Goal: Task Accomplishment & Management: Manage account settings

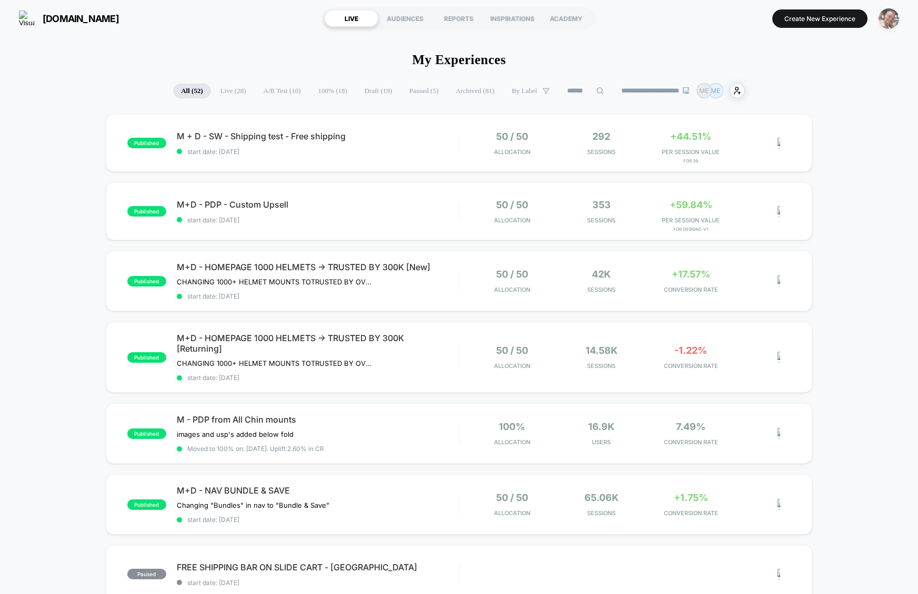
click at [882, 13] on img "button" at bounding box center [888, 18] width 21 height 21
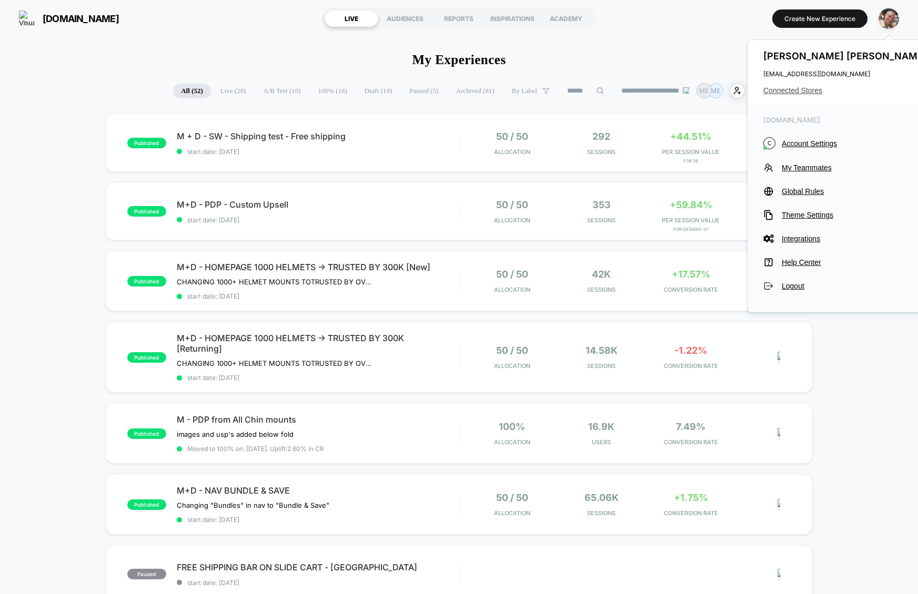
click at [803, 90] on span "Connected Stores" at bounding box center [846, 90] width 166 height 8
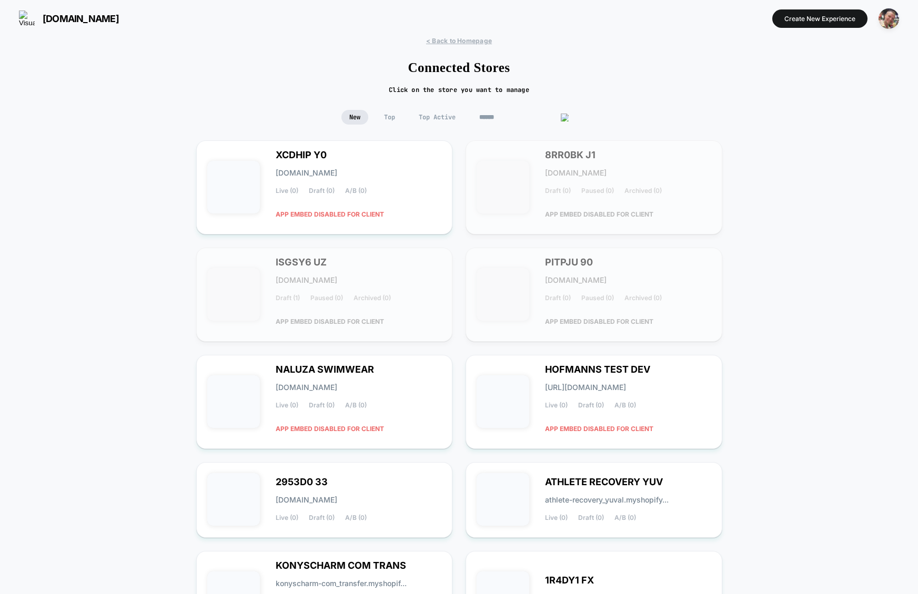
click at [514, 115] on input at bounding box center [523, 117] width 105 height 15
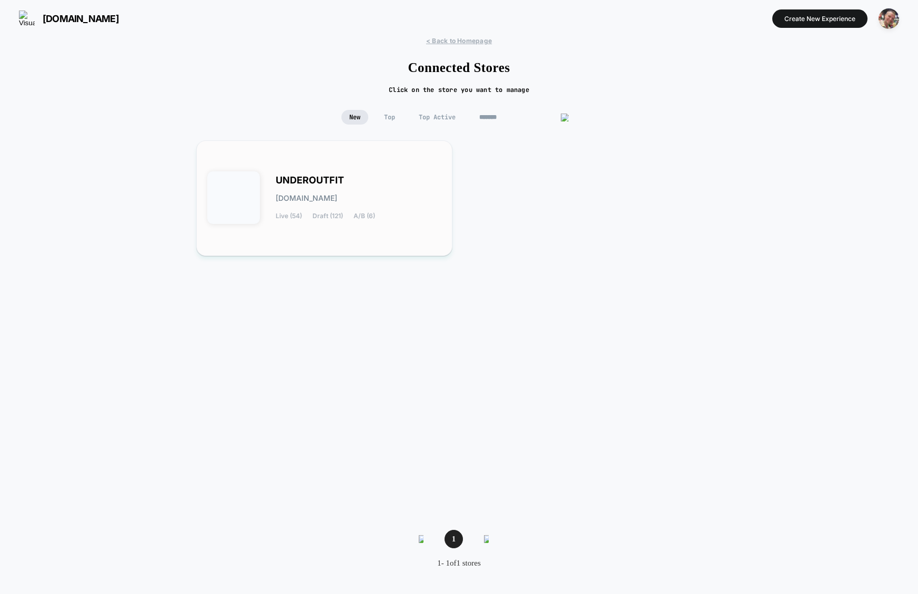
type input "*******"
click at [433, 215] on div "UNDEROUTFIT underoutfit.myshopify.com Live (54) Draft (121) A/B (6)" at bounding box center [359, 198] width 166 height 43
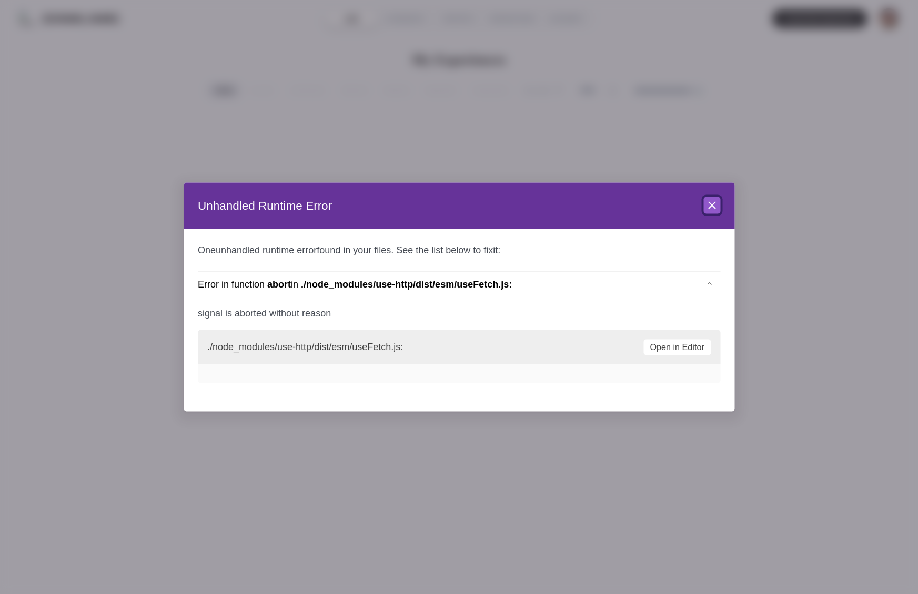
click at [714, 208] on icon at bounding box center [711, 205] width 6 height 6
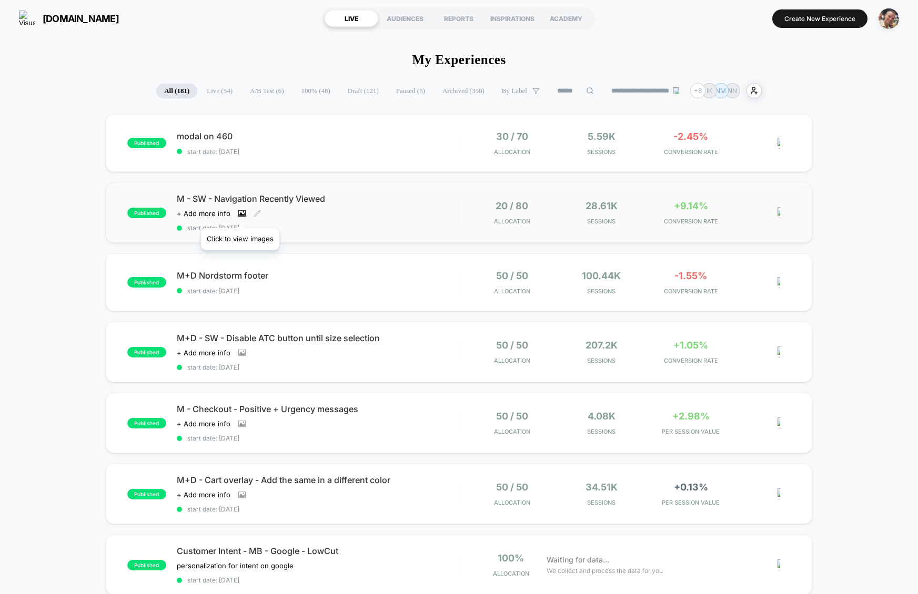
click at [240, 215] on icon at bounding box center [242, 214] width 6 height 4
click at [240, 216] on icon at bounding box center [241, 213] width 7 height 7
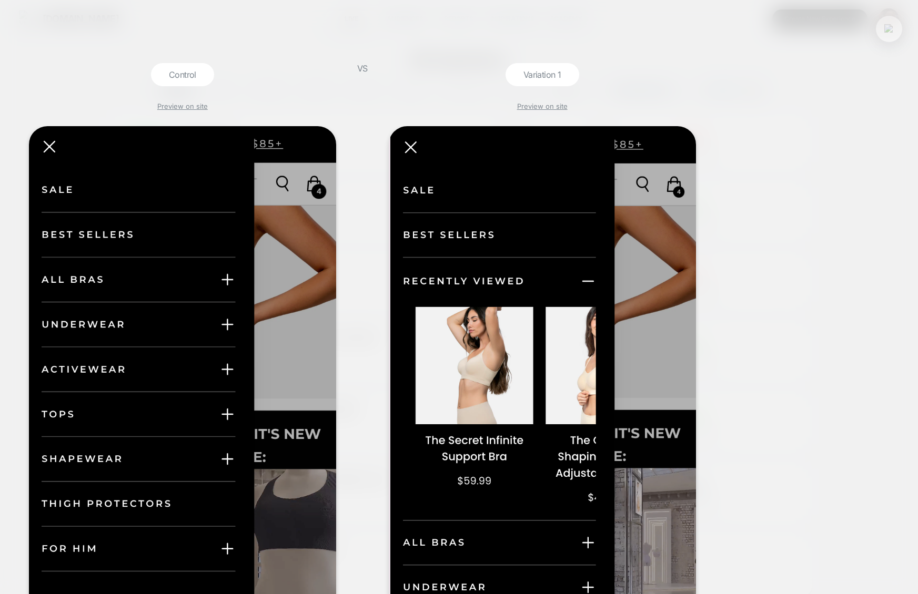
click at [890, 24] on button at bounding box center [889, 29] width 16 height 16
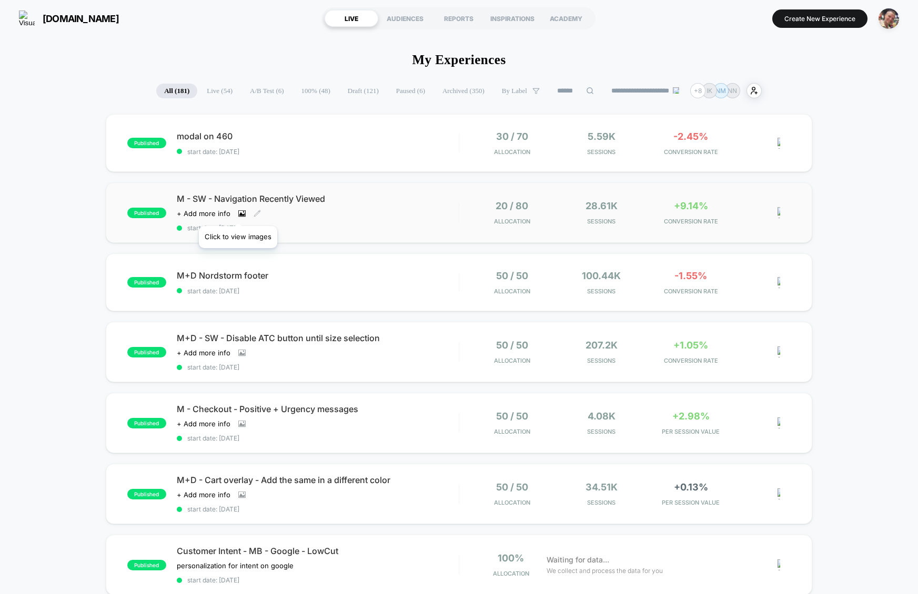
click at [238, 213] on icon at bounding box center [241, 213] width 7 height 7
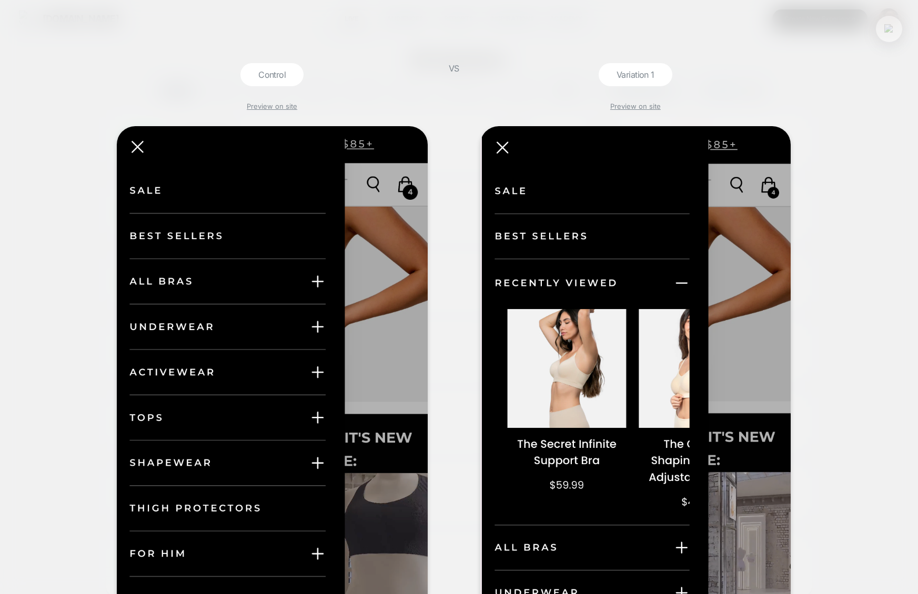
click at [894, 32] on button at bounding box center [889, 29] width 16 height 16
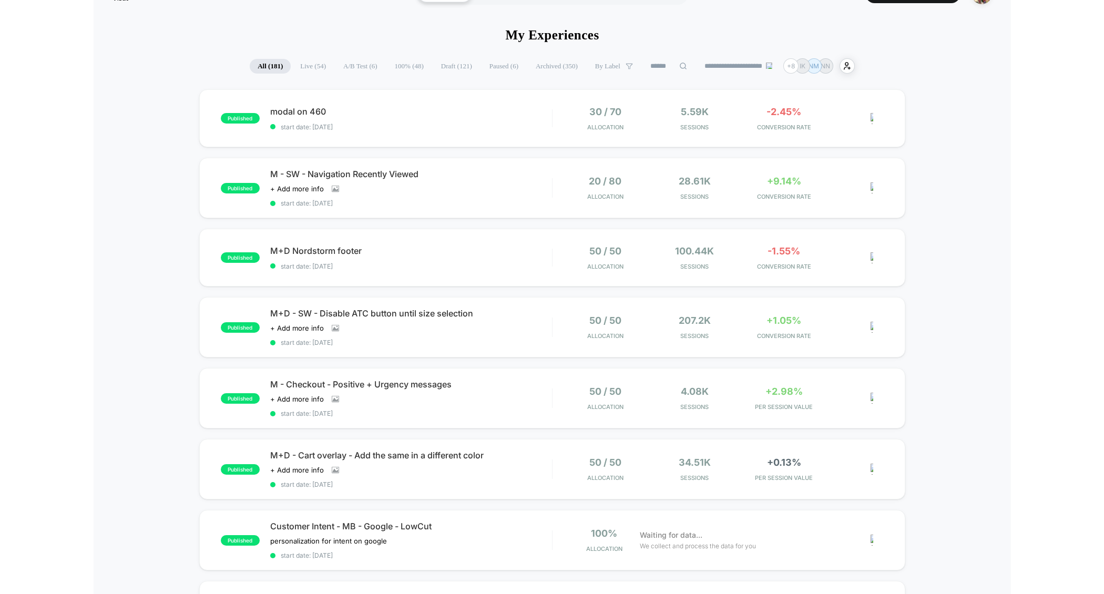
scroll to position [33, 0]
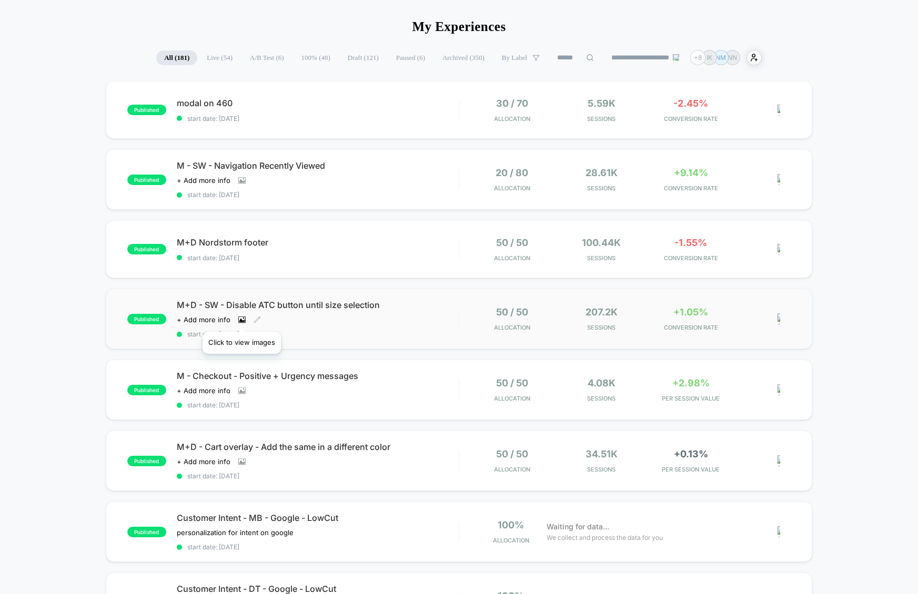
click at [241, 319] on icon at bounding box center [241, 319] width 7 height 7
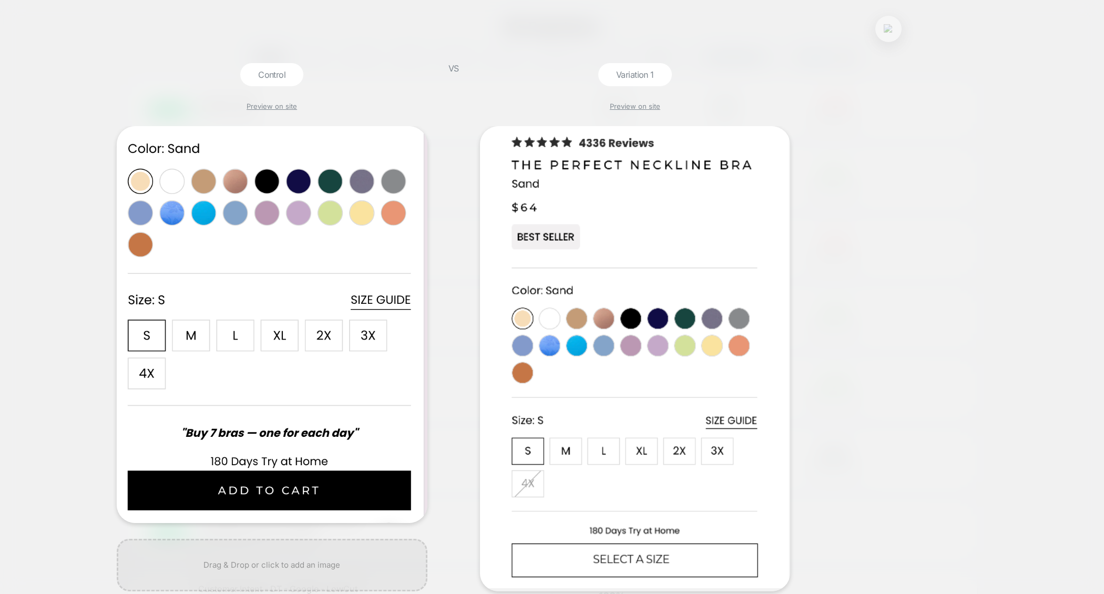
click at [893, 30] on img at bounding box center [888, 28] width 9 height 9
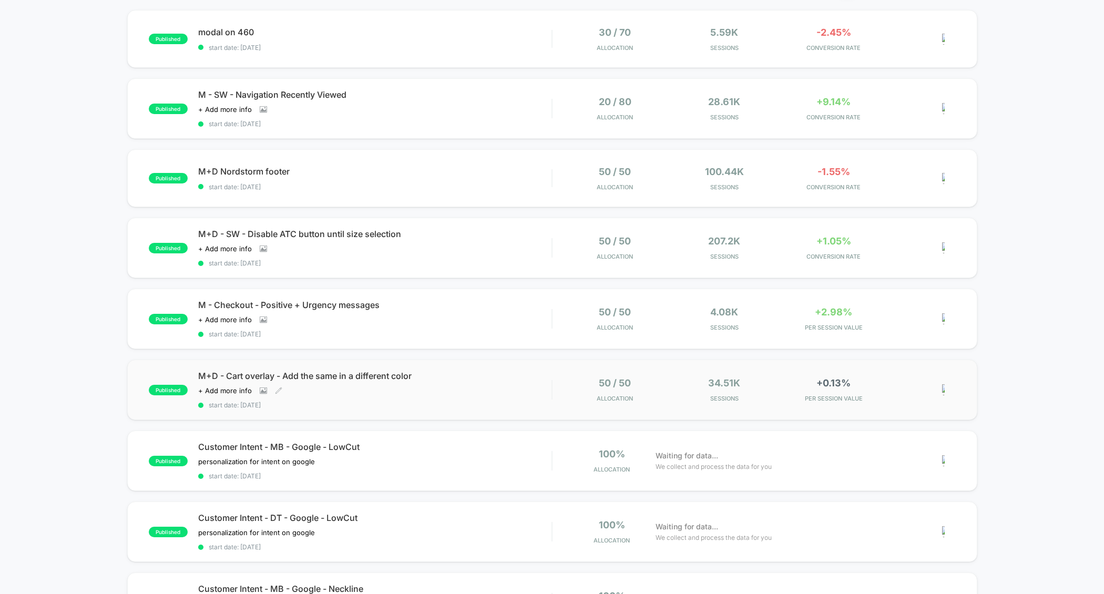
scroll to position [119, 0]
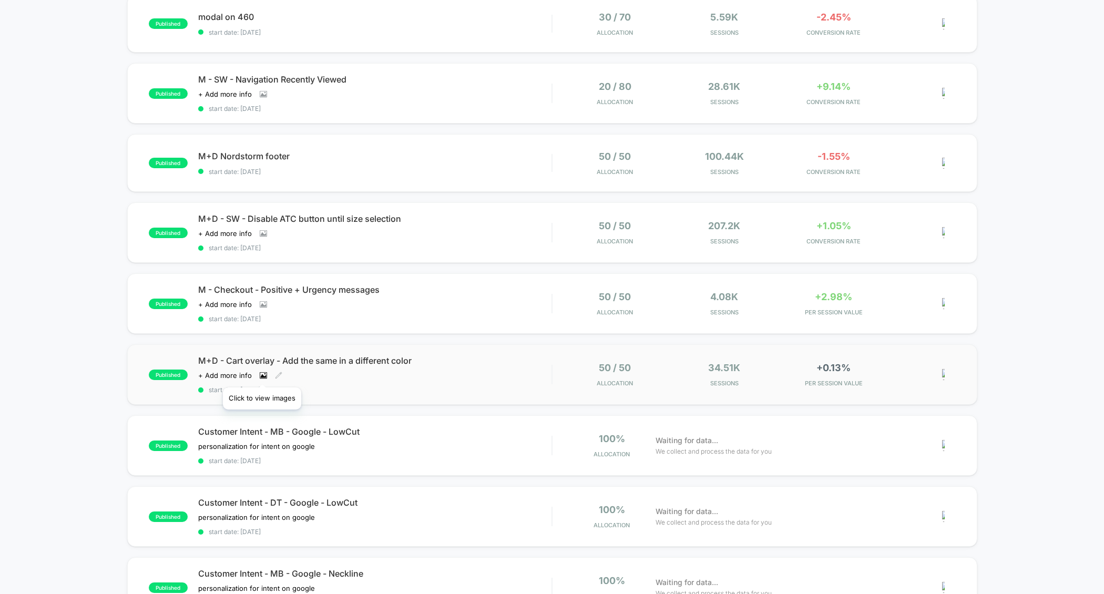
click at [262, 374] on icon at bounding box center [263, 375] width 7 height 7
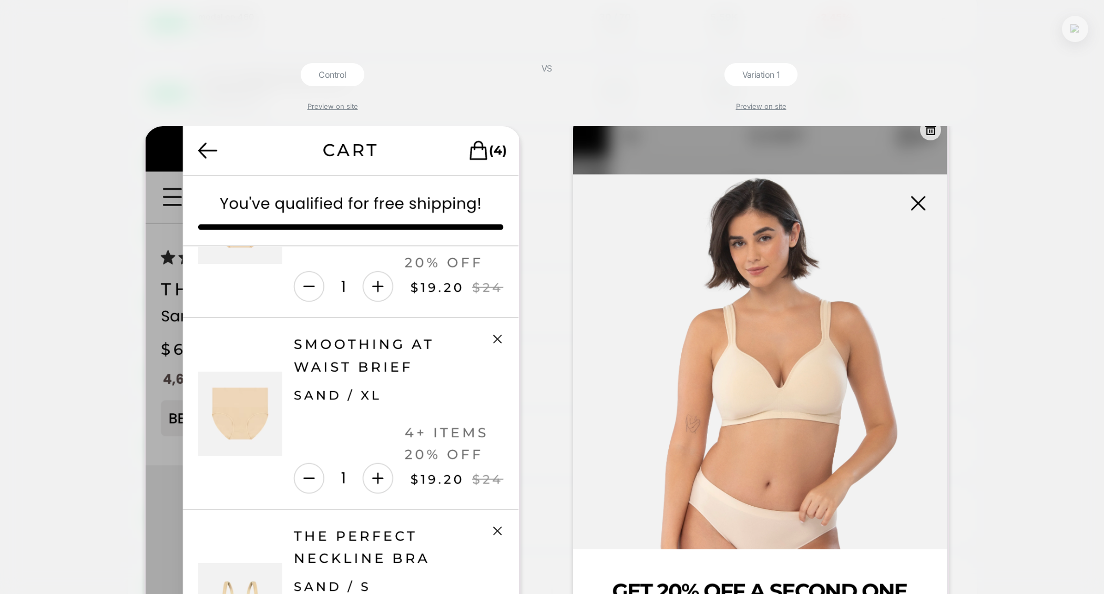
scroll to position [0, 0]
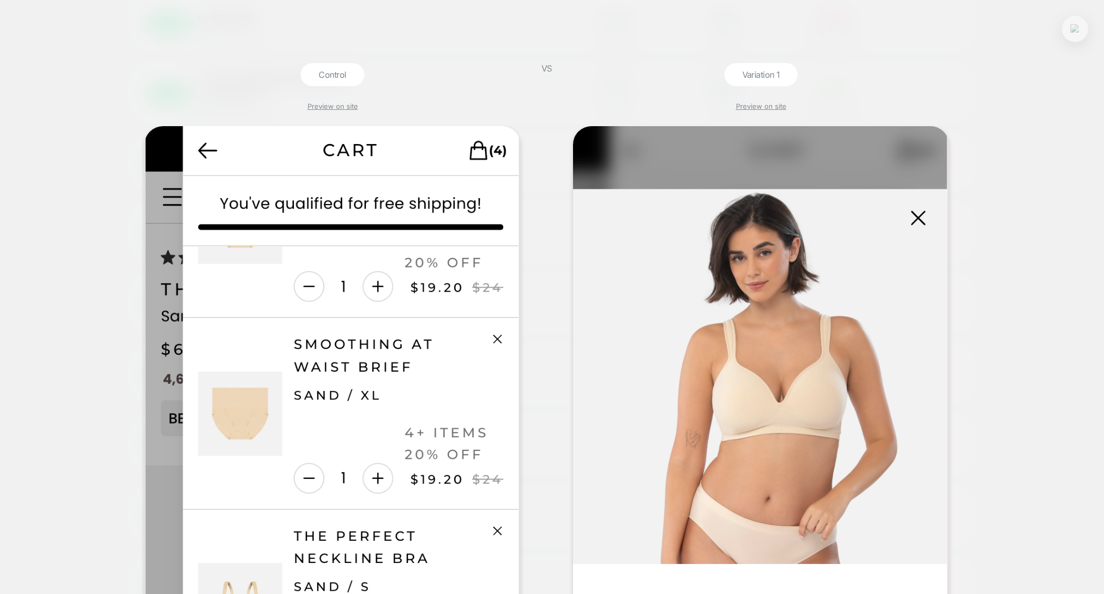
click at [917, 37] on div at bounding box center [1075, 29] width 26 height 26
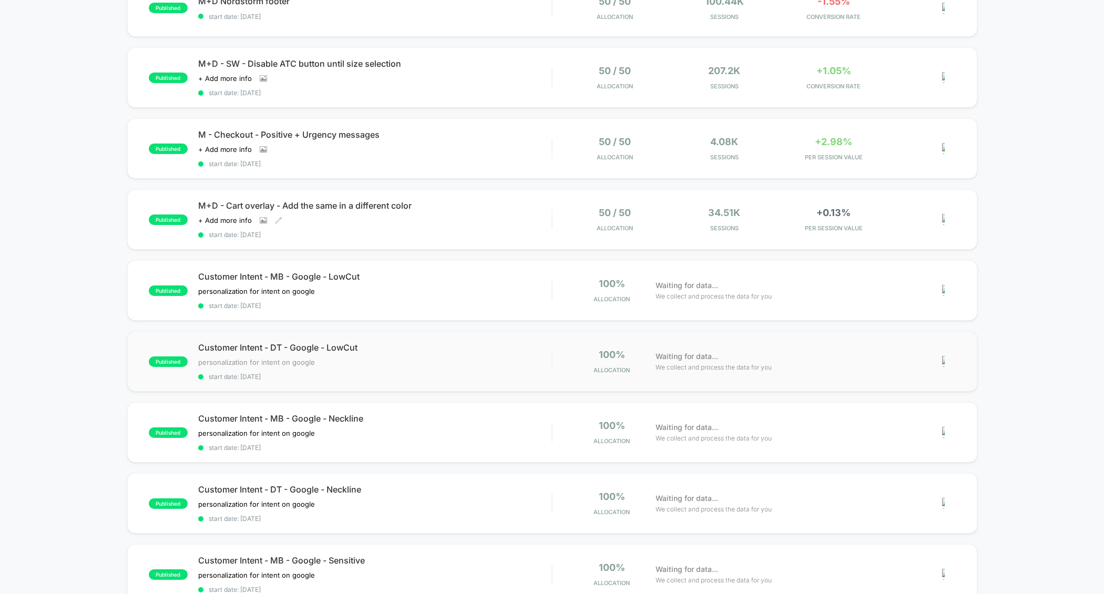
scroll to position [263, 0]
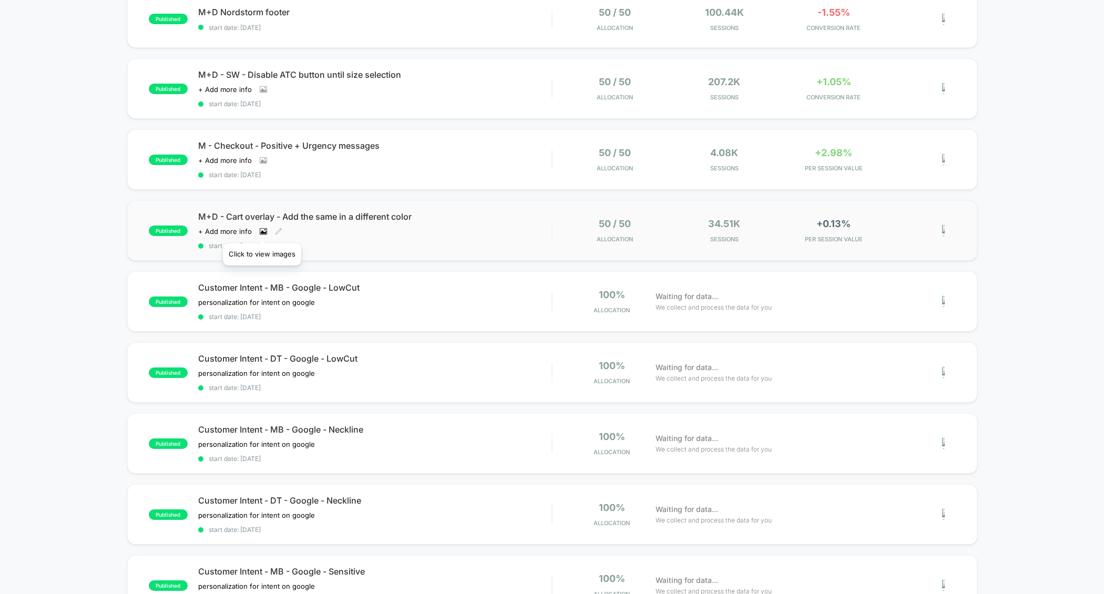
click at [262, 230] on icon at bounding box center [263, 232] width 6 height 4
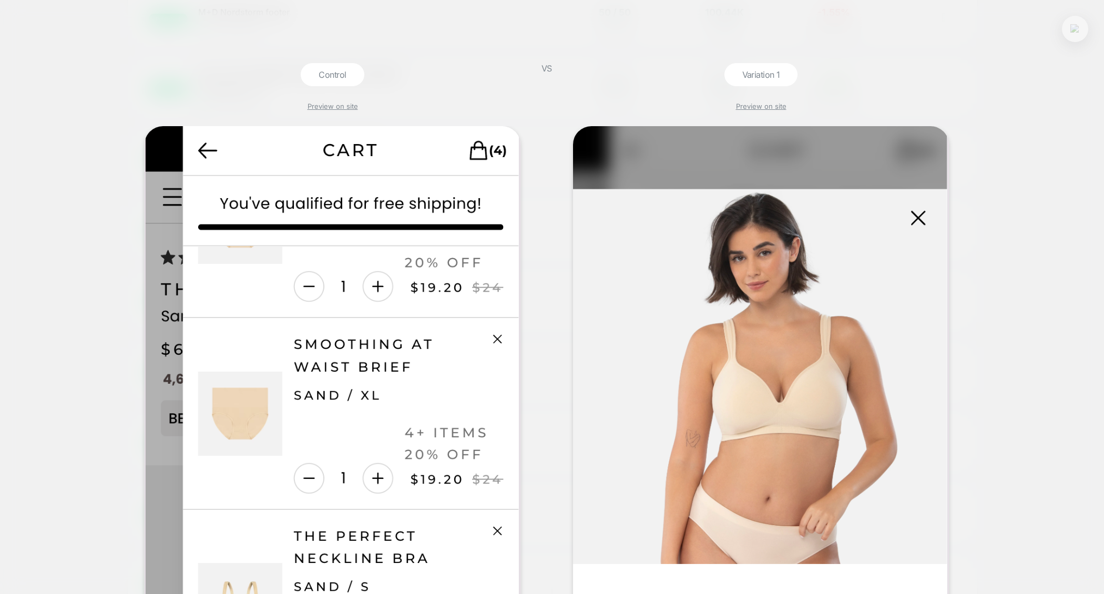
click at [917, 28] on img at bounding box center [1075, 28] width 9 height 9
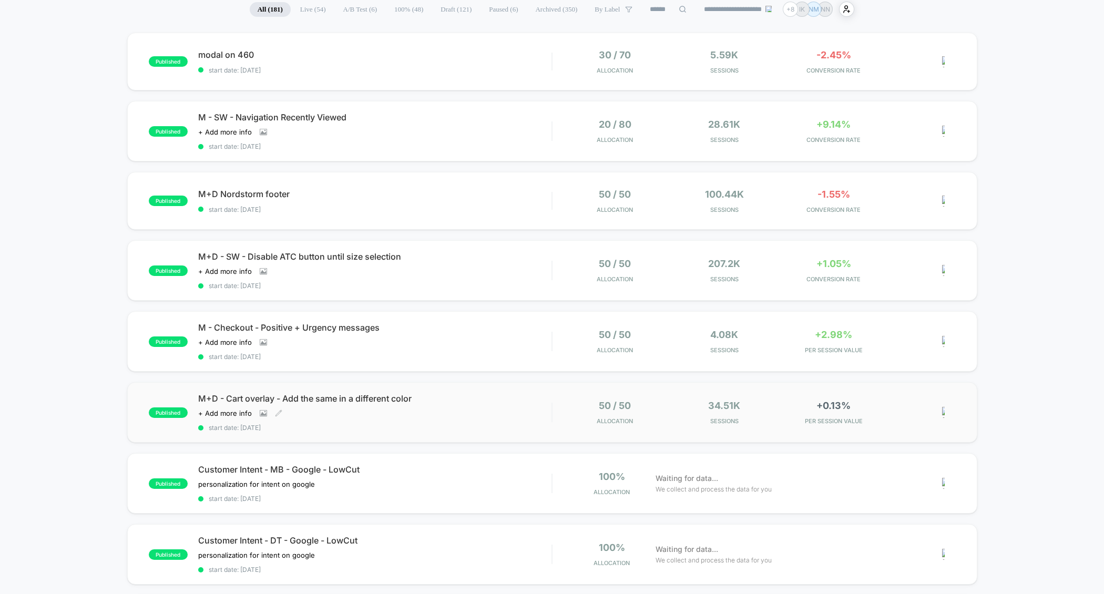
scroll to position [0, 0]
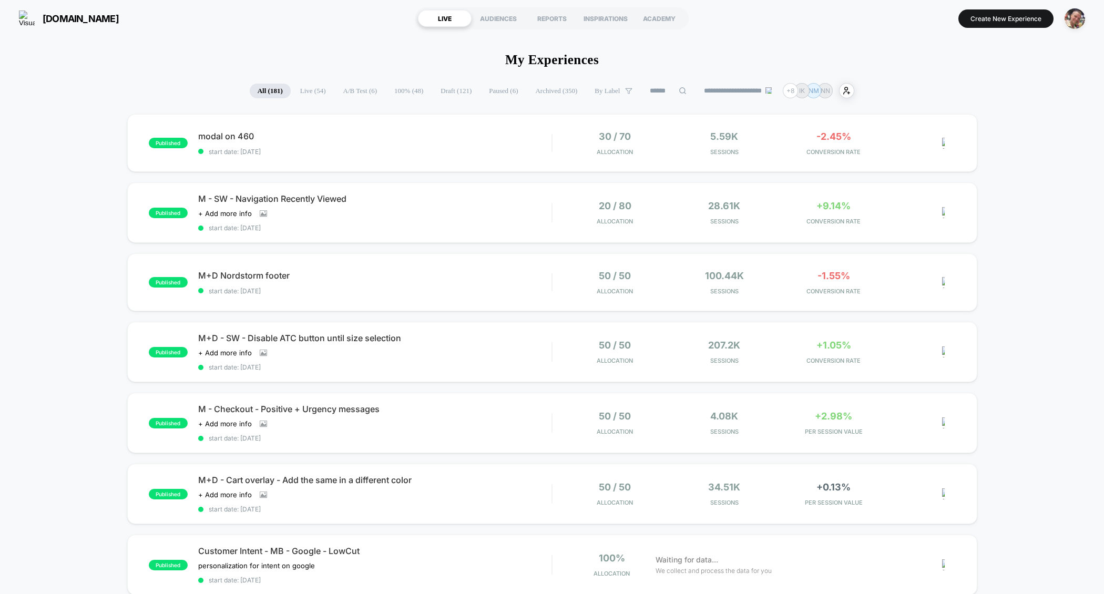
click at [311, 94] on span "Live ( 54 )" at bounding box center [313, 91] width 42 height 15
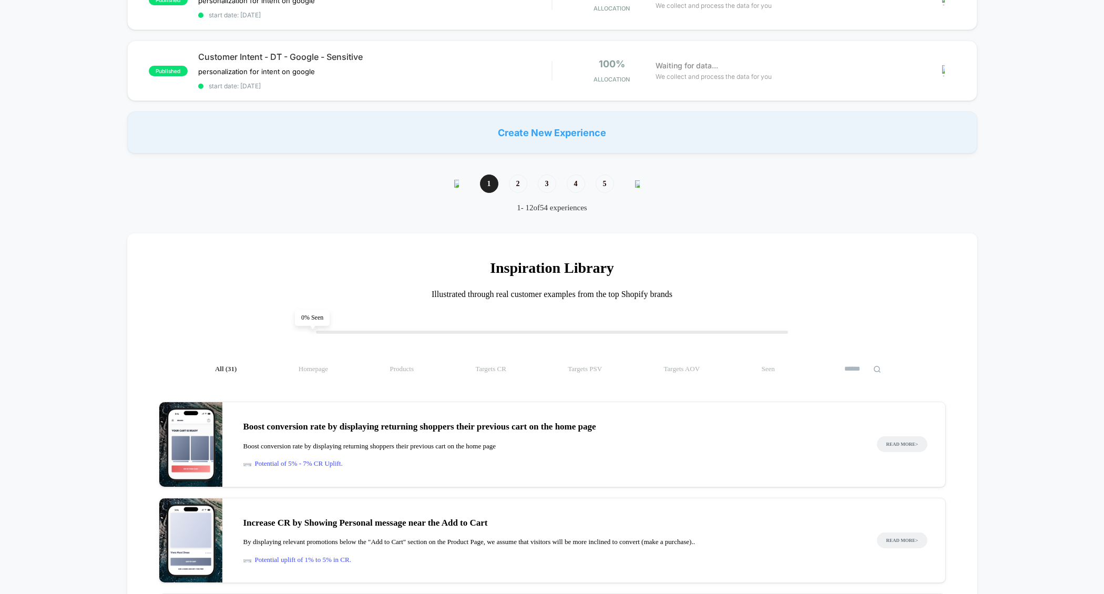
scroll to position [728, 0]
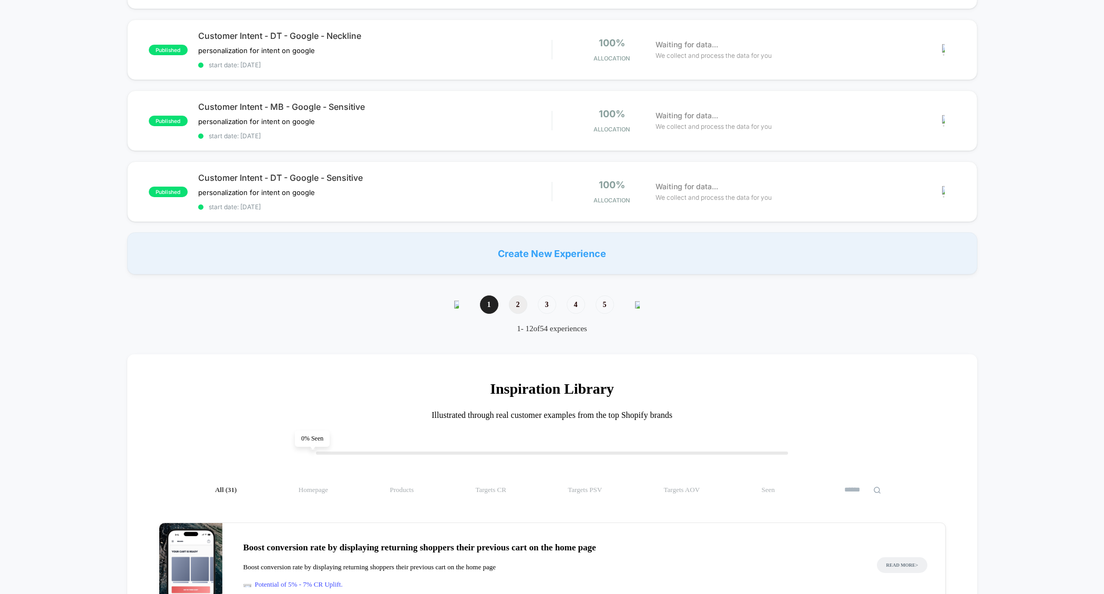
click at [520, 296] on span "2" at bounding box center [518, 305] width 18 height 18
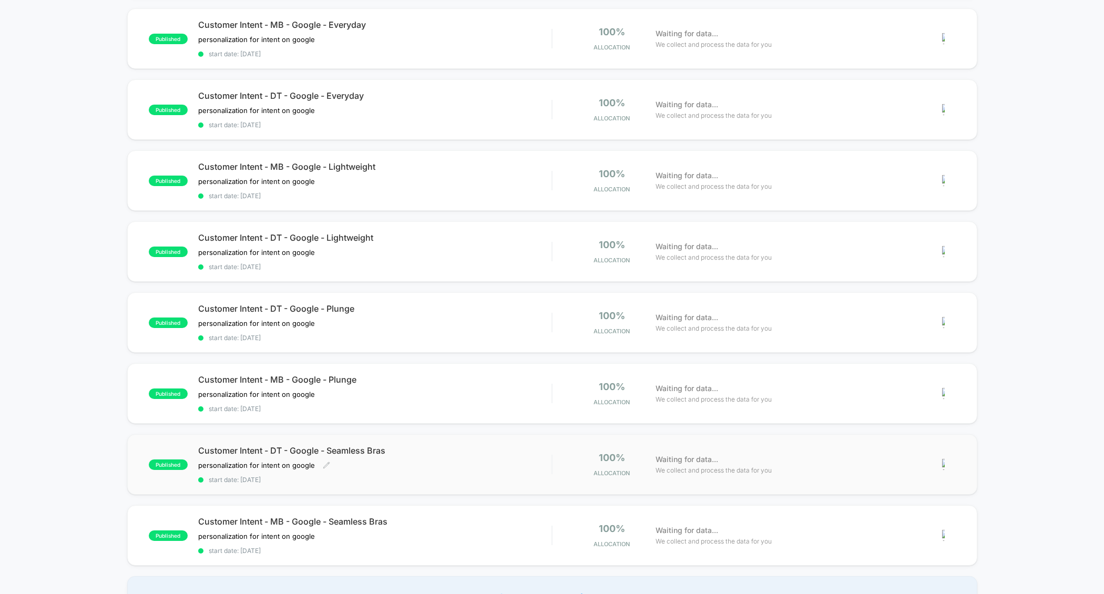
scroll to position [0, 0]
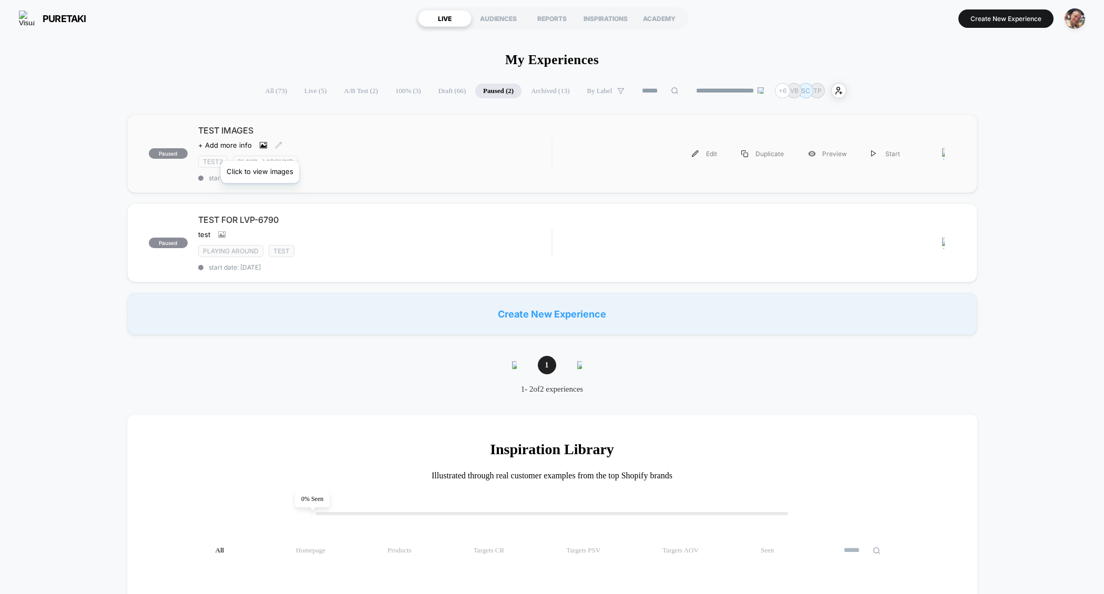
click at [260, 148] on icon at bounding box center [263, 145] width 7 height 6
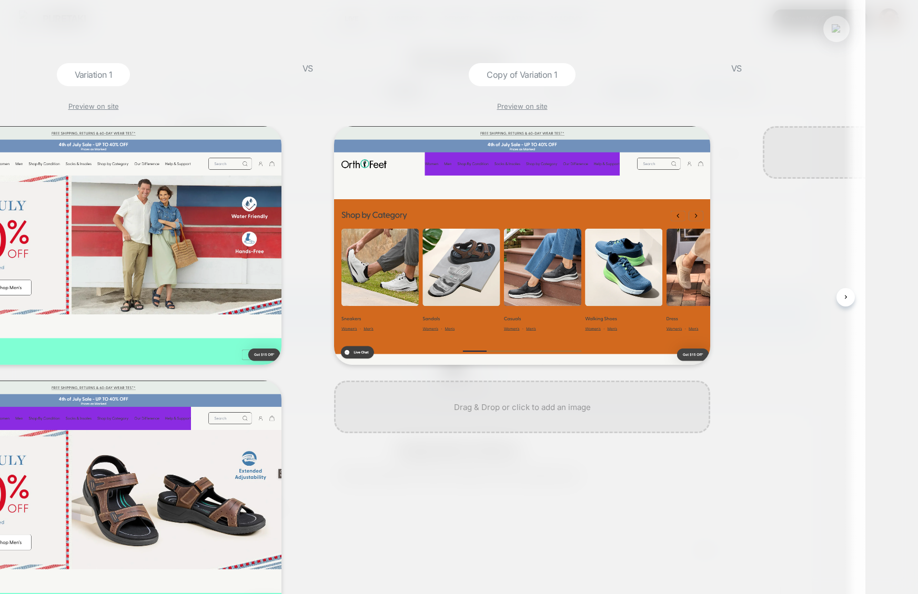
click at [836, 32] on img at bounding box center [835, 28] width 9 height 9
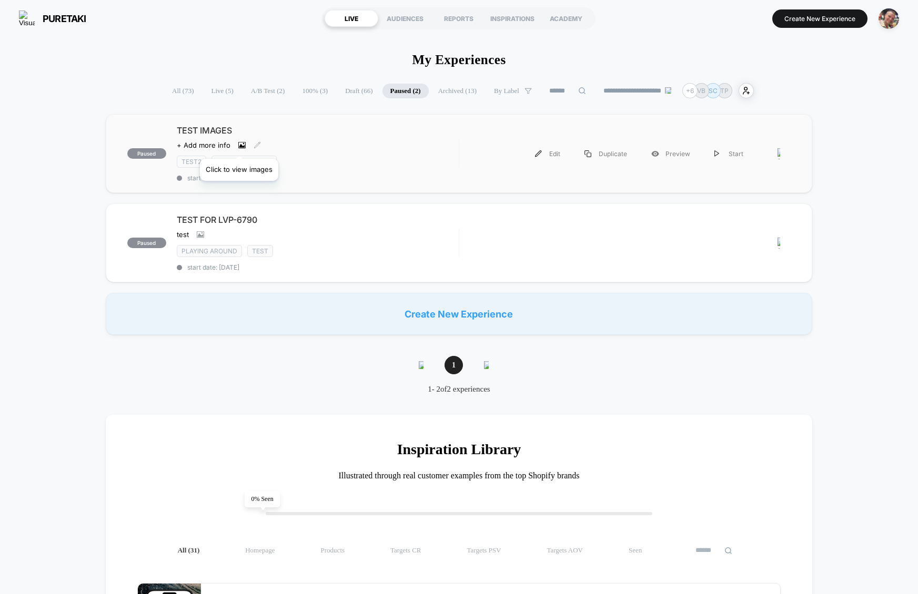
click at [239, 146] on icon at bounding box center [242, 146] width 6 height 4
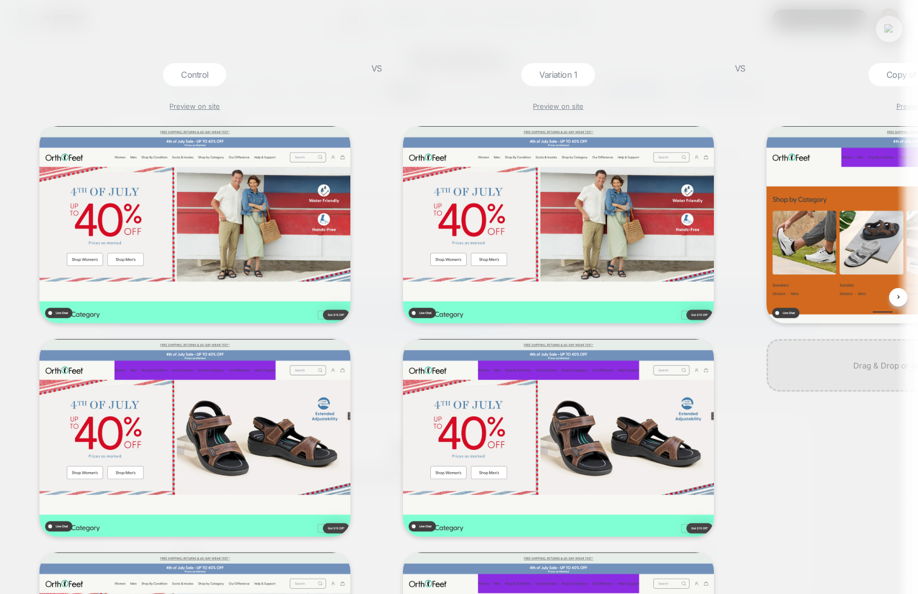
scroll to position [0, 1]
click at [256, 61] on div "Control Preview on site VS Variation 1 Preview on site VS Copy of Variation 1 P…" at bounding box center [459, 297] width 918 height 594
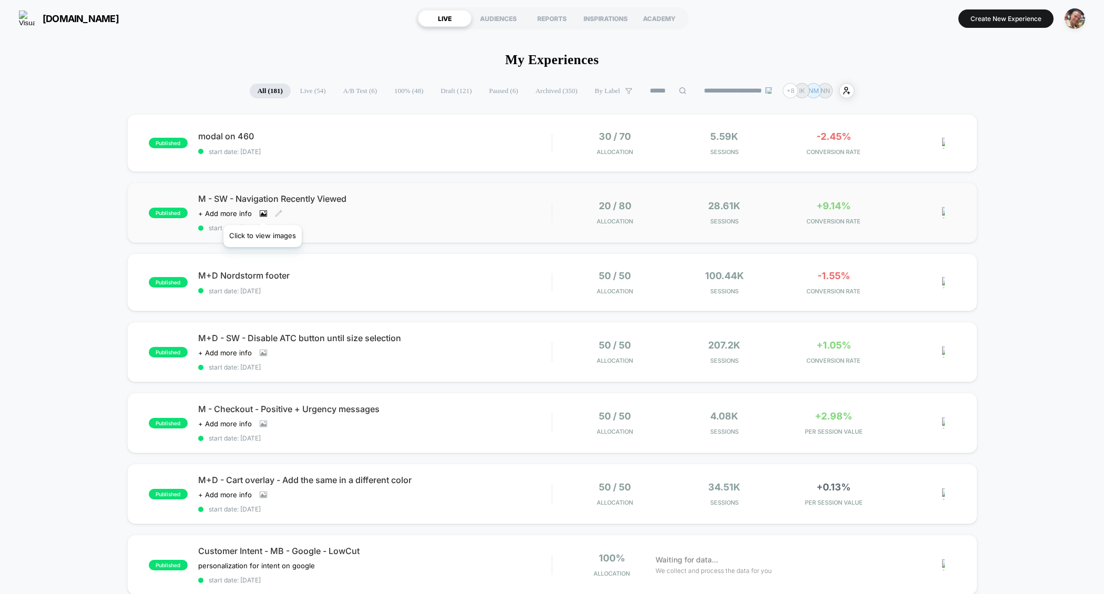
click at [262, 212] on icon at bounding box center [263, 213] width 7 height 7
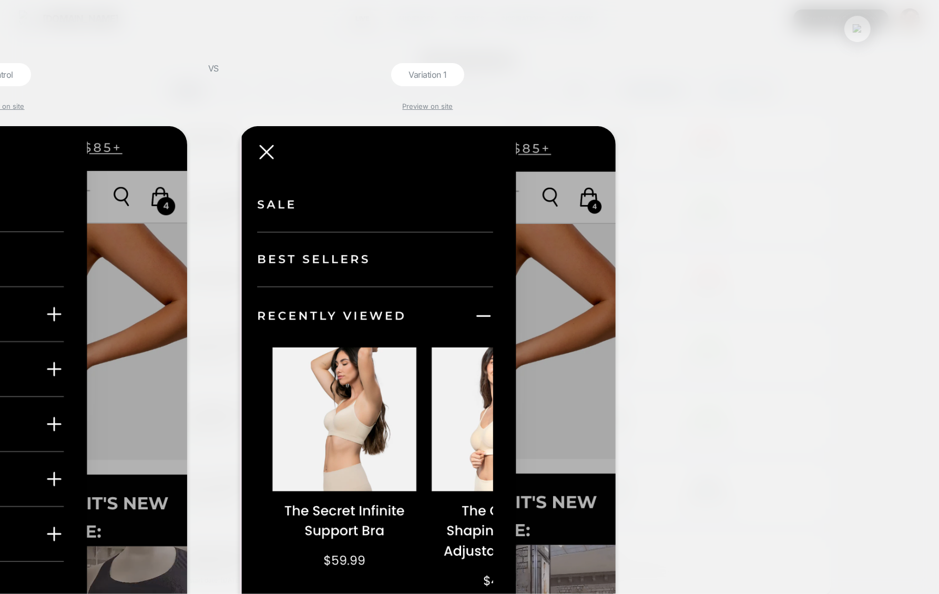
click at [862, 34] on button at bounding box center [858, 29] width 16 height 16
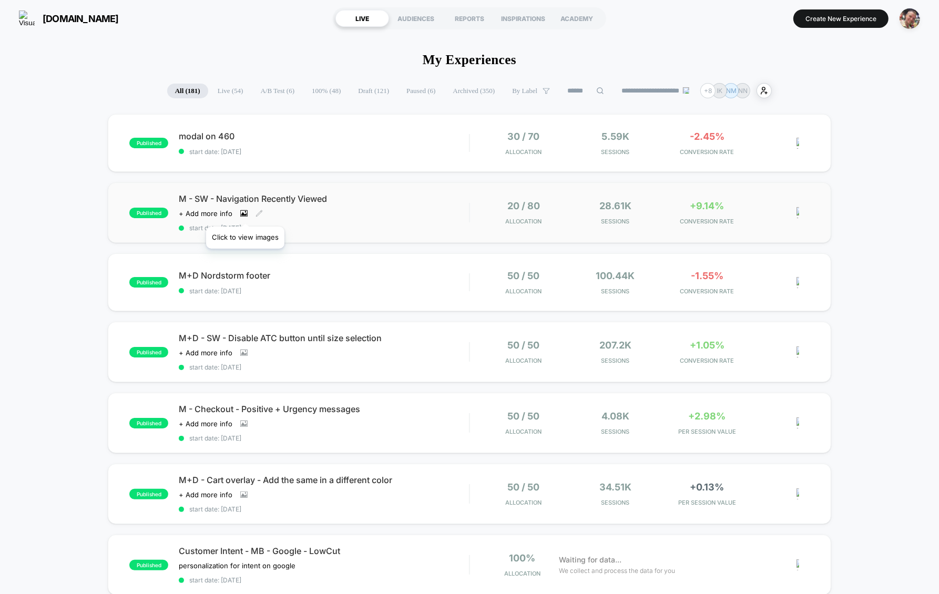
click at [245, 213] on icon at bounding box center [244, 214] width 6 height 4
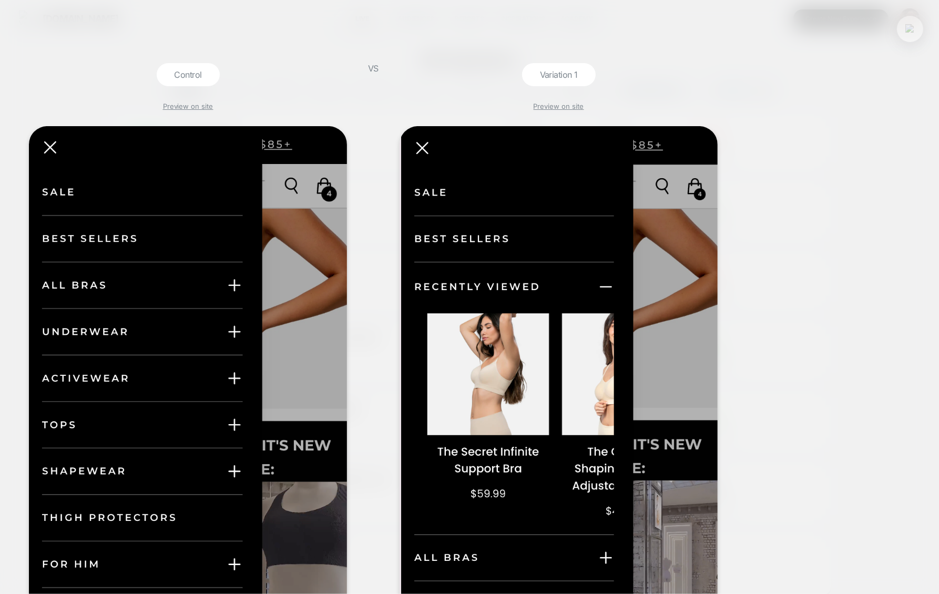
click at [906, 32] on img at bounding box center [910, 28] width 9 height 9
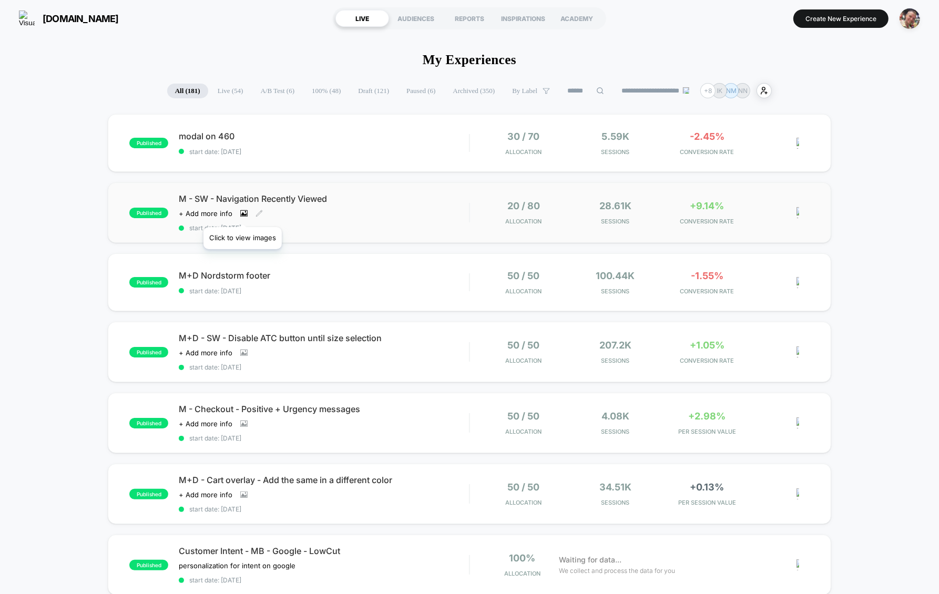
click at [243, 214] on icon at bounding box center [244, 214] width 6 height 4
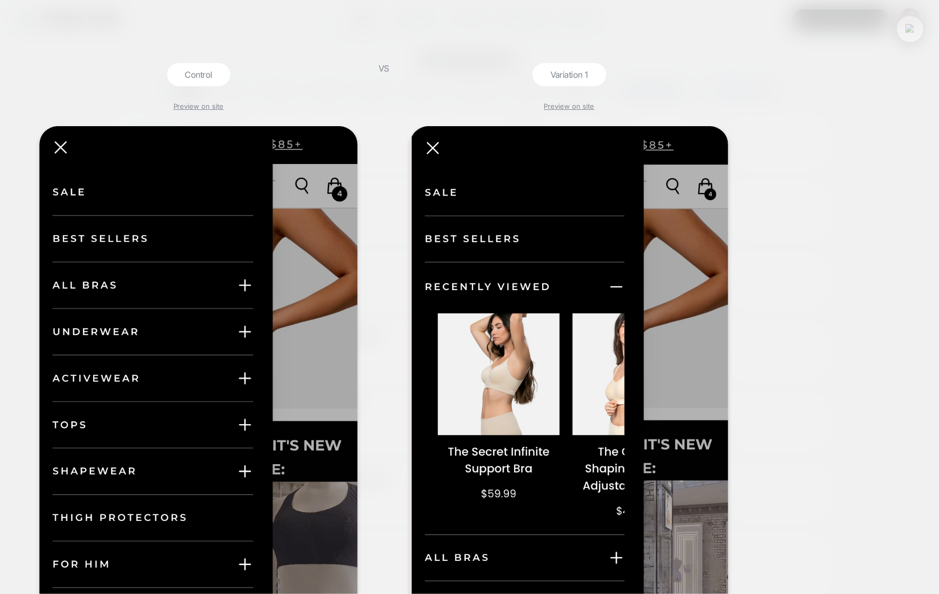
click at [908, 28] on img at bounding box center [910, 28] width 9 height 9
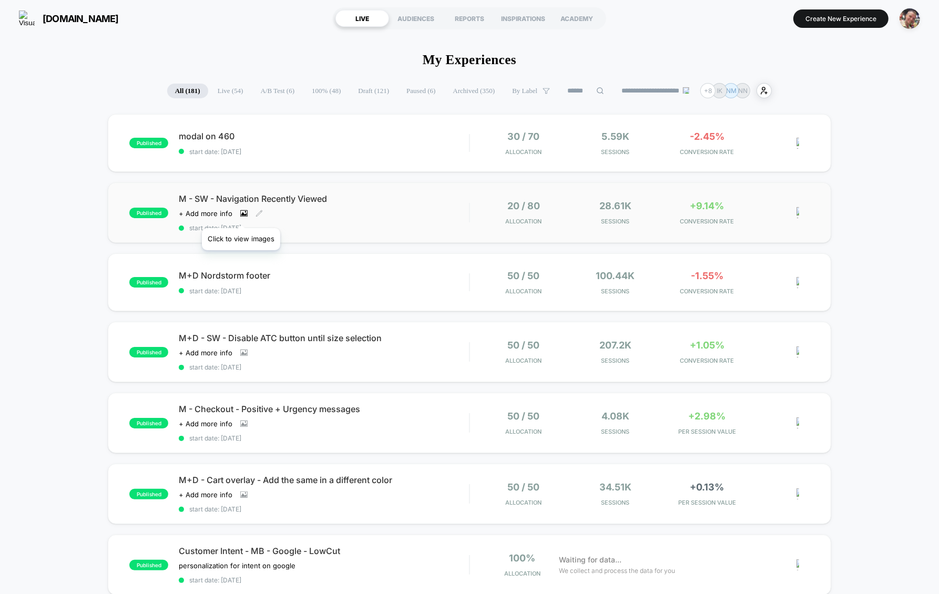
click at [241, 215] on icon at bounding box center [244, 214] width 6 height 4
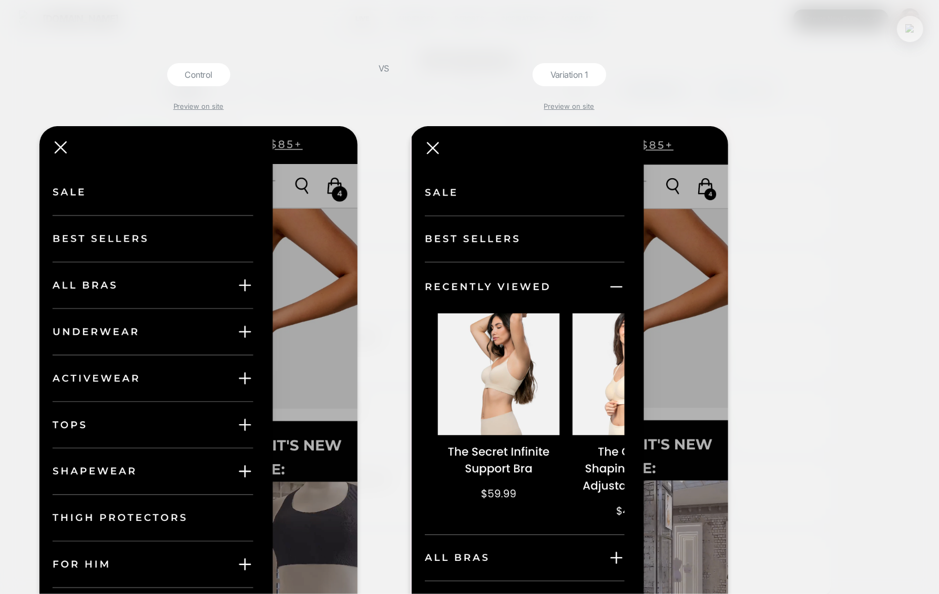
click at [909, 22] on button at bounding box center [910, 29] width 16 height 16
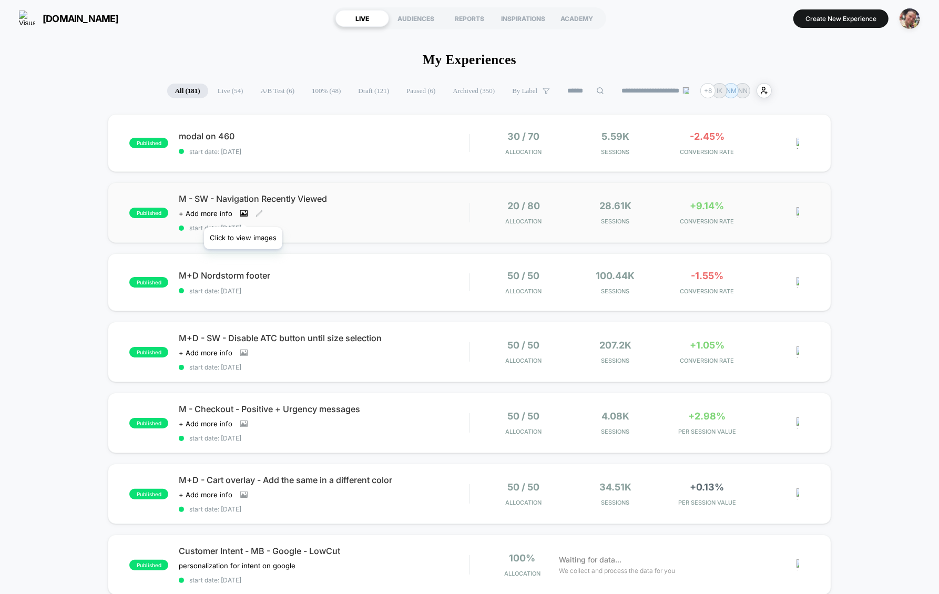
click at [242, 213] on icon at bounding box center [244, 214] width 6 height 4
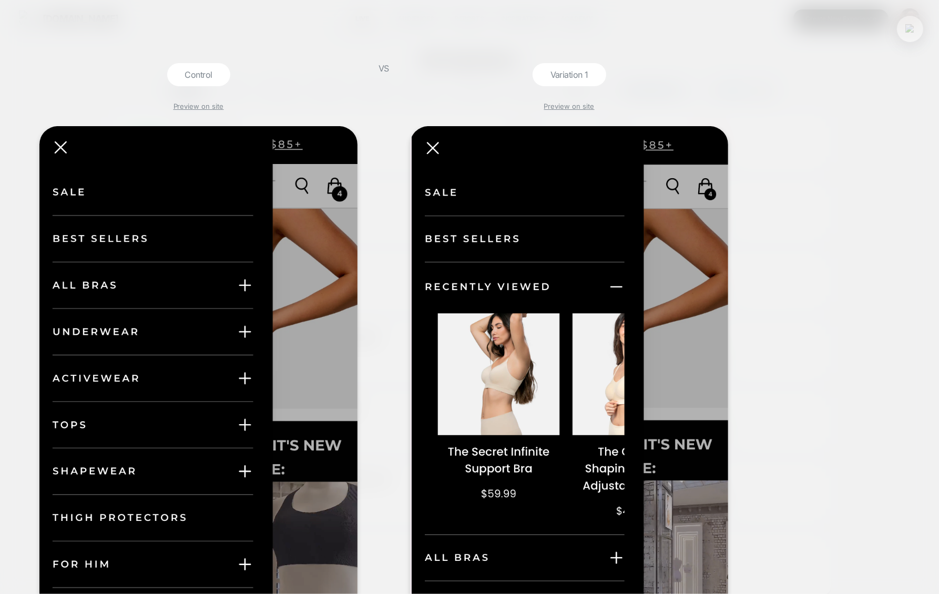
click at [916, 28] on button at bounding box center [910, 29] width 16 height 16
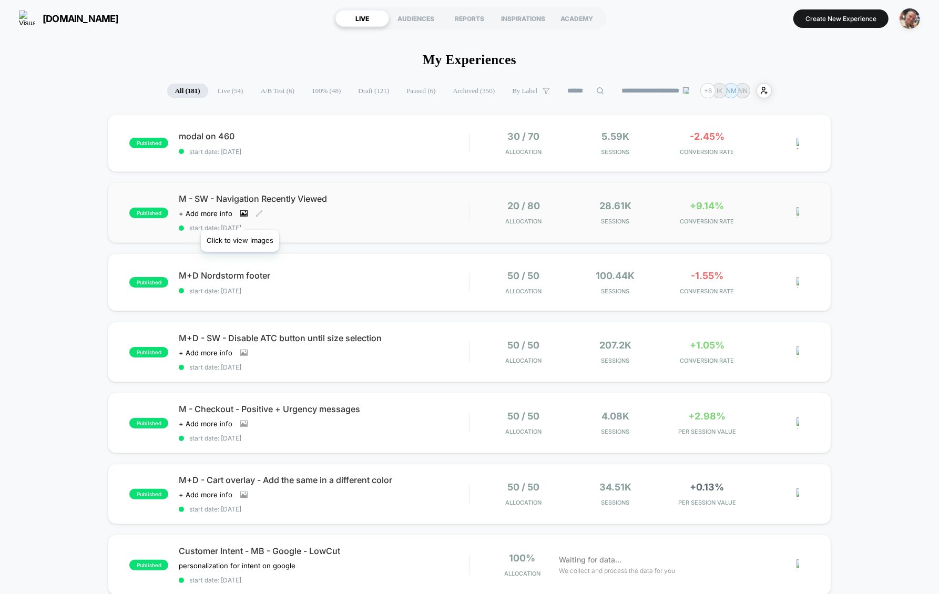
click at [240, 217] on icon at bounding box center [243, 213] width 7 height 7
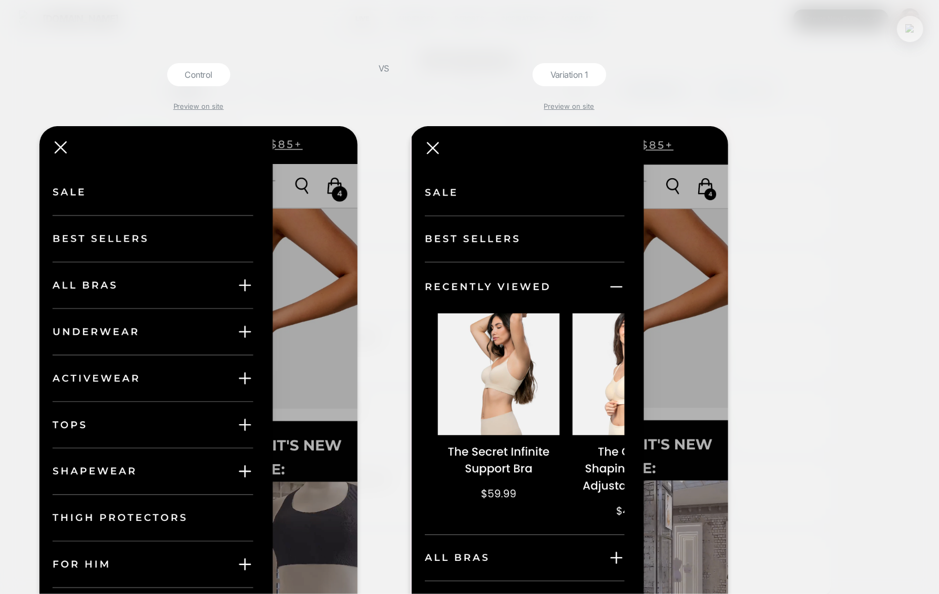
click at [904, 26] on button at bounding box center [910, 29] width 16 height 16
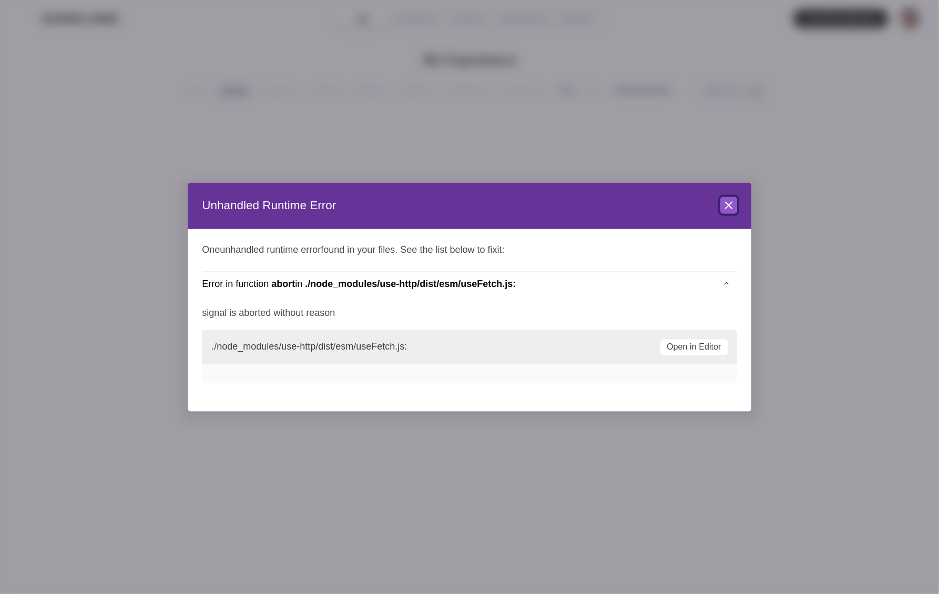
click at [733, 207] on icon at bounding box center [729, 205] width 13 height 13
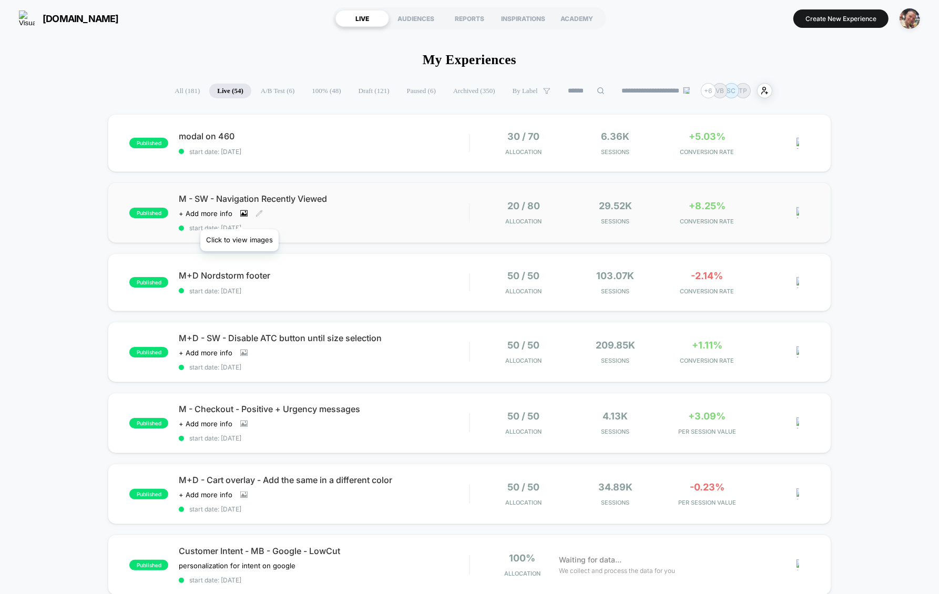
click at [240, 216] on icon at bounding box center [243, 213] width 7 height 6
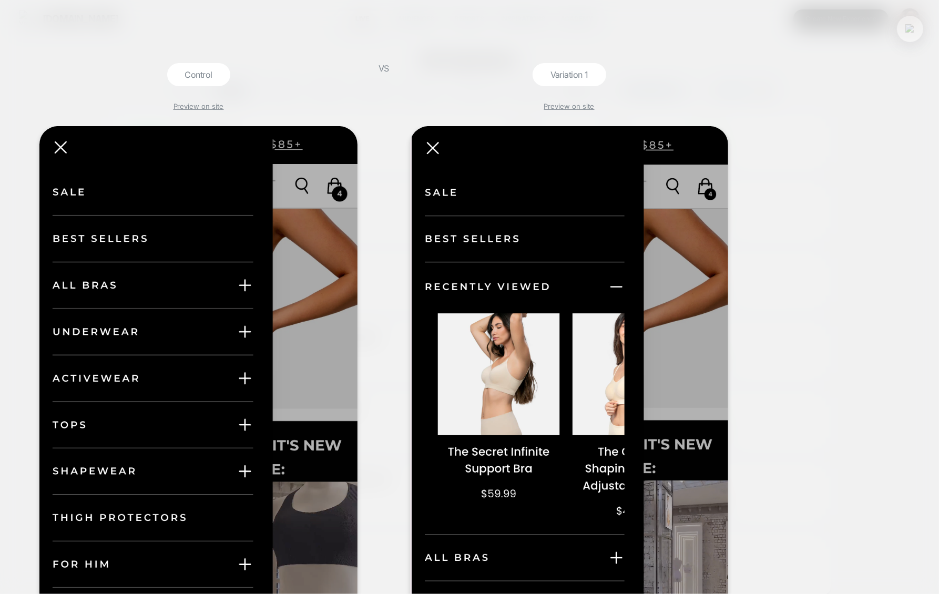
click at [912, 29] on img at bounding box center [910, 28] width 9 height 9
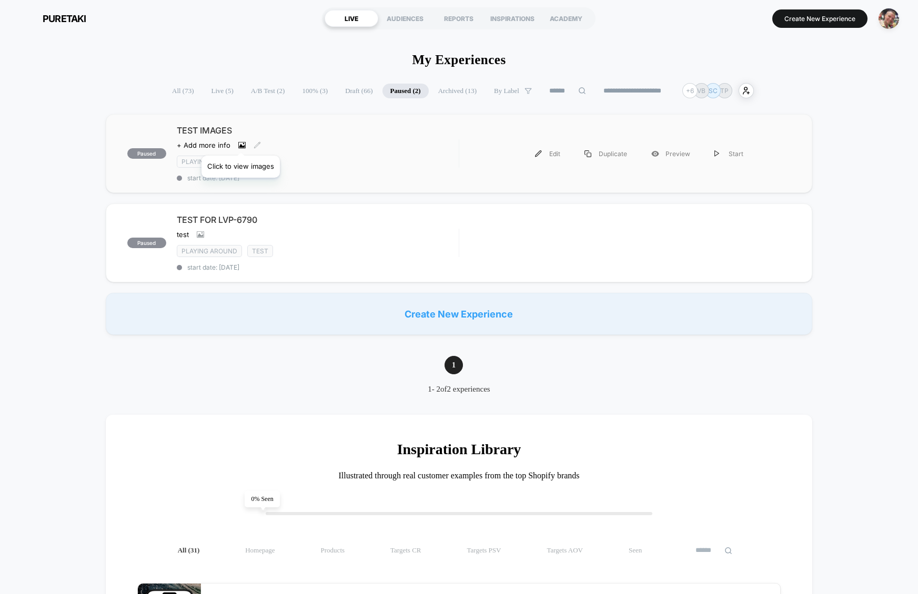
click at [240, 144] on icon at bounding box center [241, 144] width 7 height 7
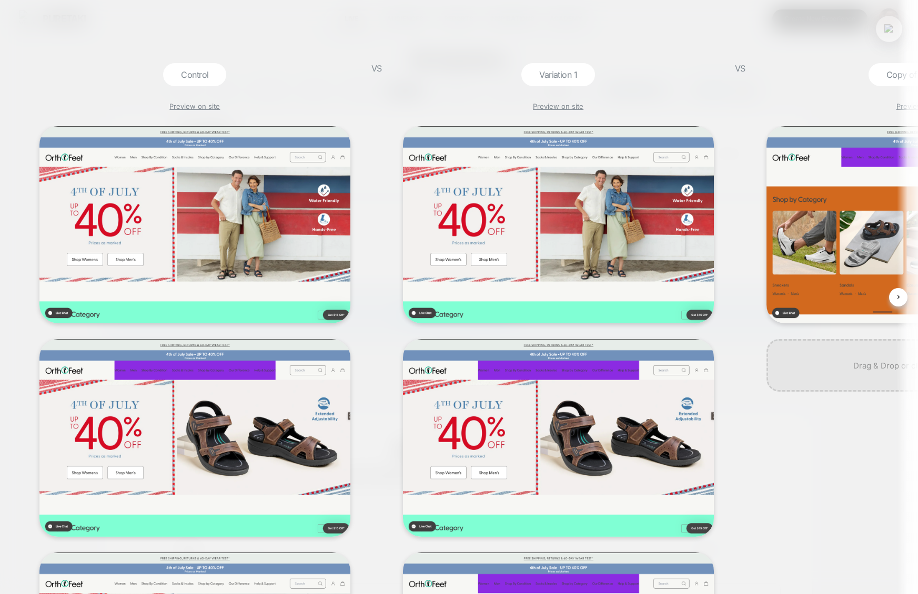
click at [894, 31] on button at bounding box center [889, 29] width 16 height 16
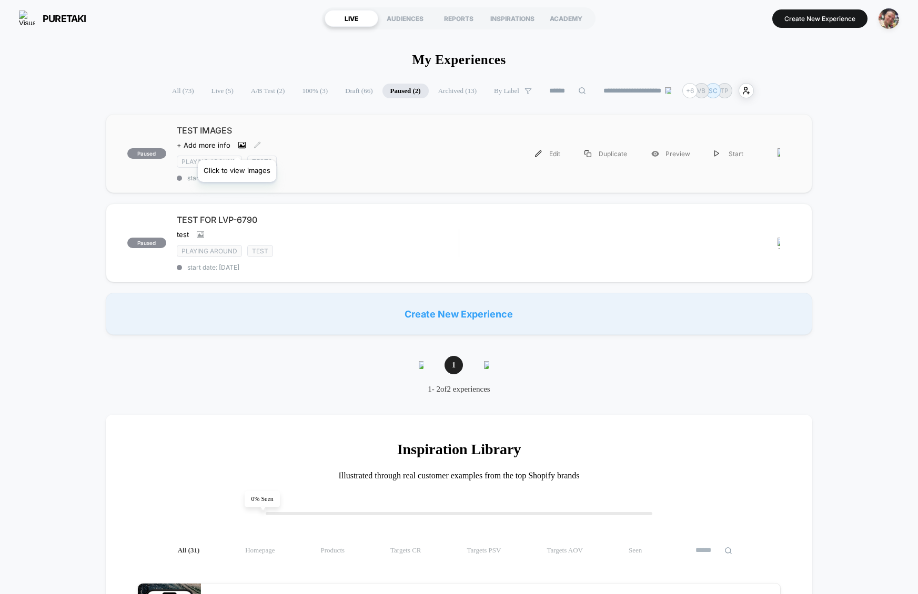
click at [238, 146] on icon at bounding box center [241, 145] width 7 height 6
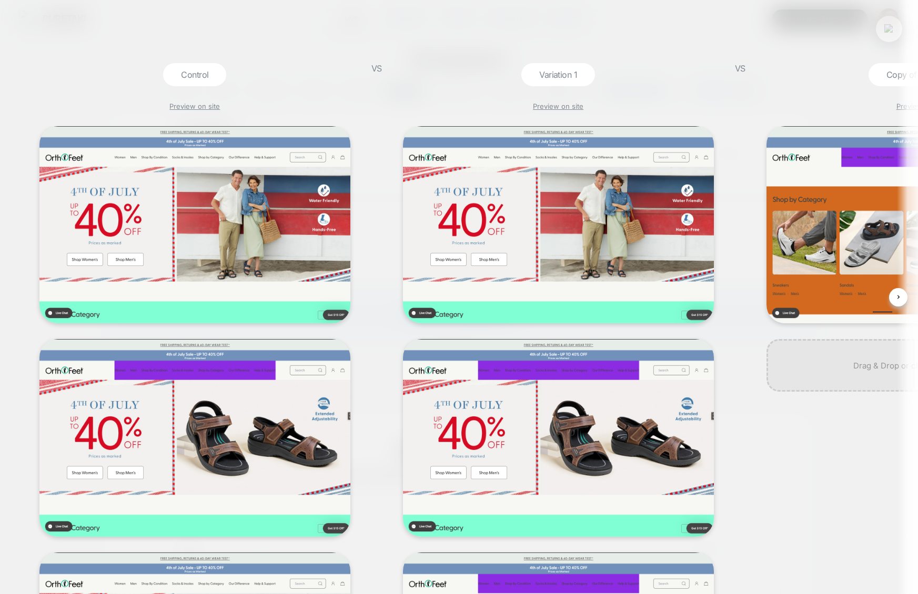
click at [891, 31] on img at bounding box center [888, 28] width 9 height 9
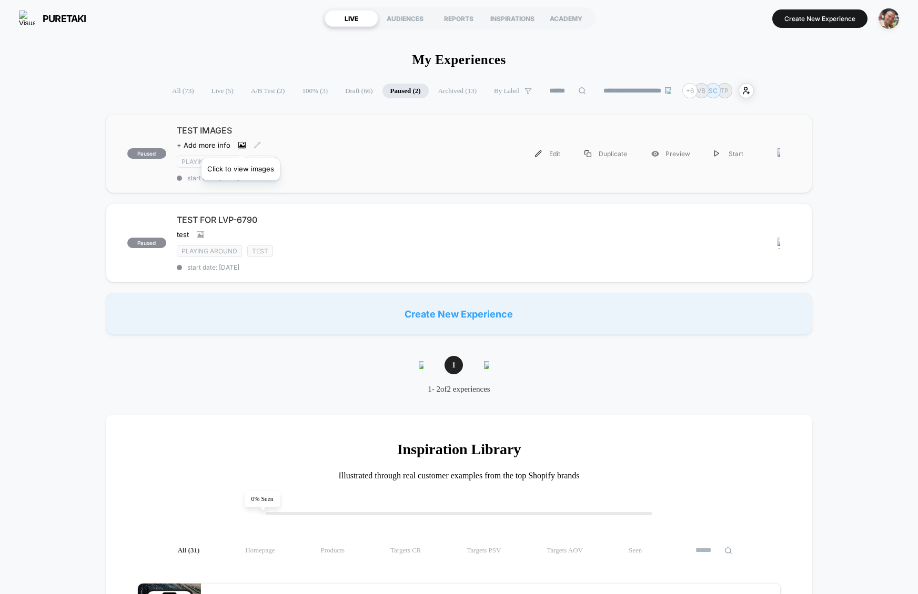
click at [240, 145] on icon at bounding box center [241, 144] width 7 height 7
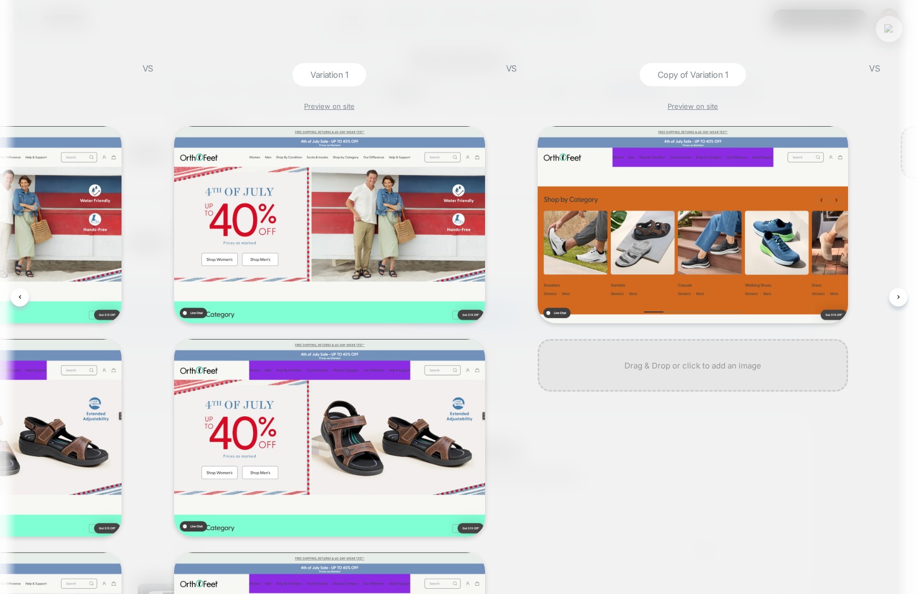
scroll to position [0, 231]
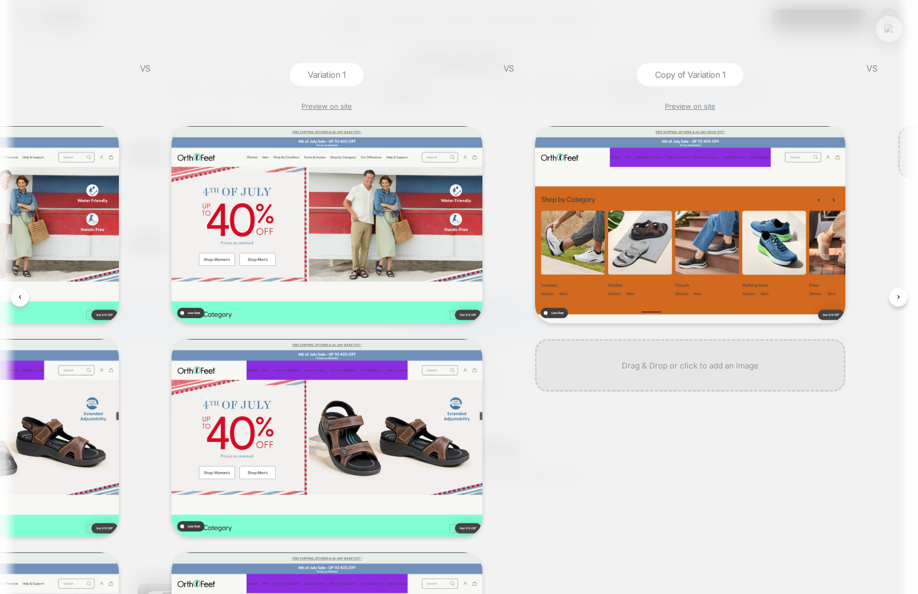
click at [889, 36] on button at bounding box center [889, 29] width 16 height 16
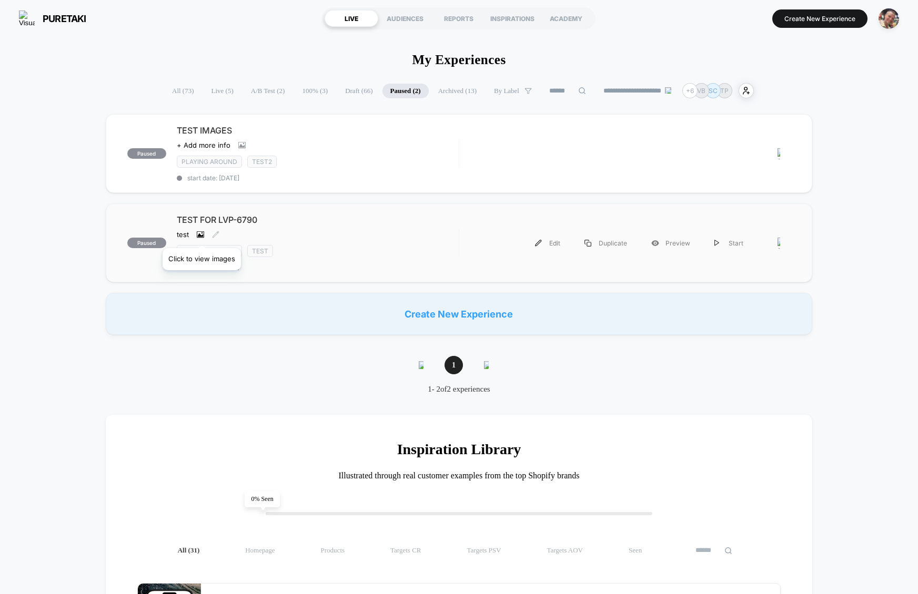
click at [201, 235] on icon at bounding box center [200, 235] width 6 height 4
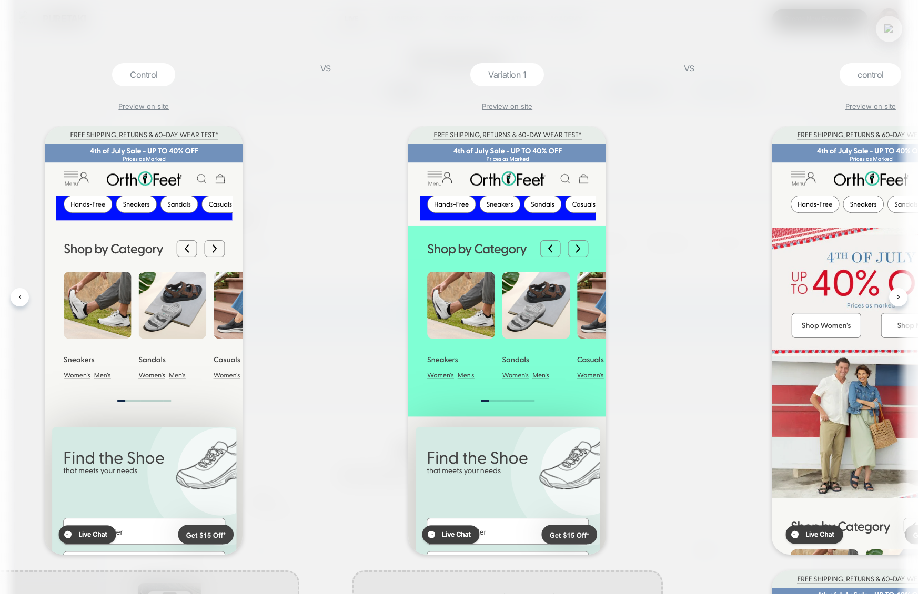
scroll to position [0, 79]
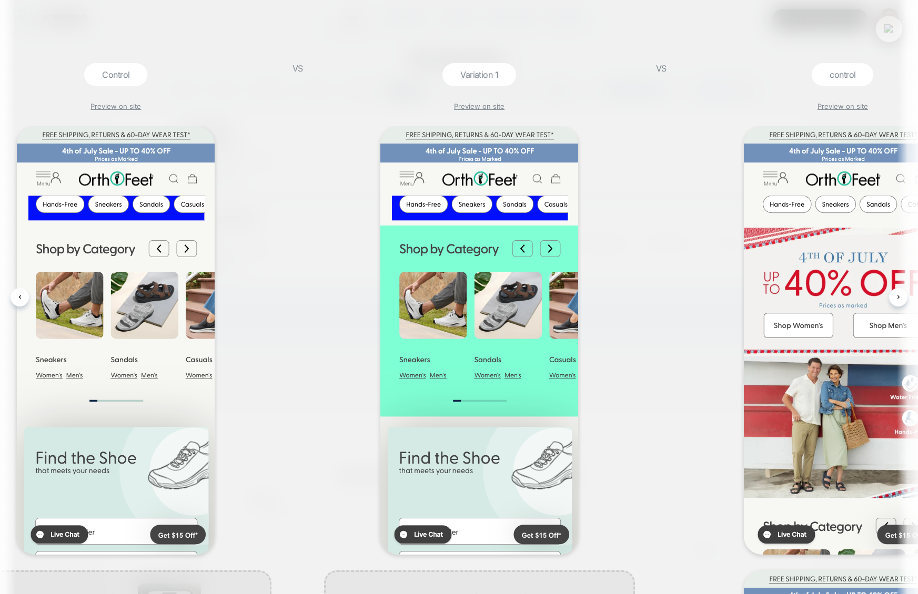
click at [887, 24] on img at bounding box center [888, 28] width 9 height 9
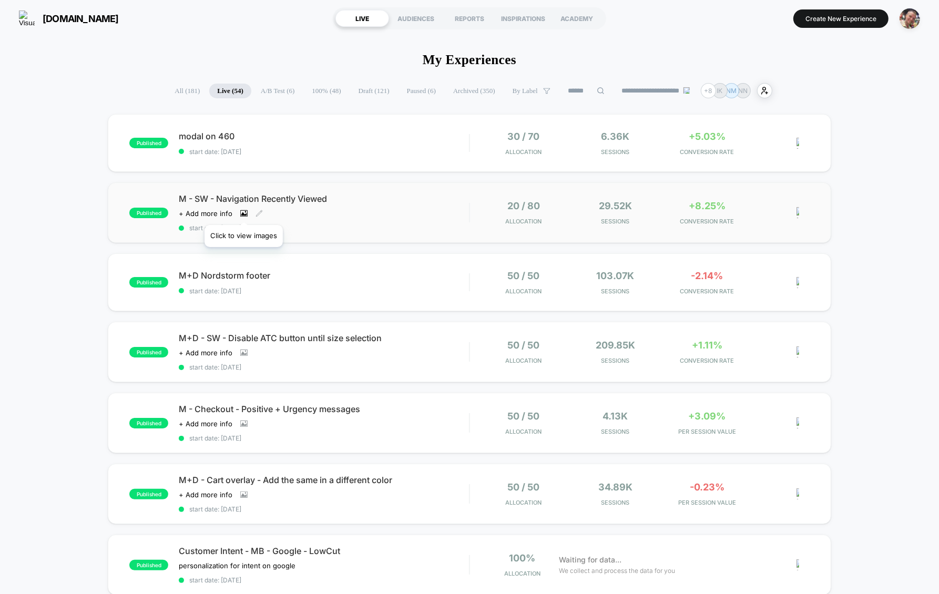
click at [243, 212] on icon at bounding box center [243, 213] width 7 height 7
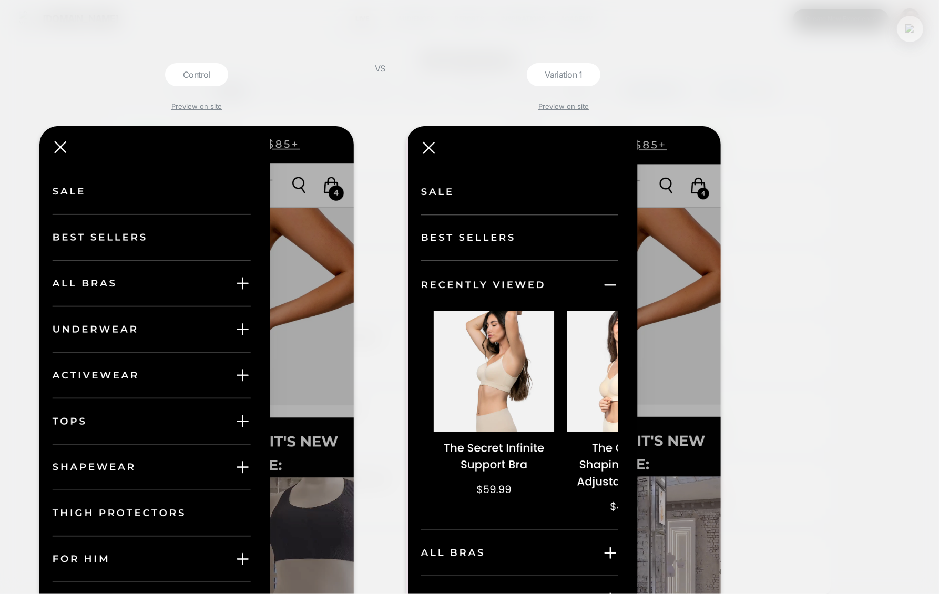
click at [908, 29] on img at bounding box center [910, 28] width 9 height 9
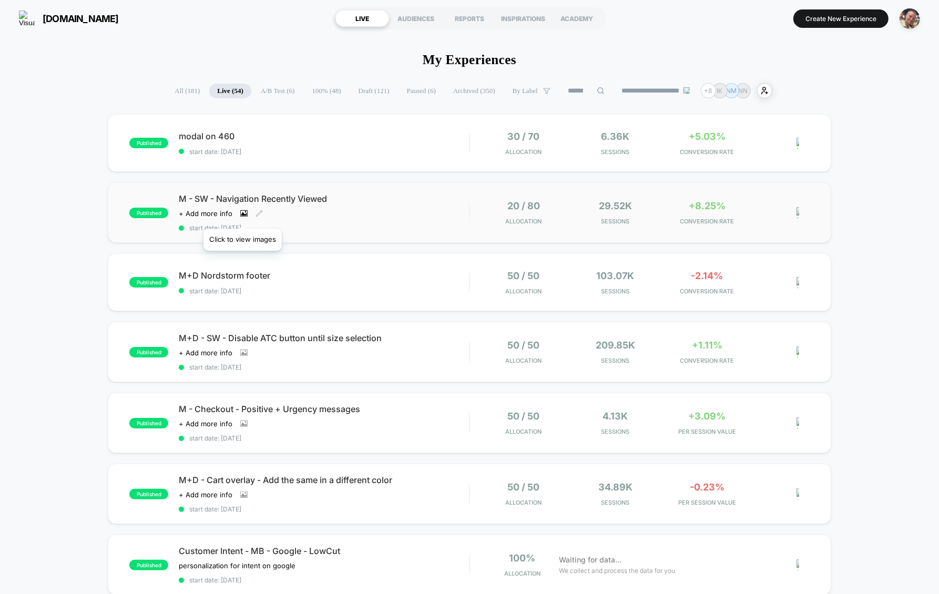
click at [242, 216] on icon at bounding box center [244, 214] width 6 height 4
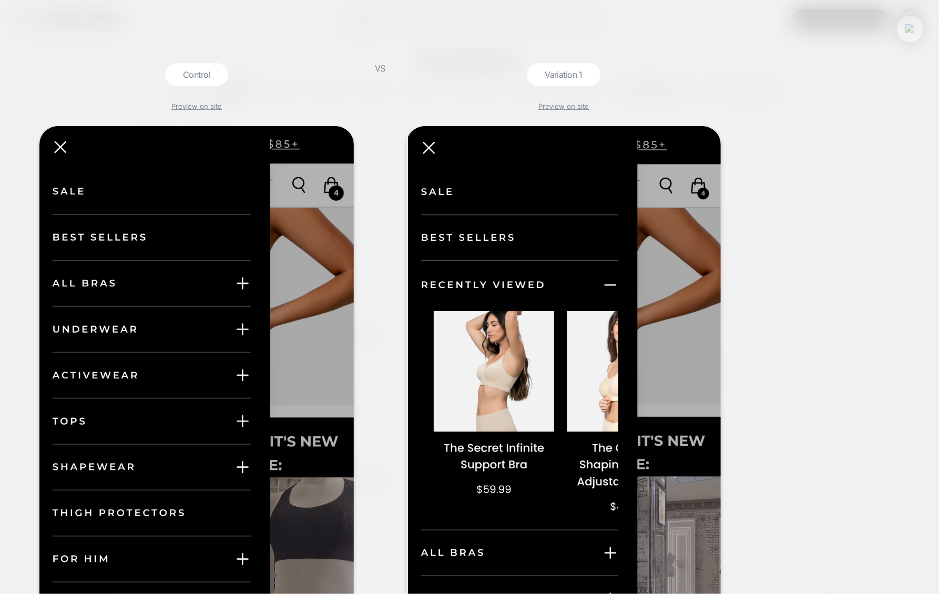
click at [910, 37] on div at bounding box center [910, 29] width 26 height 26
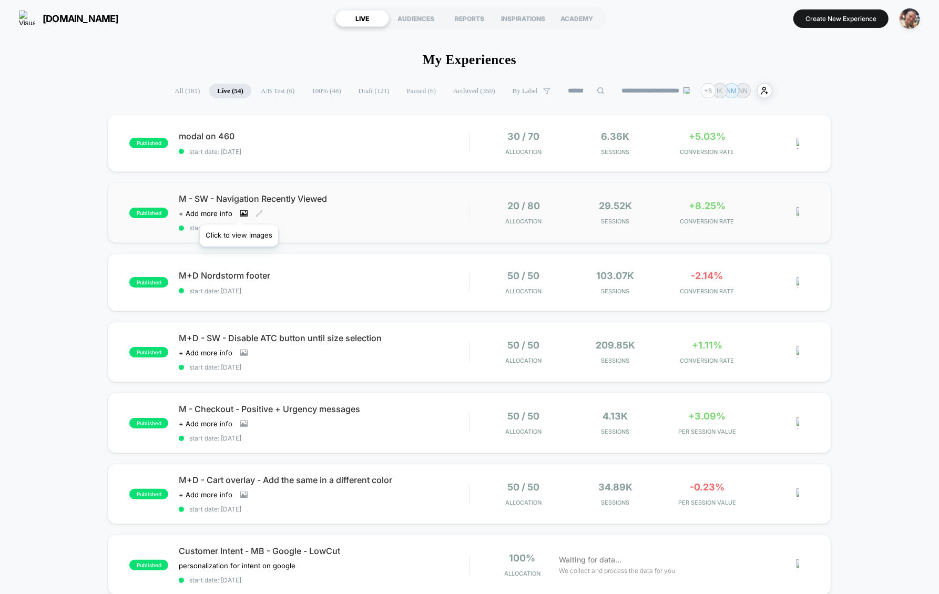
click at [240, 211] on icon at bounding box center [243, 213] width 7 height 6
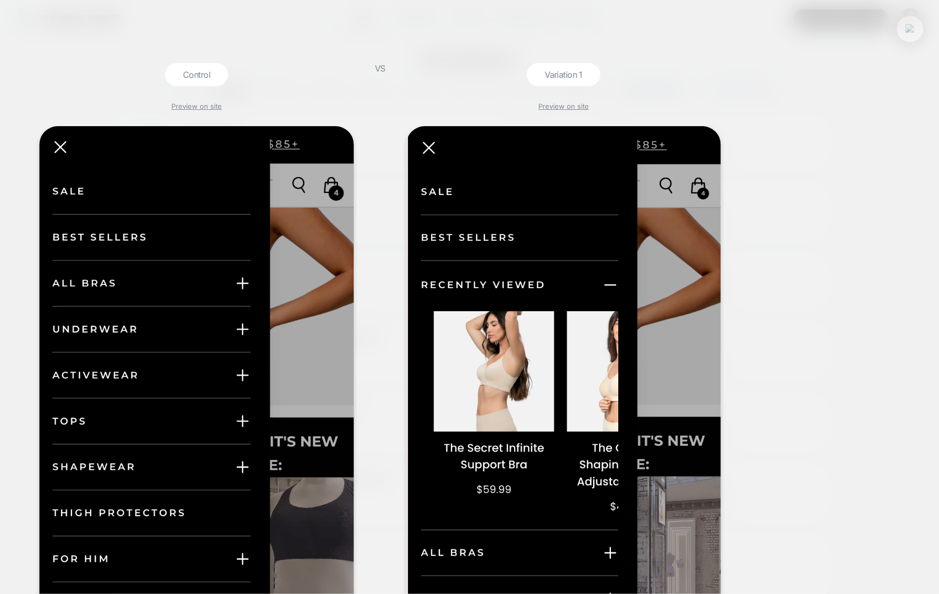
click at [904, 29] on button at bounding box center [910, 29] width 16 height 16
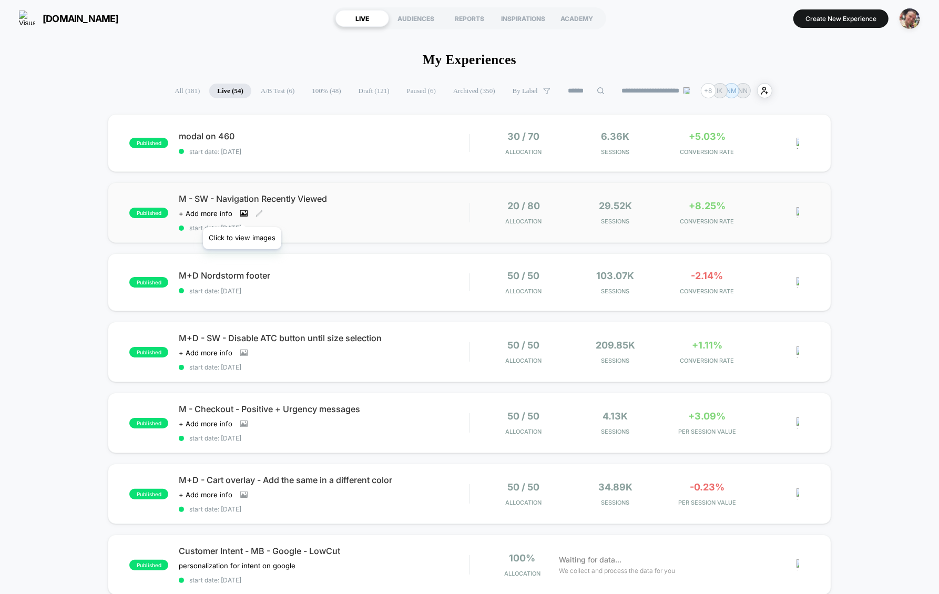
click at [242, 214] on icon at bounding box center [244, 214] width 6 height 4
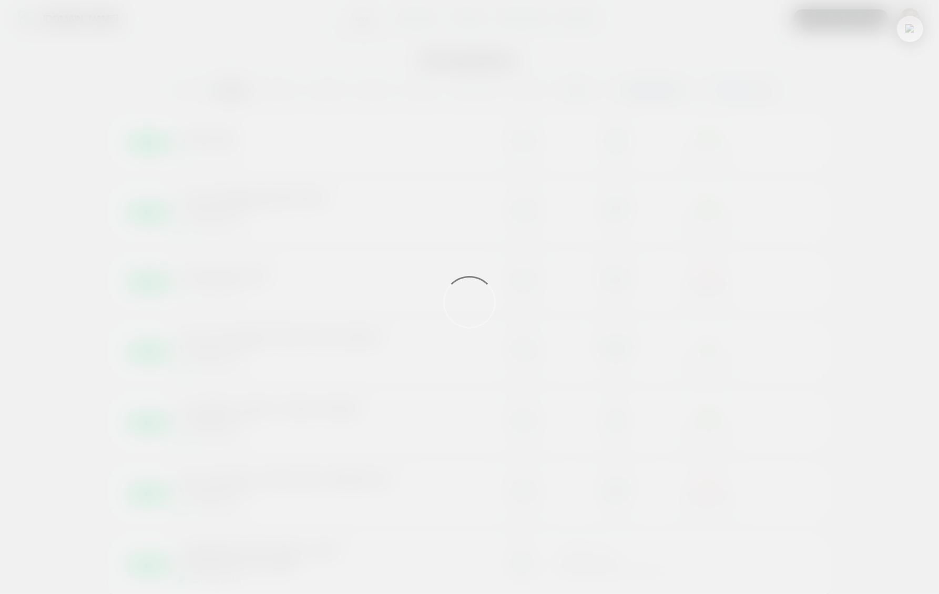
click at [908, 28] on img at bounding box center [910, 28] width 9 height 9
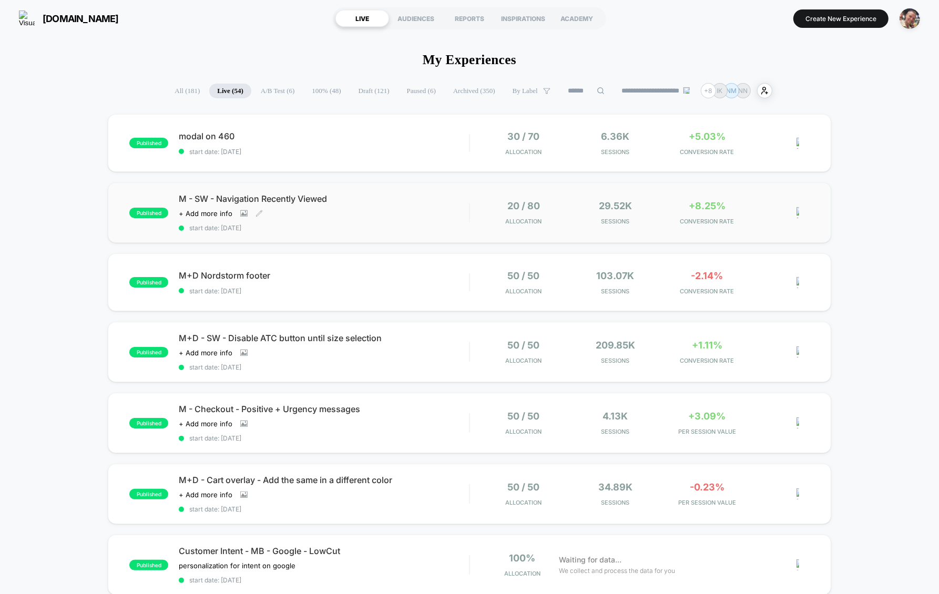
click at [246, 208] on div "M - SW - Navigation Recently Viewed Click to view images Click to edit experien…" at bounding box center [324, 213] width 290 height 38
click at [245, 211] on icon at bounding box center [246, 212] width 2 height 2
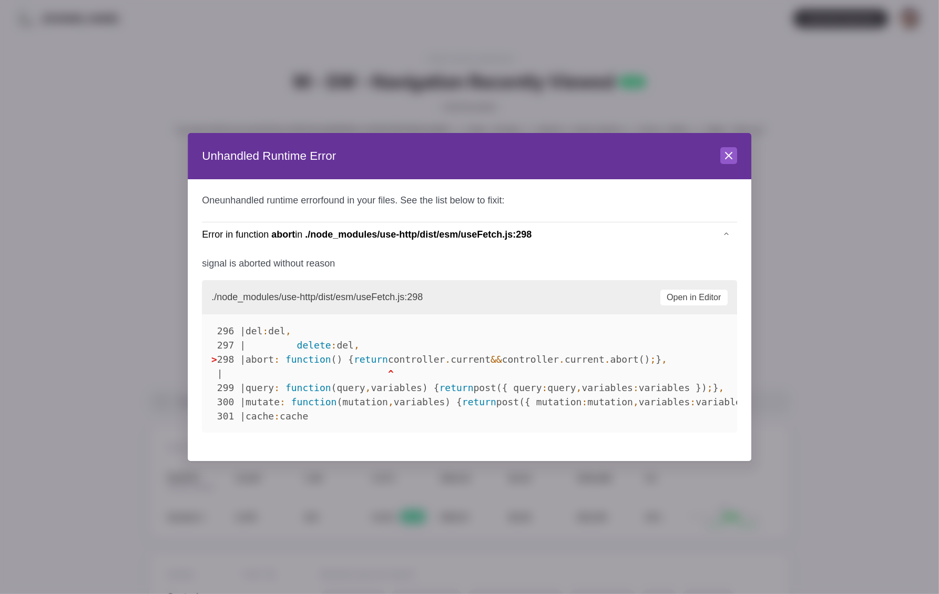
click at [731, 200] on p "One unhandled runtime error found in your files. See the list below to fix it :" at bounding box center [469, 201] width 535 height 14
click at [731, 161] on icon at bounding box center [729, 155] width 13 height 13
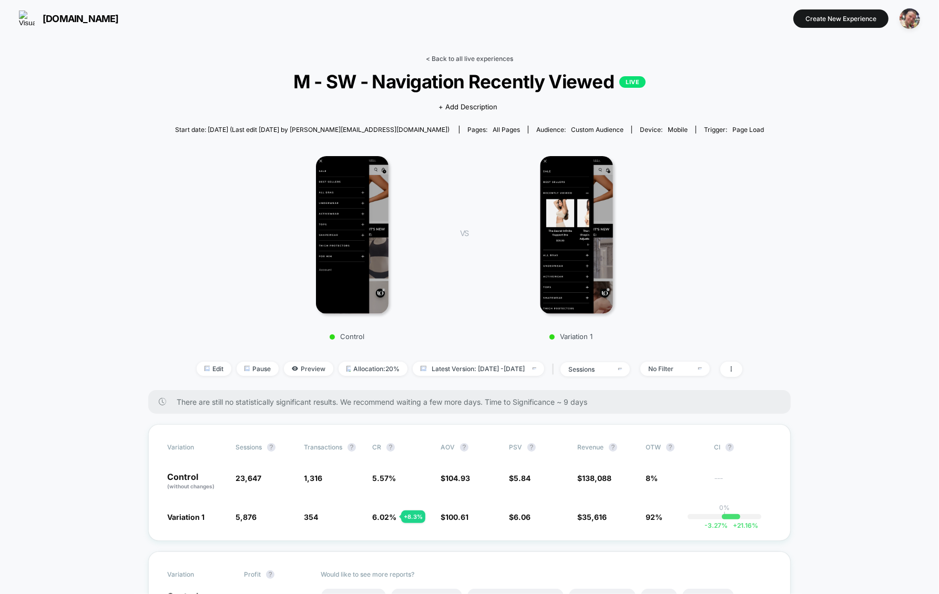
click at [454, 56] on link "< Back to all live experiences" at bounding box center [469, 59] width 87 height 8
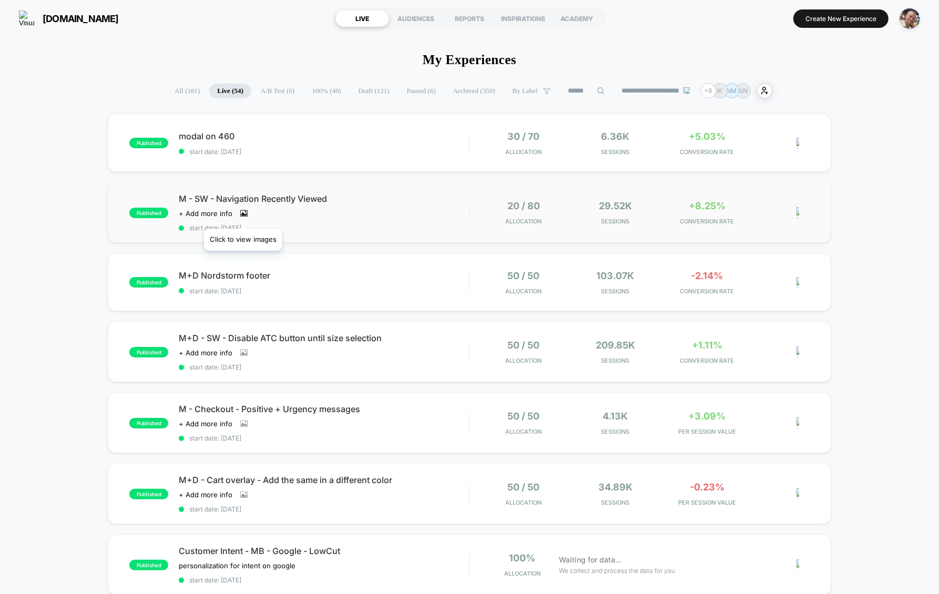
click at [243, 216] on icon at bounding box center [243, 213] width 7 height 7
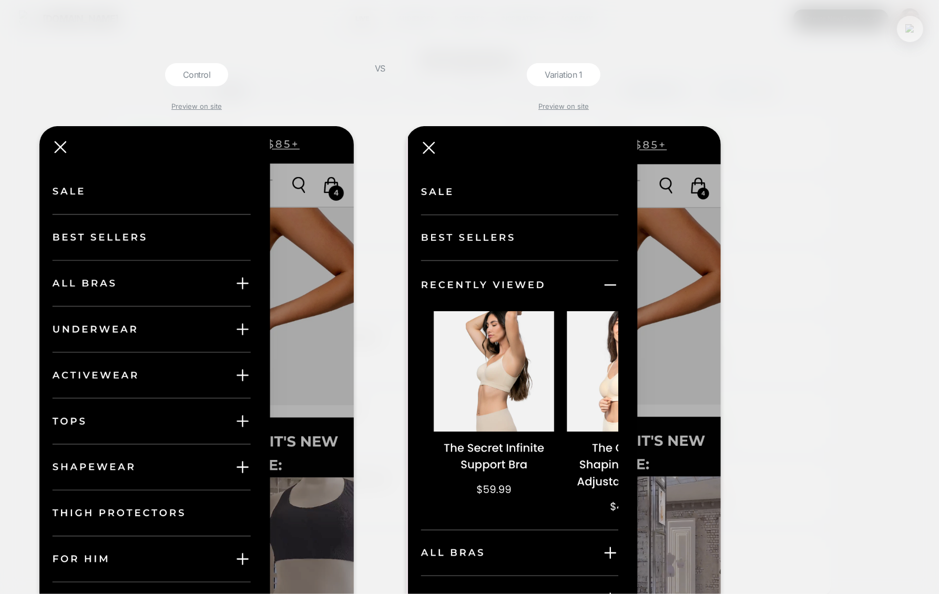
click at [912, 27] on img at bounding box center [910, 28] width 9 height 9
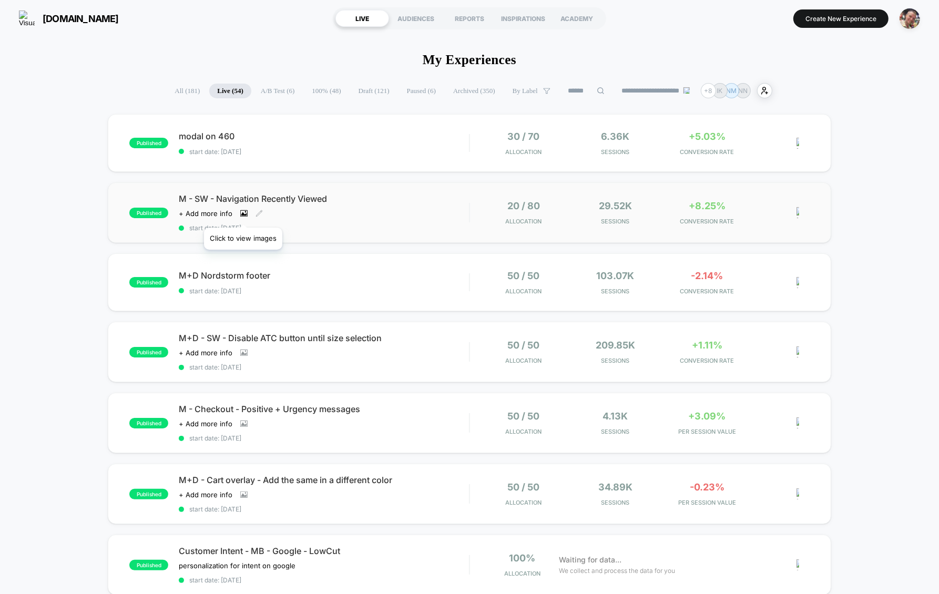
click at [243, 215] on icon at bounding box center [244, 214] width 6 height 4
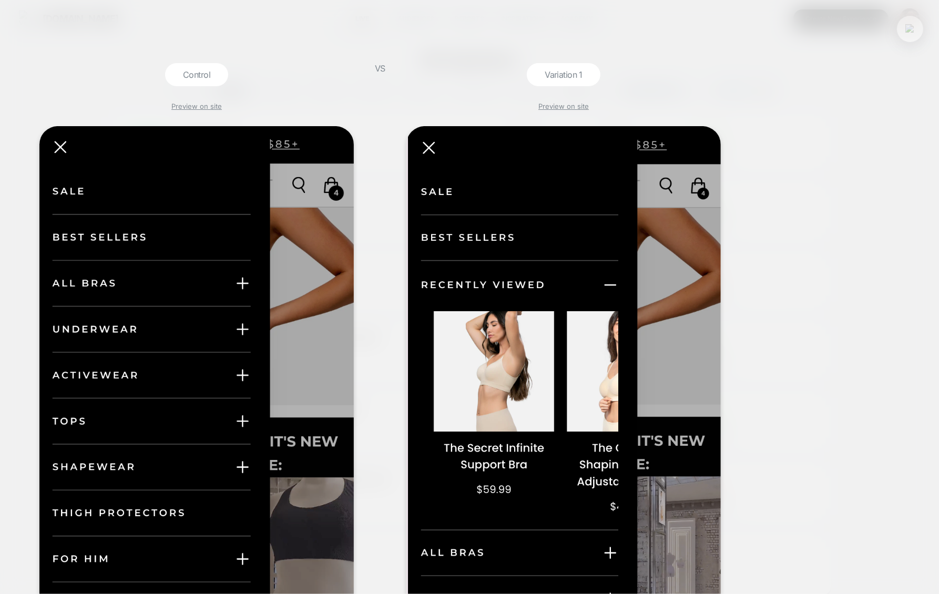
click at [911, 34] on button at bounding box center [910, 29] width 16 height 16
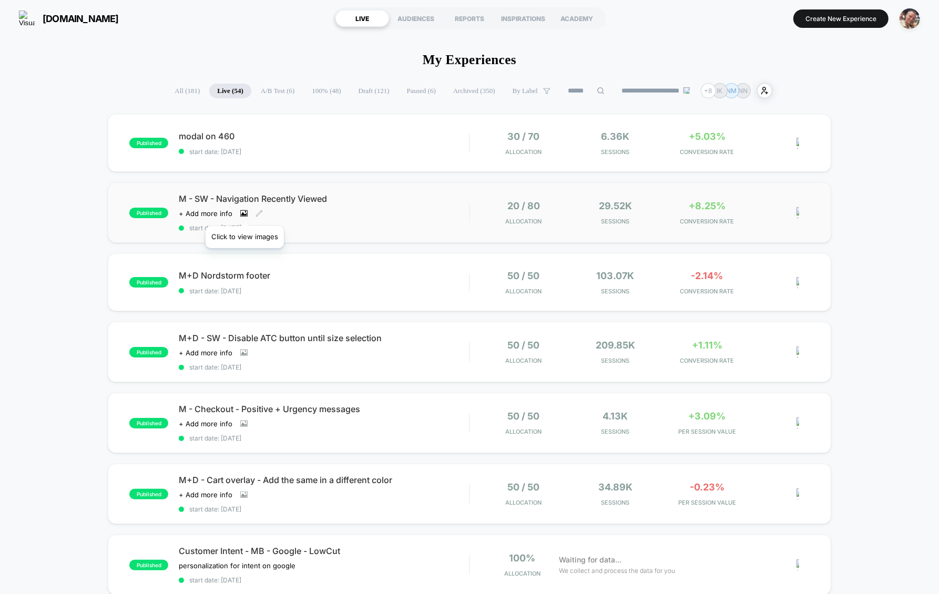
click at [245, 213] on icon at bounding box center [243, 213] width 7 height 7
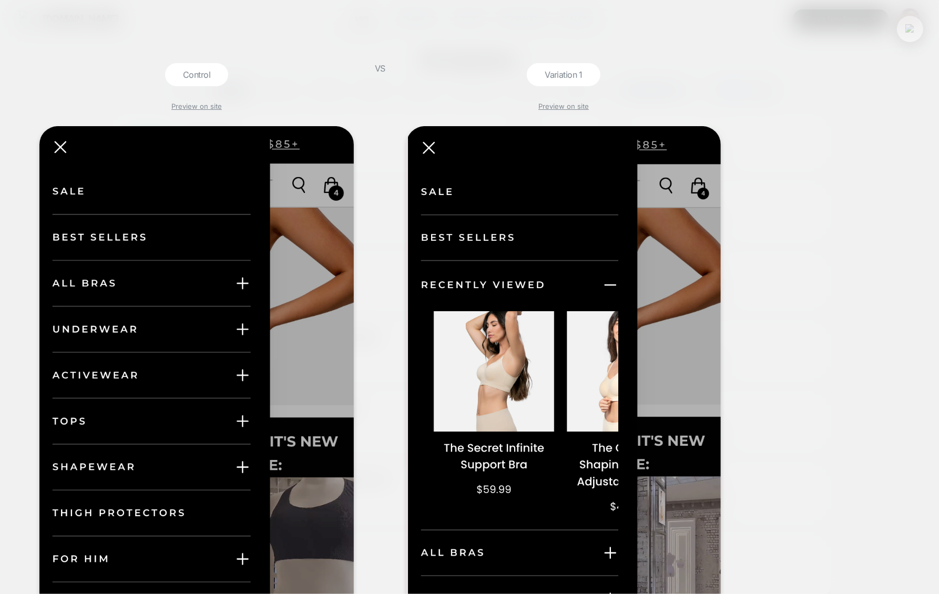
click at [913, 30] on img at bounding box center [910, 28] width 9 height 9
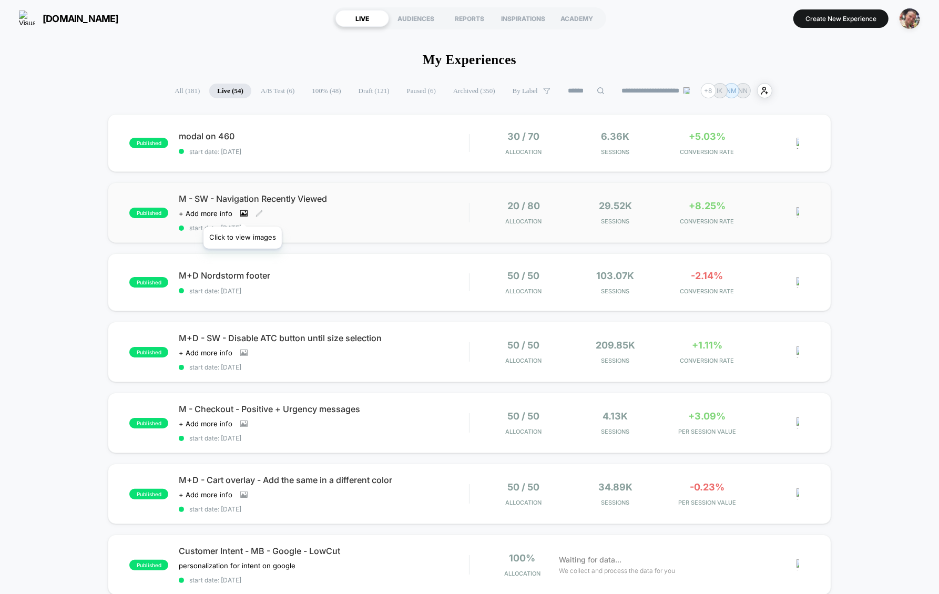
click at [242, 213] on icon at bounding box center [244, 214] width 6 height 4
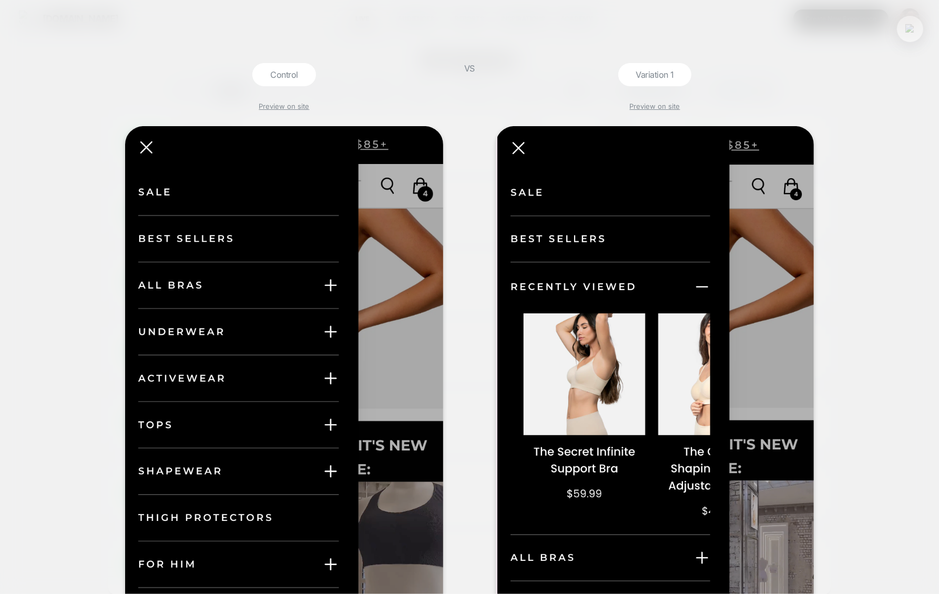
click at [908, 30] on img at bounding box center [910, 28] width 9 height 9
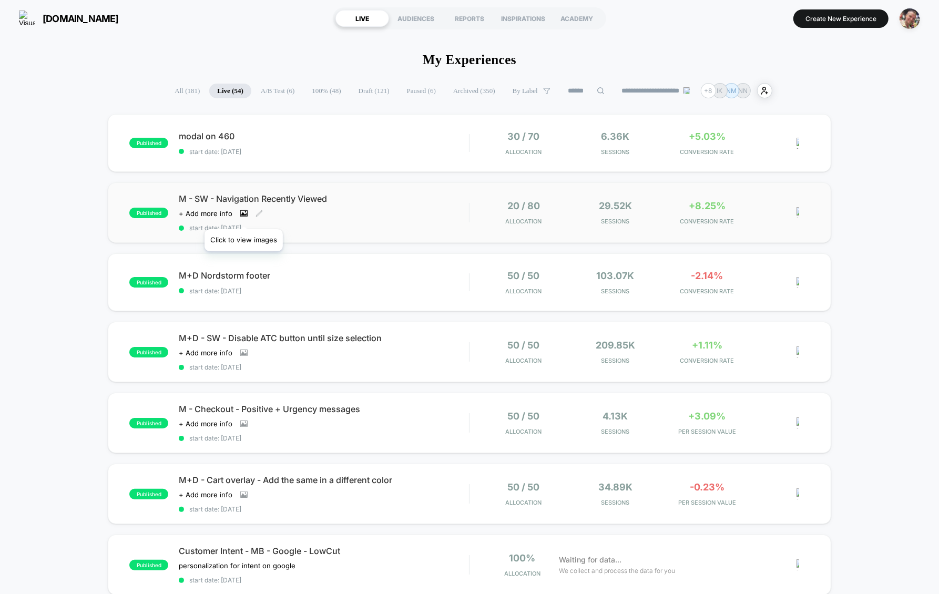
click at [243, 216] on icon at bounding box center [243, 213] width 7 height 6
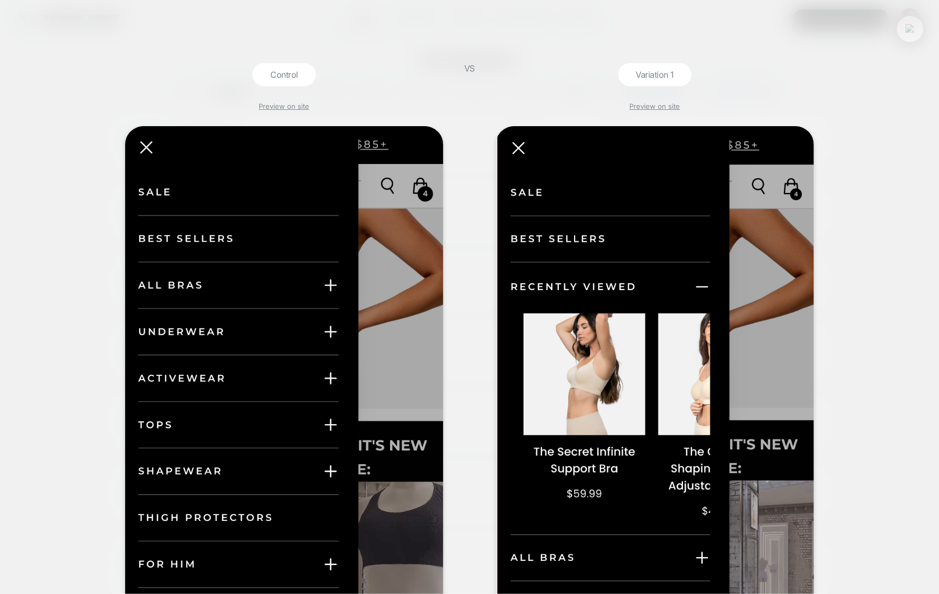
click at [912, 28] on img at bounding box center [910, 28] width 9 height 9
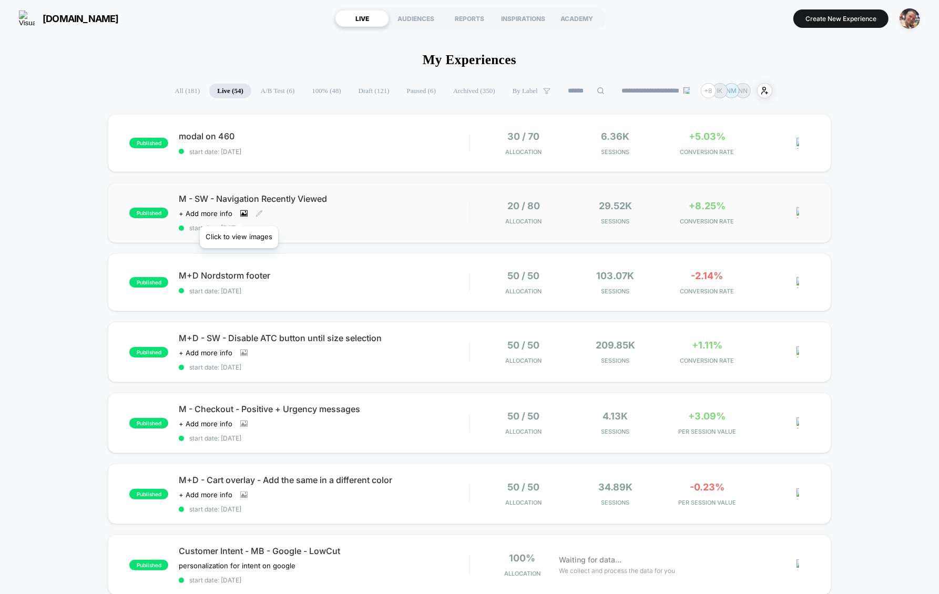
click at [240, 213] on icon at bounding box center [243, 213] width 7 height 7
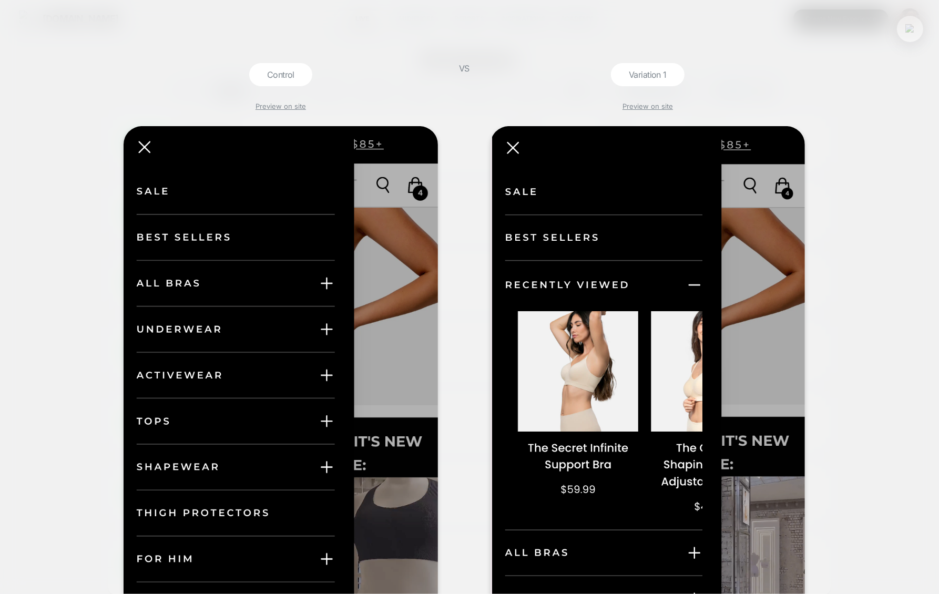
click at [902, 32] on button at bounding box center [910, 29] width 16 height 16
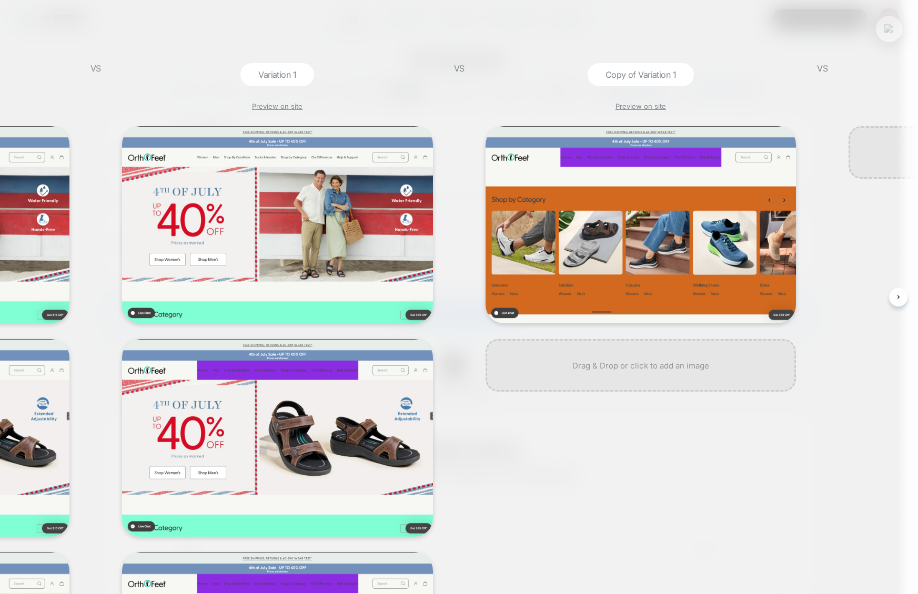
click at [885, 36] on button at bounding box center [889, 29] width 16 height 16
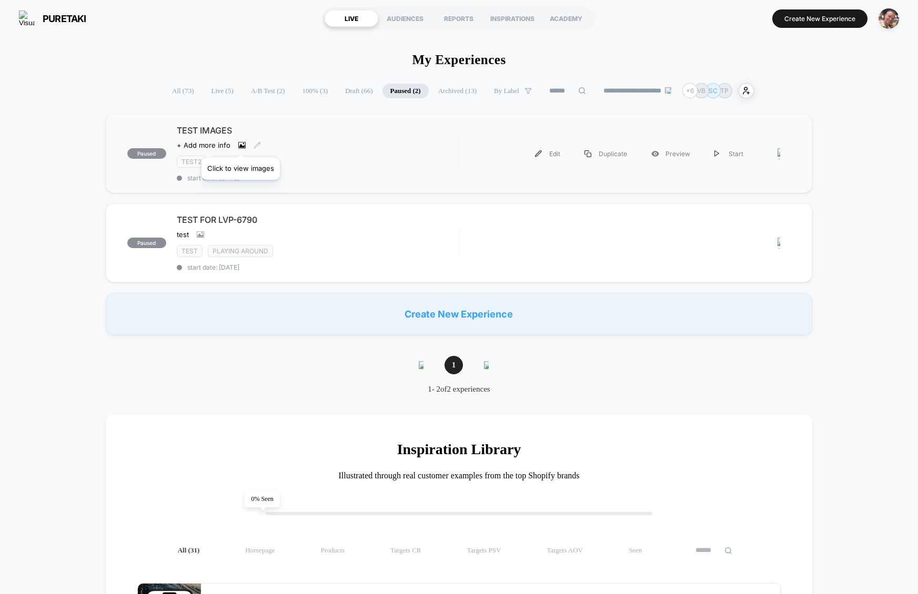
click at [240, 145] on icon at bounding box center [241, 144] width 7 height 7
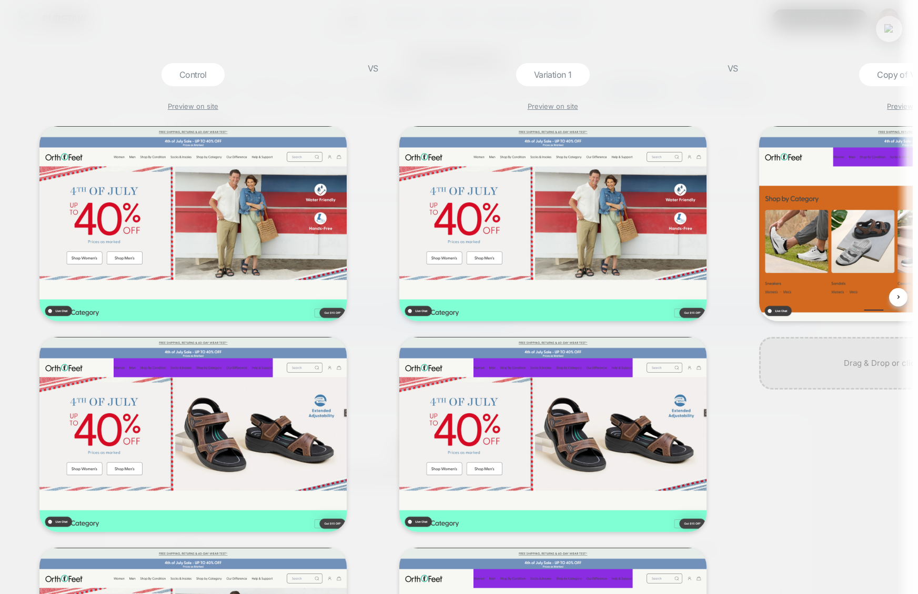
scroll to position [0, 1]
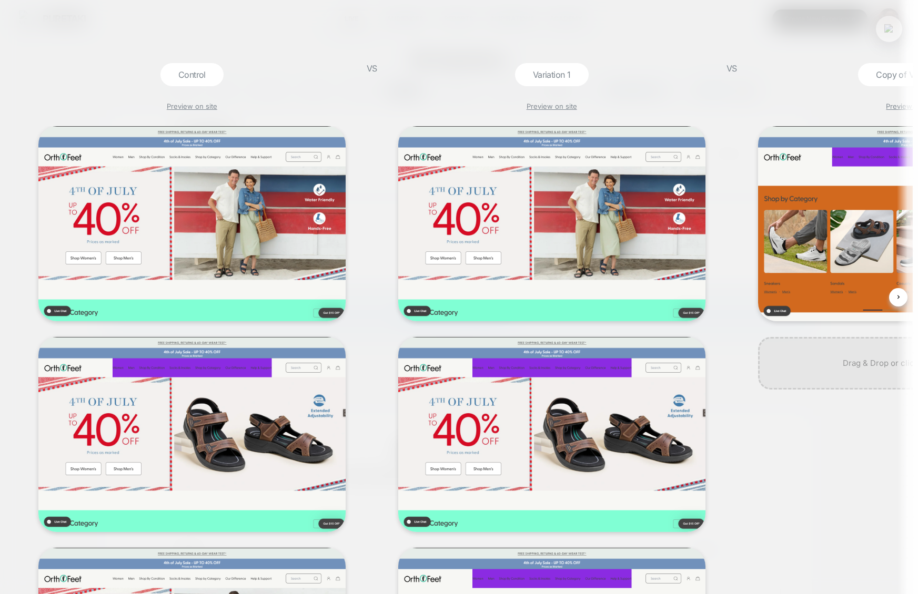
click at [894, 26] on button at bounding box center [889, 29] width 16 height 16
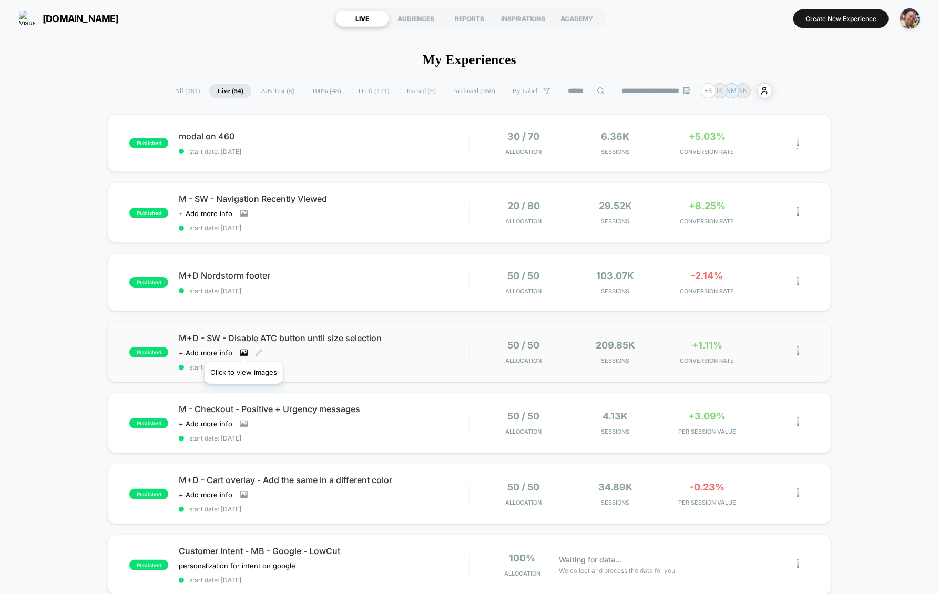
click at [243, 350] on icon at bounding box center [243, 353] width 7 height 6
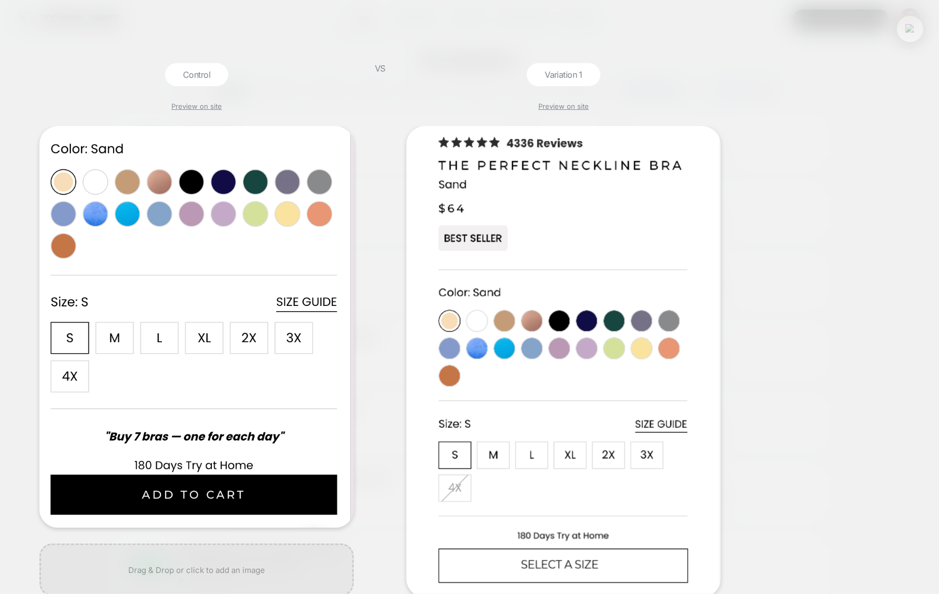
click at [921, 18] on div "Control Preview on site VS Variation 1 Preview on site" at bounding box center [464, 297] width 939 height 605
click at [916, 24] on button at bounding box center [910, 29] width 16 height 16
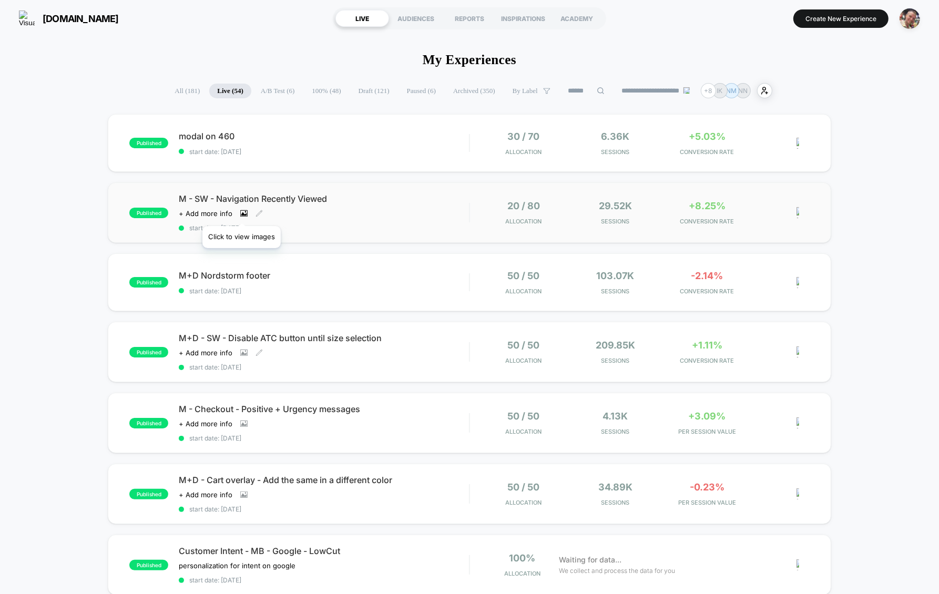
click at [241, 213] on icon at bounding box center [244, 214] width 6 height 4
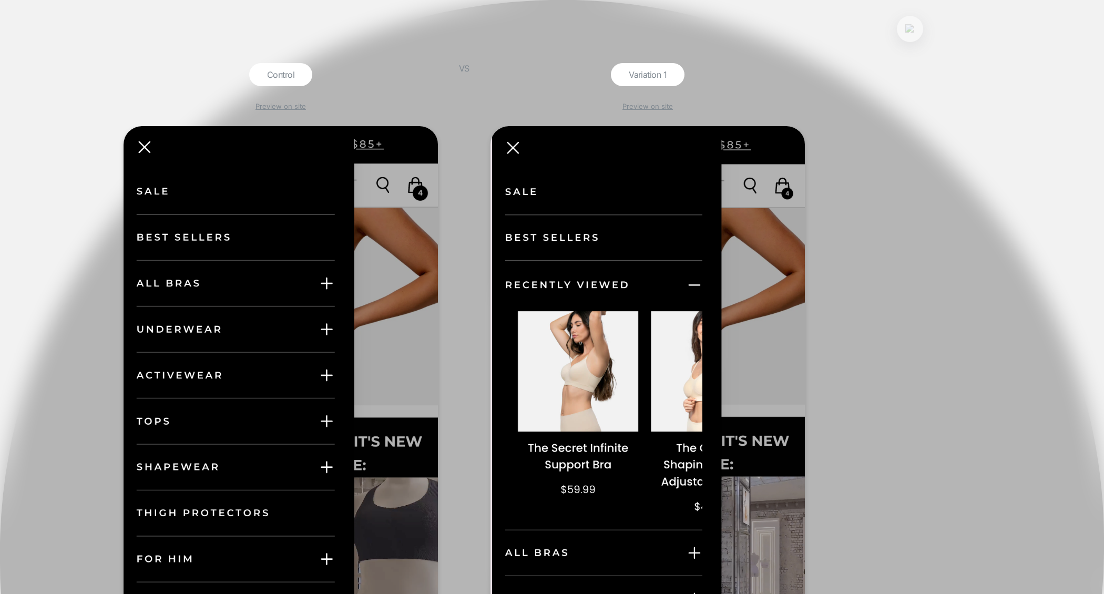
click at [911, 32] on img at bounding box center [910, 28] width 9 height 9
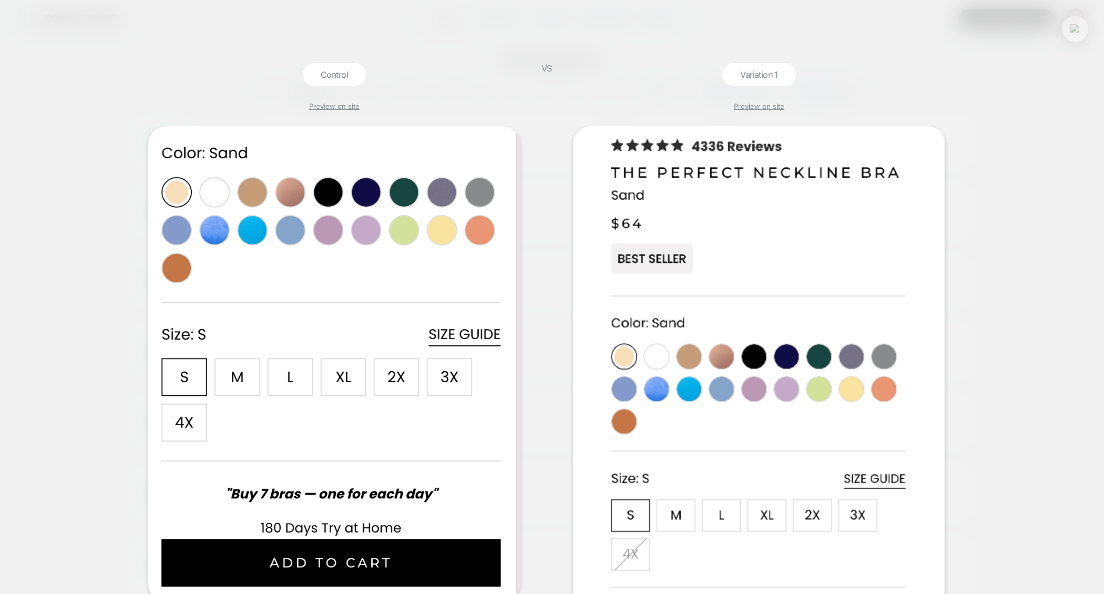
click at [939, 22] on button at bounding box center [1075, 29] width 16 height 16
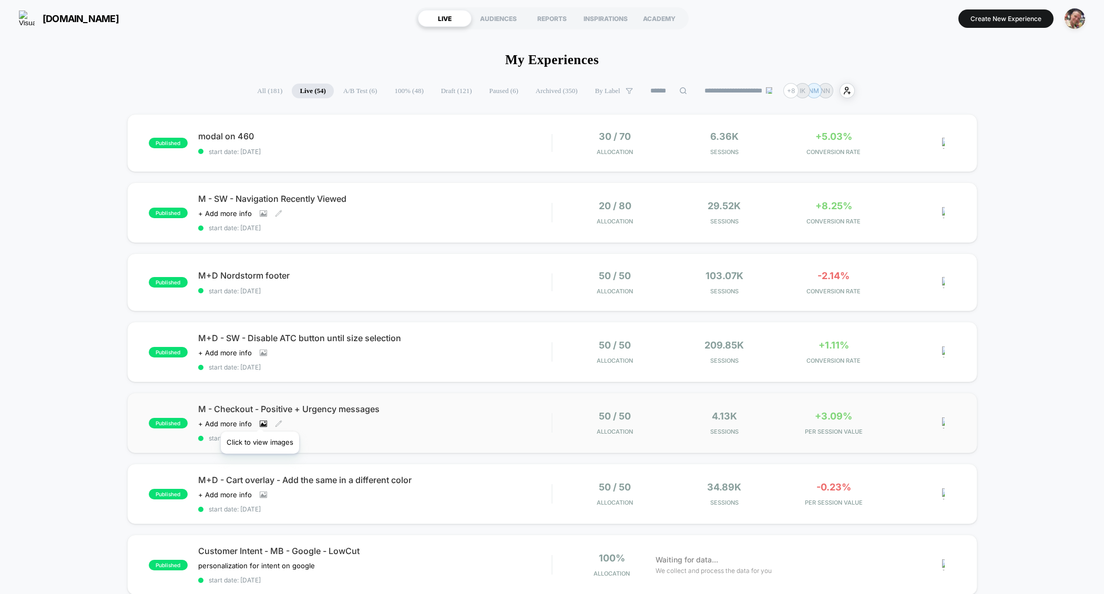
click at [260, 420] on icon at bounding box center [263, 423] width 7 height 7
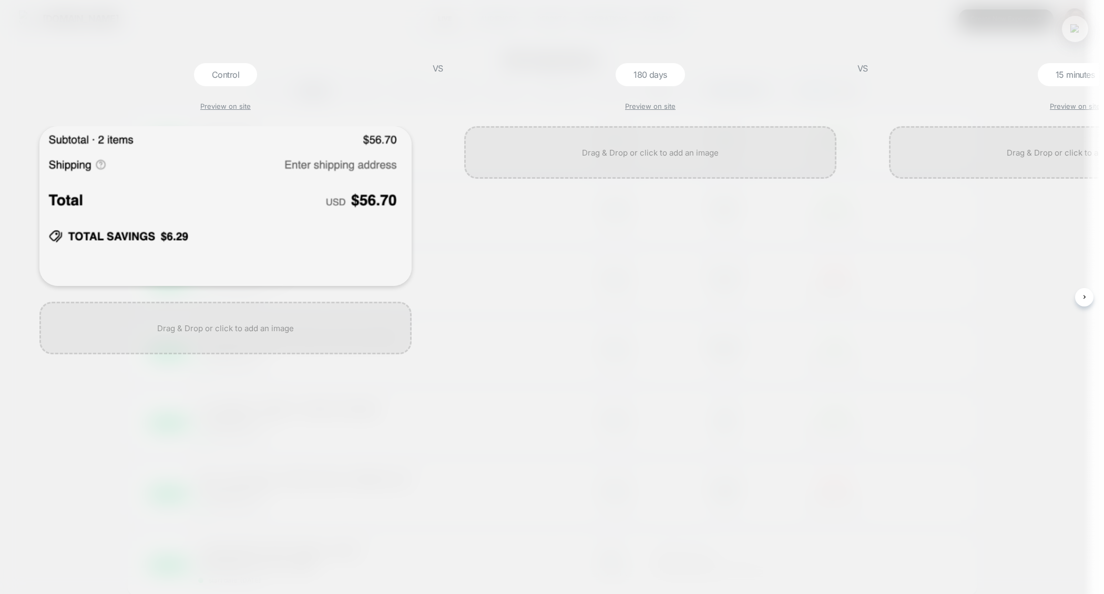
click at [939, 28] on img at bounding box center [1075, 28] width 9 height 9
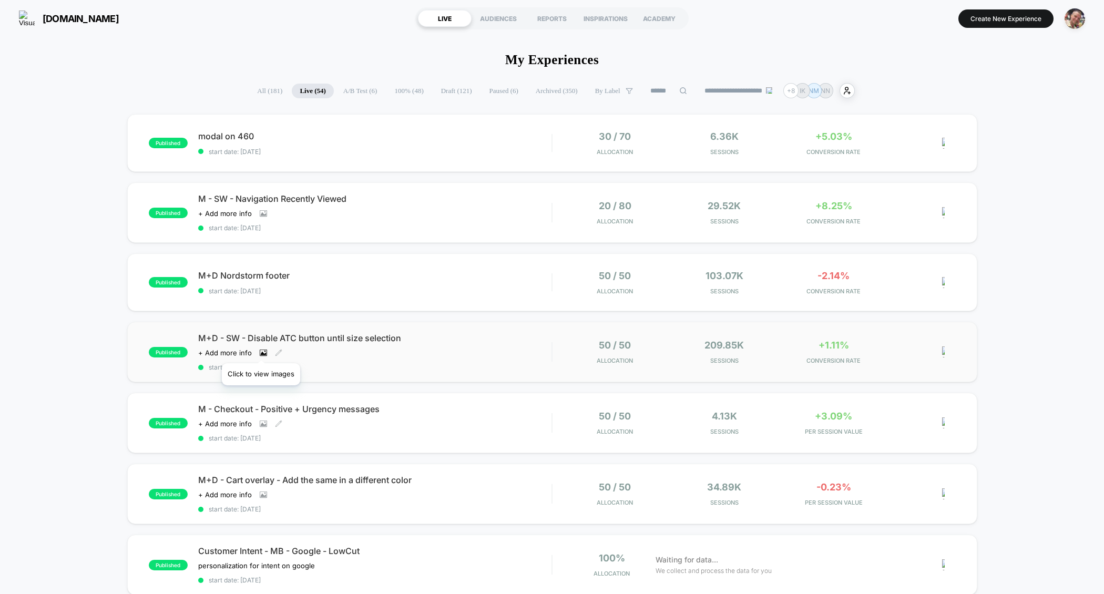
click at [261, 350] on icon at bounding box center [263, 352] width 7 height 7
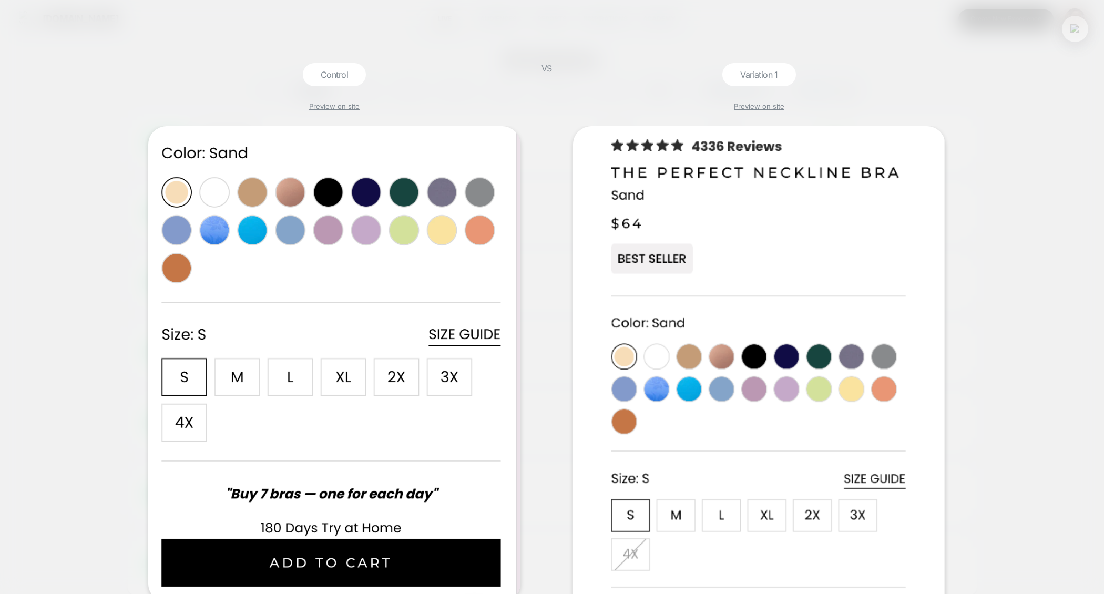
click at [939, 36] on button at bounding box center [1075, 29] width 16 height 16
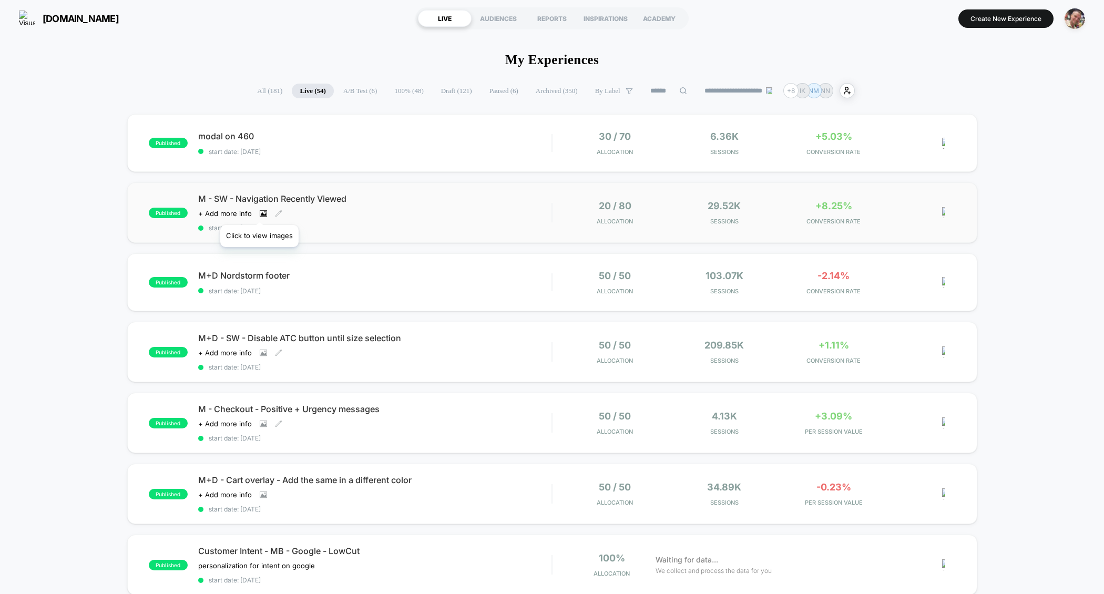
click at [260, 212] on icon at bounding box center [263, 213] width 7 height 7
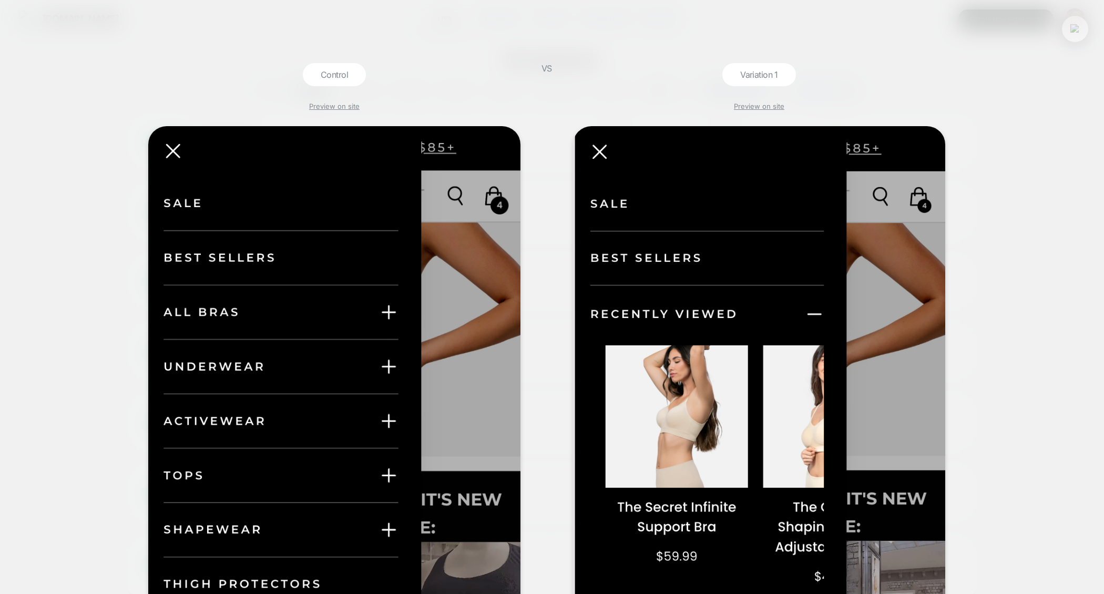
click at [939, 28] on img at bounding box center [1075, 28] width 9 height 9
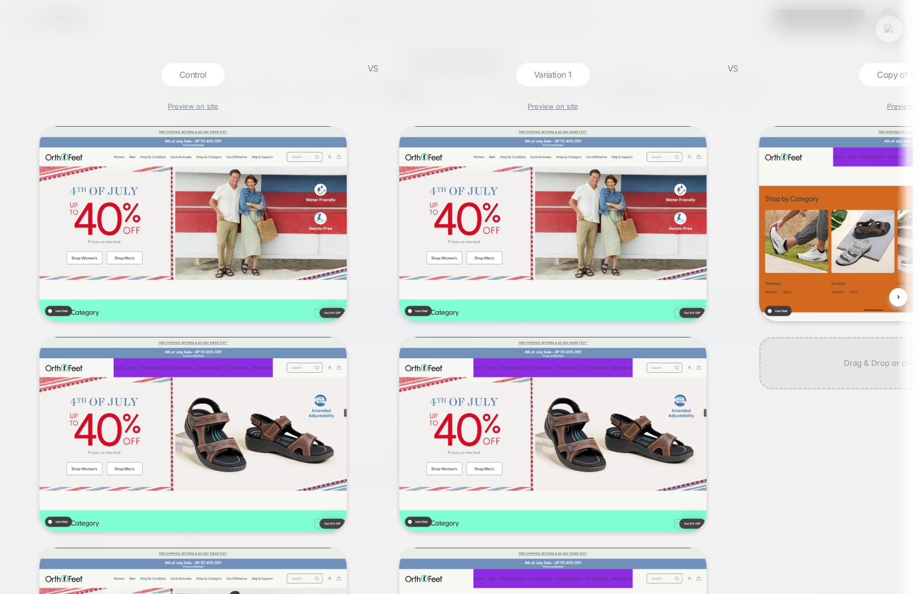
click at [889, 32] on img at bounding box center [888, 28] width 9 height 9
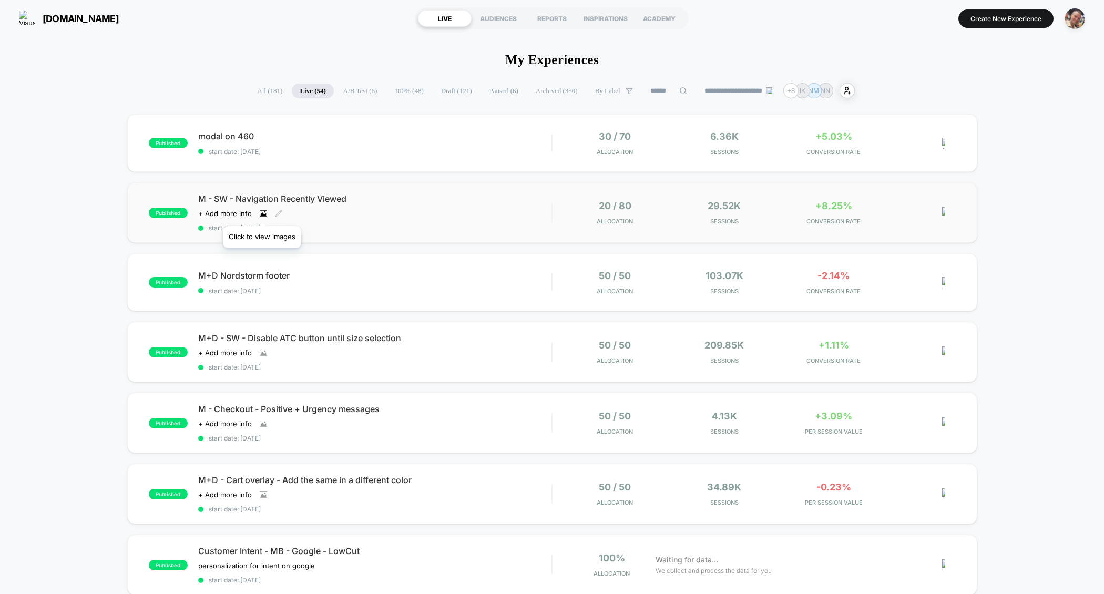
click at [262, 213] on icon at bounding box center [263, 213] width 7 height 7
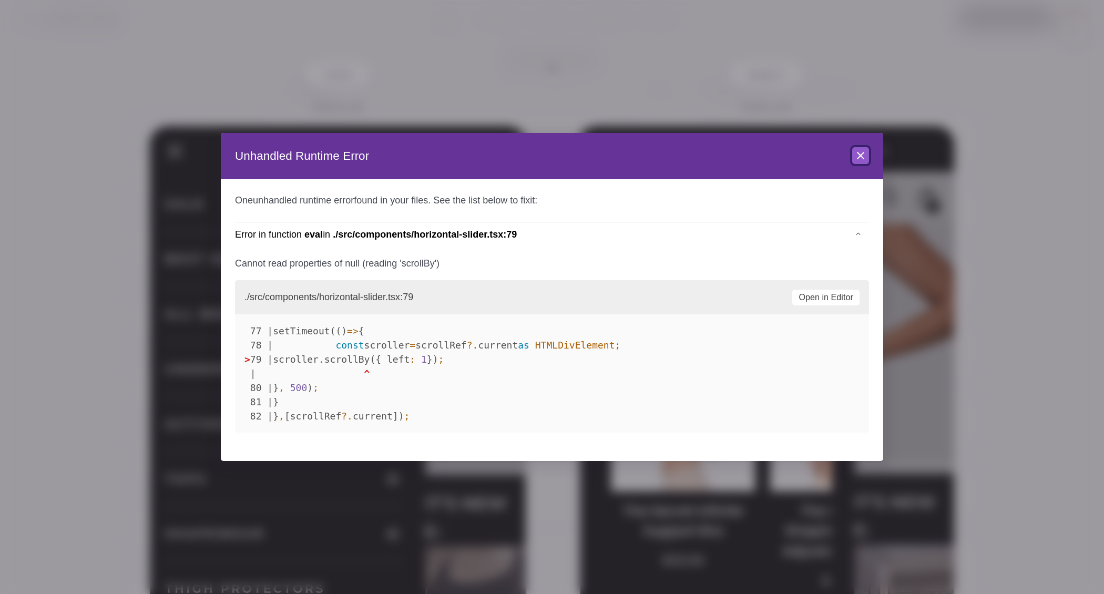
click at [859, 158] on icon at bounding box center [861, 155] width 6 height 6
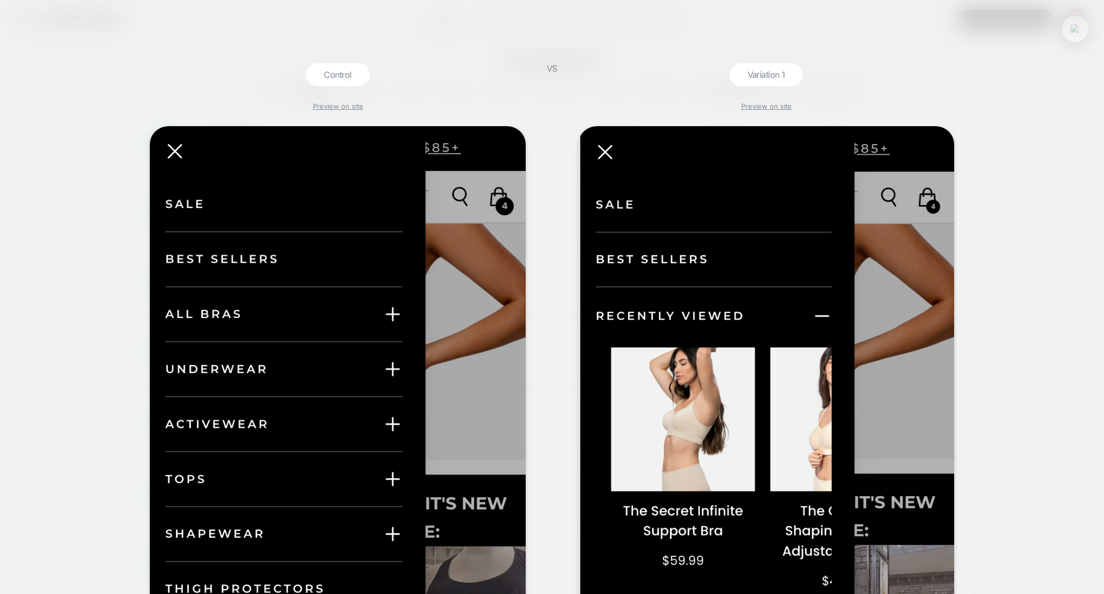
click at [1071, 29] on img at bounding box center [1075, 28] width 9 height 9
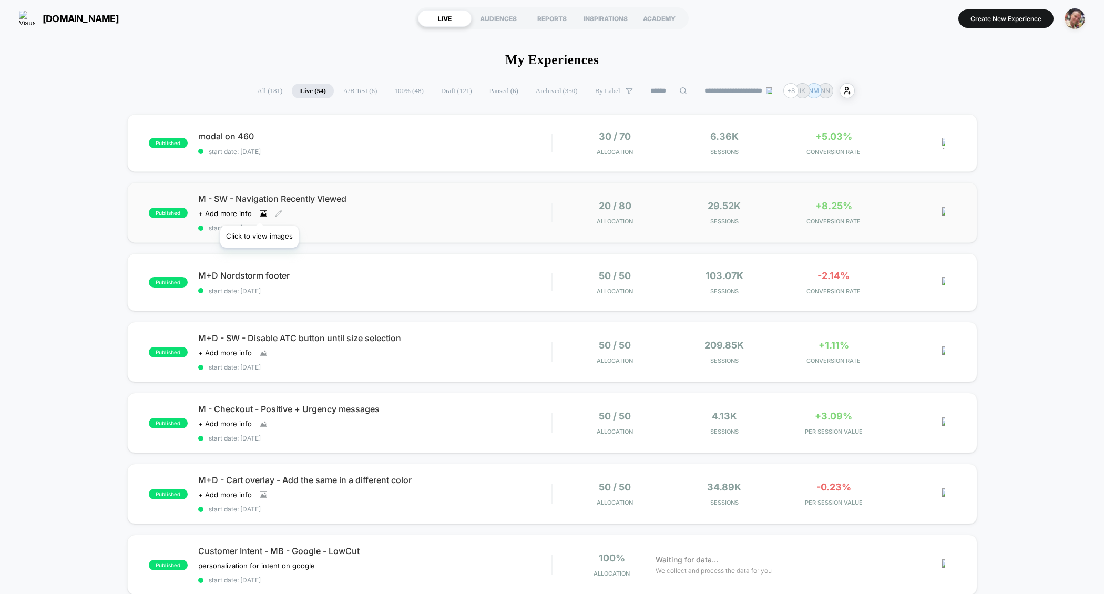
click at [260, 212] on icon at bounding box center [263, 214] width 6 height 4
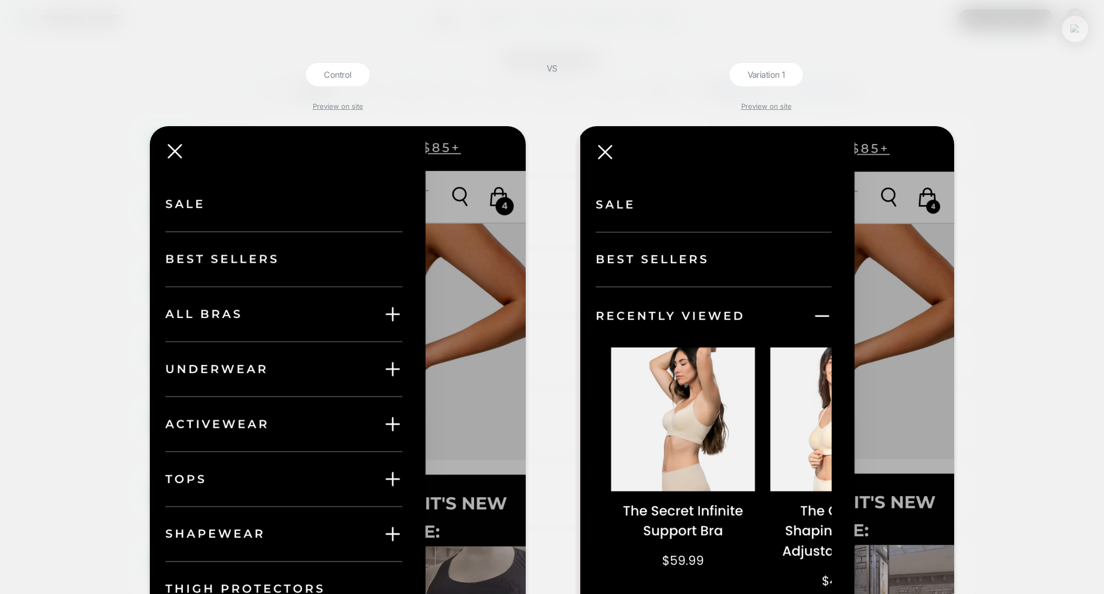
click at [1069, 32] on button at bounding box center [1075, 29] width 16 height 16
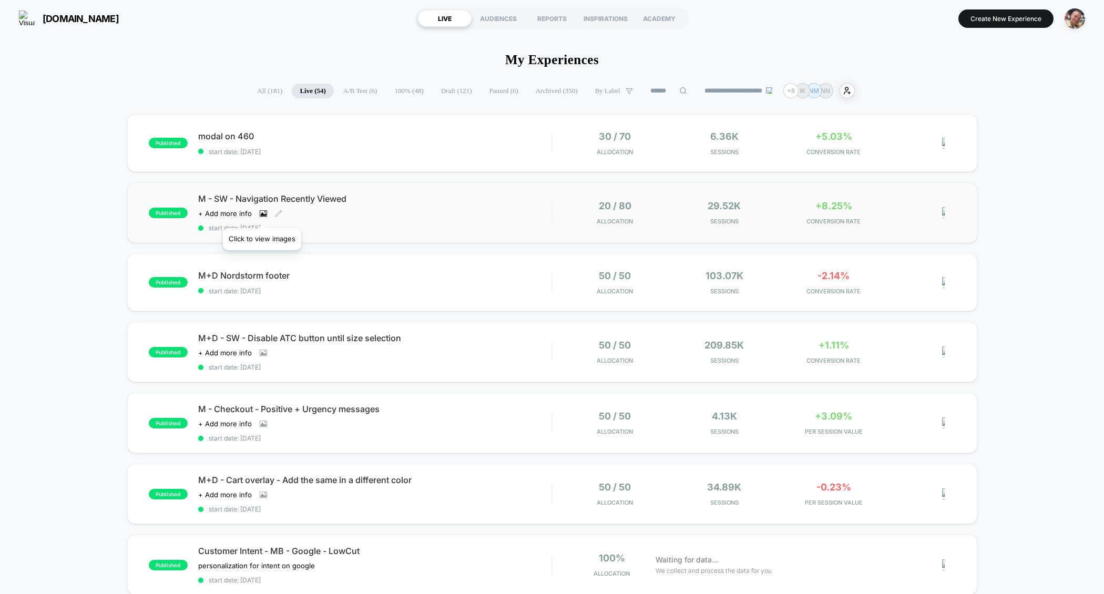
click at [262, 215] on icon at bounding box center [263, 214] width 6 height 4
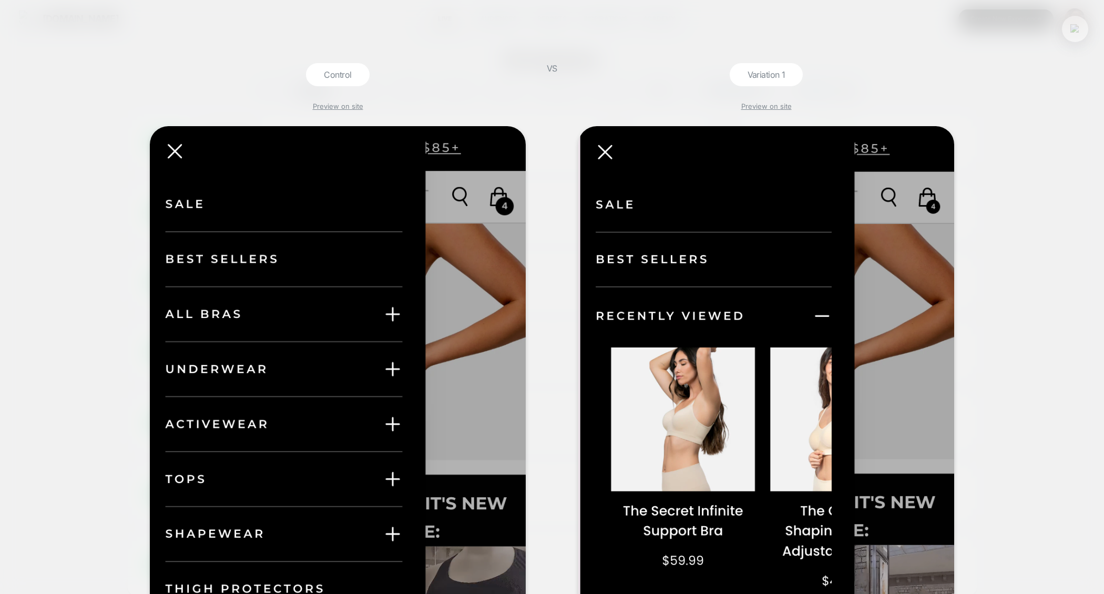
click at [1079, 30] on img at bounding box center [1075, 28] width 9 height 9
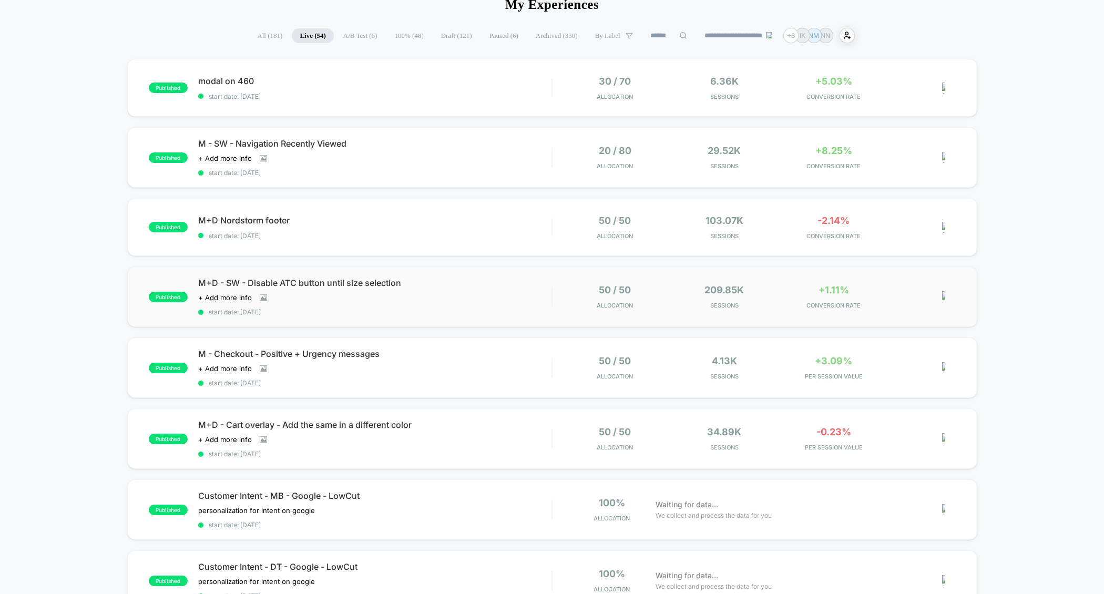
scroll to position [58, 0]
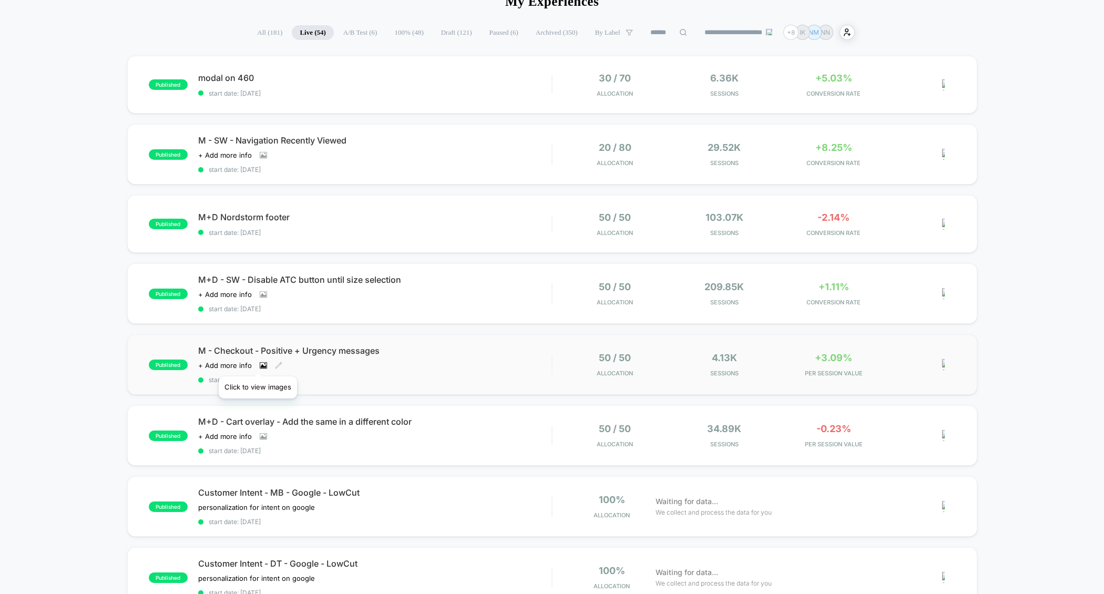
click at [260, 363] on icon at bounding box center [263, 365] width 7 height 6
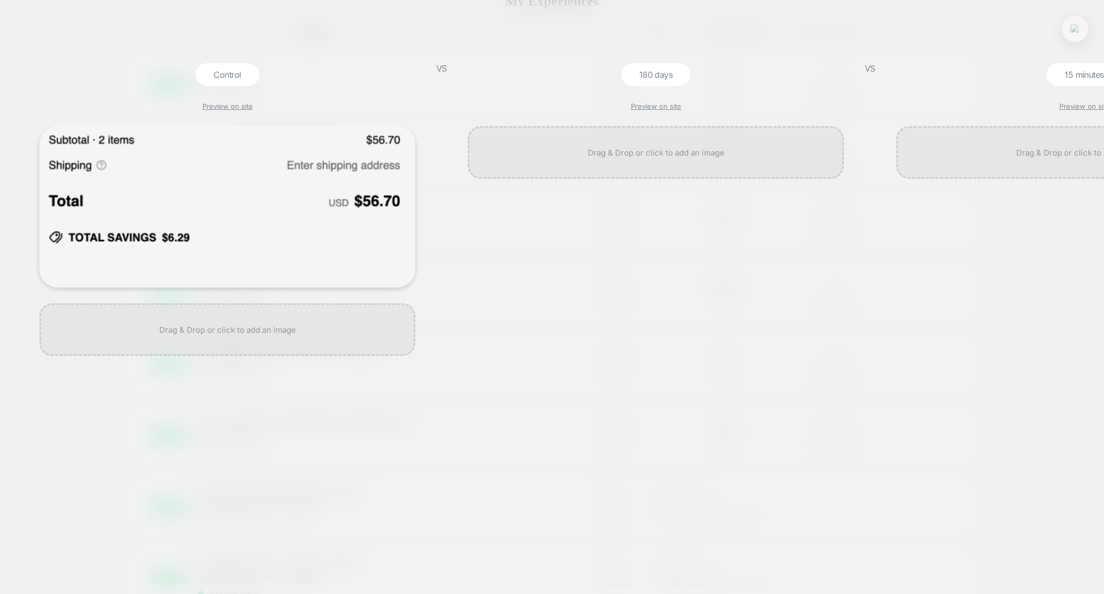
click at [963, 266] on div at bounding box center [1084, 360] width 387 height 468
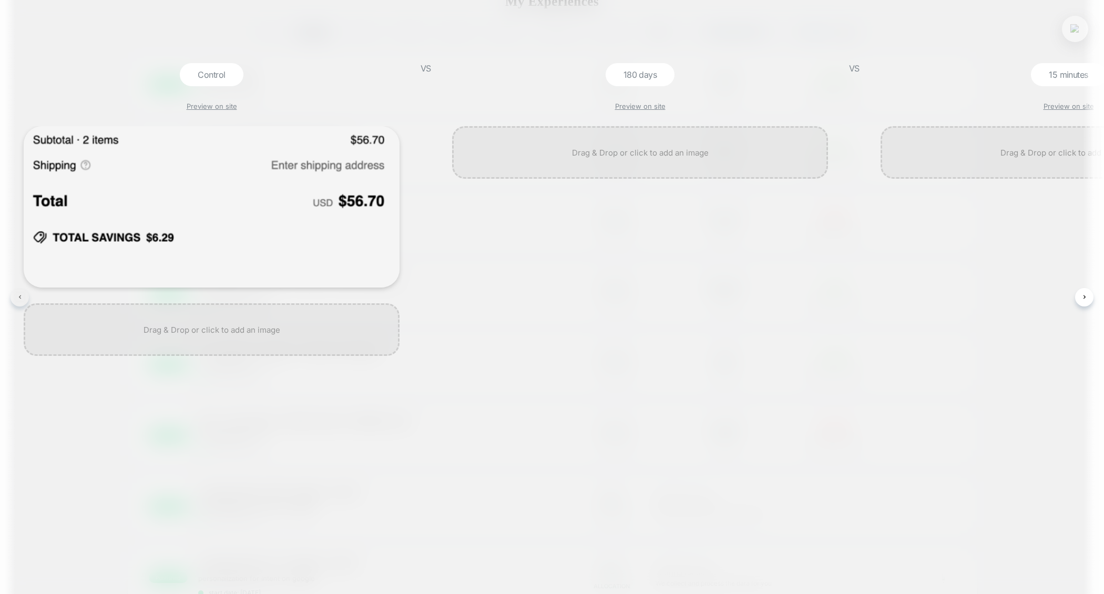
scroll to position [0, 0]
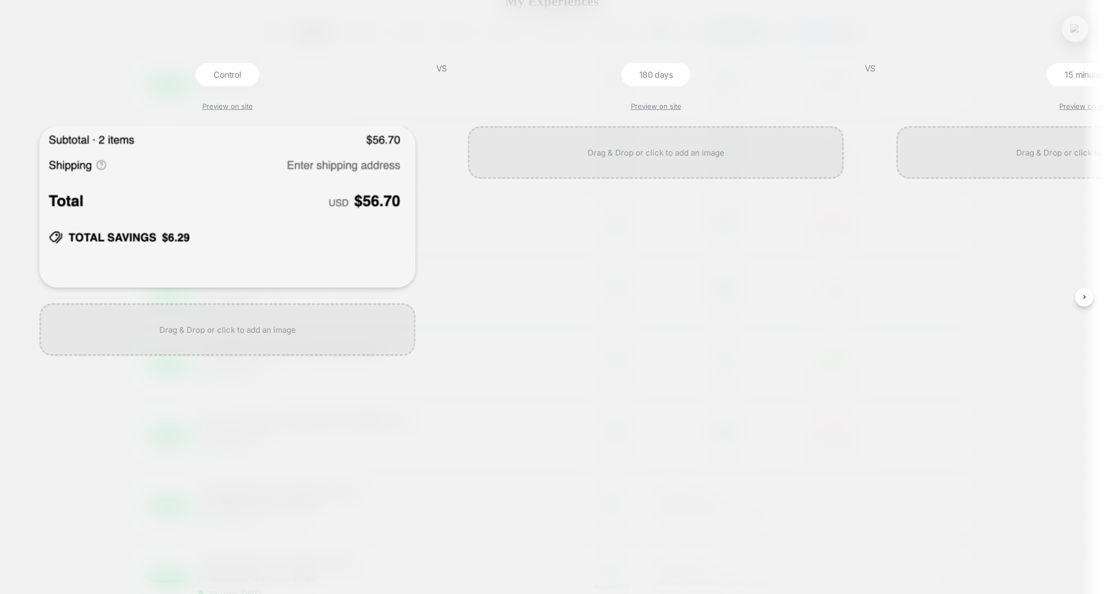
click at [1074, 24] on img at bounding box center [1075, 28] width 9 height 9
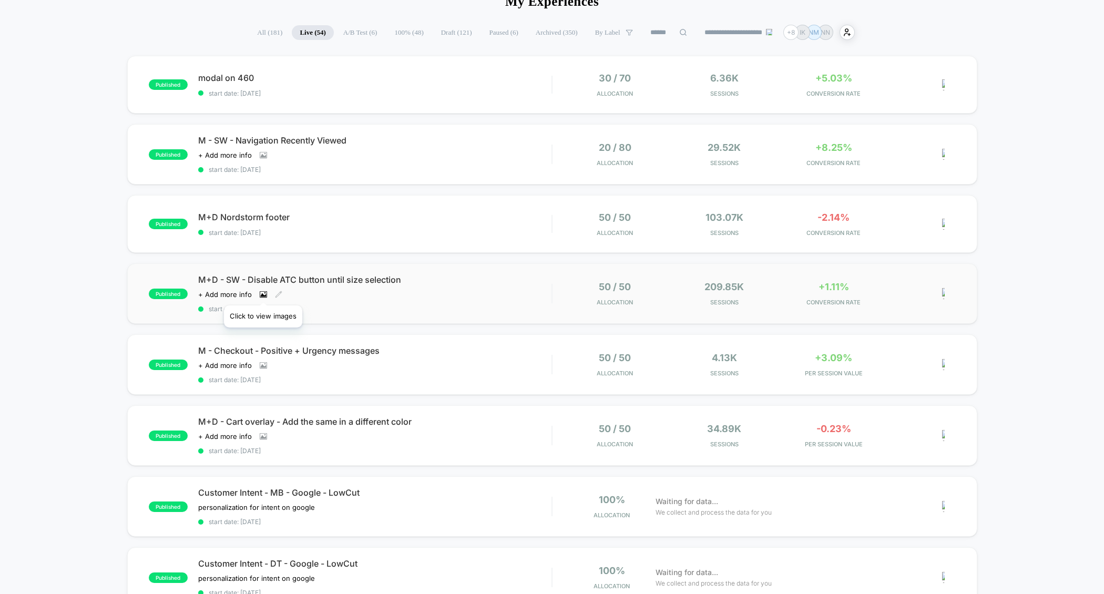
click at [263, 292] on icon at bounding box center [263, 294] width 7 height 7
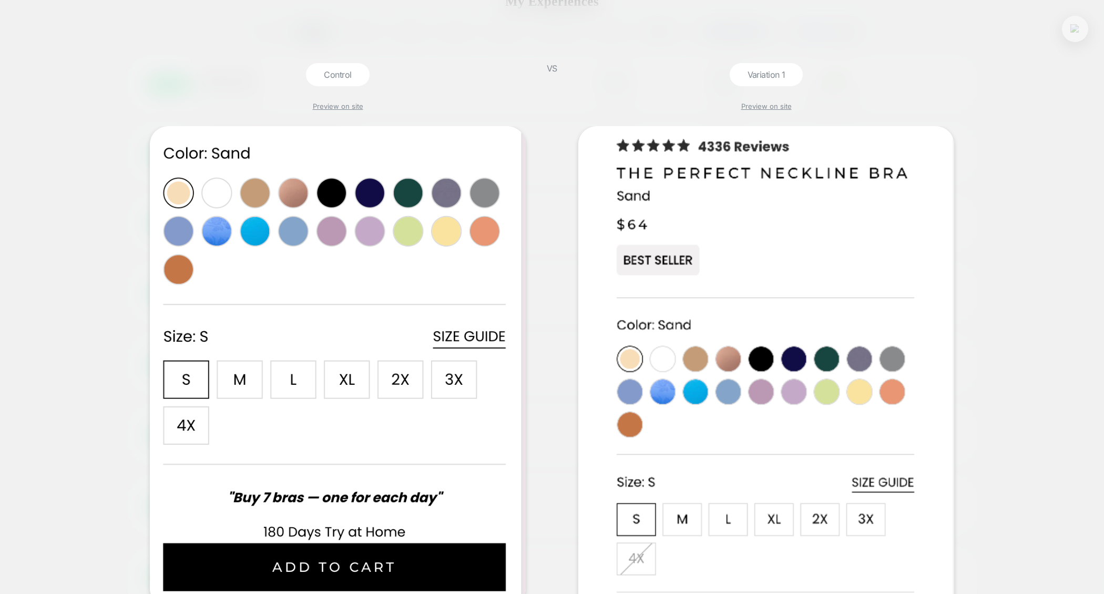
click at [1077, 32] on img at bounding box center [1075, 28] width 9 height 9
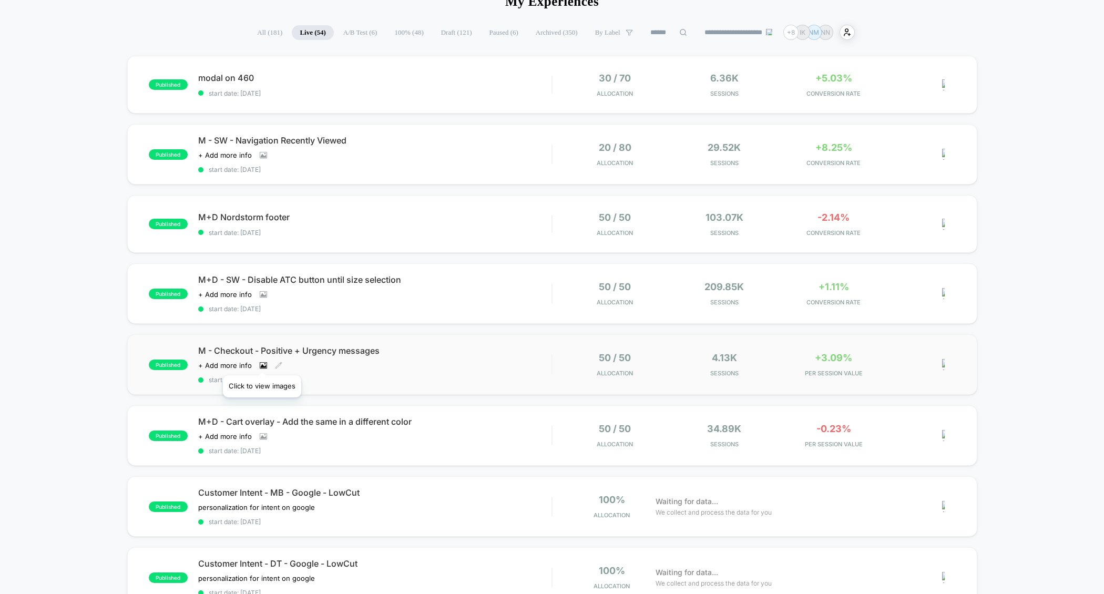
click at [262, 362] on icon at bounding box center [263, 365] width 7 height 7
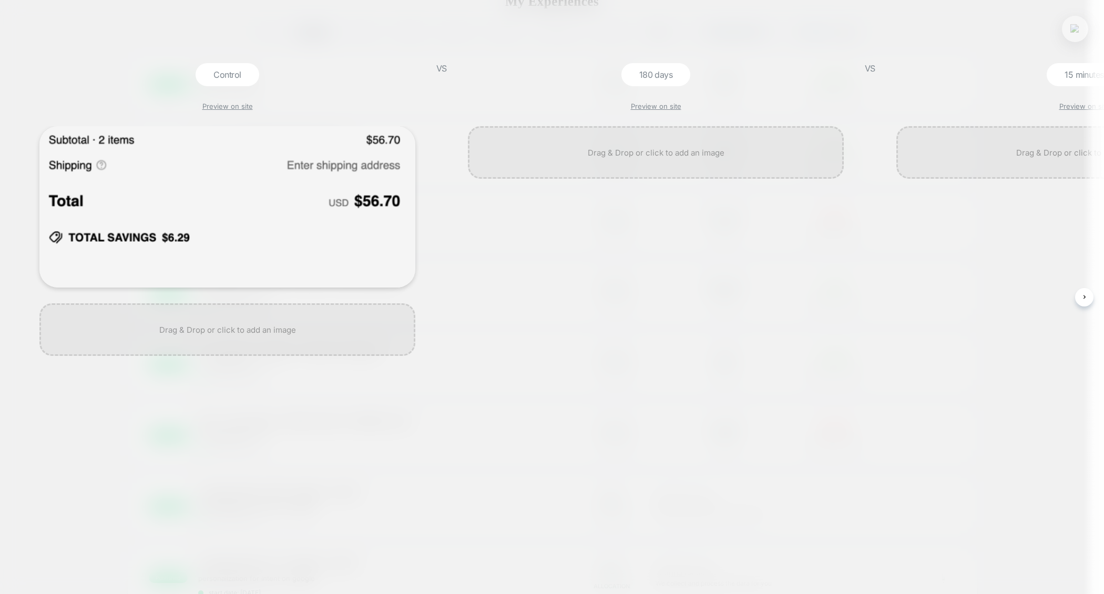
click at [1072, 38] on div at bounding box center [1075, 29] width 26 height 26
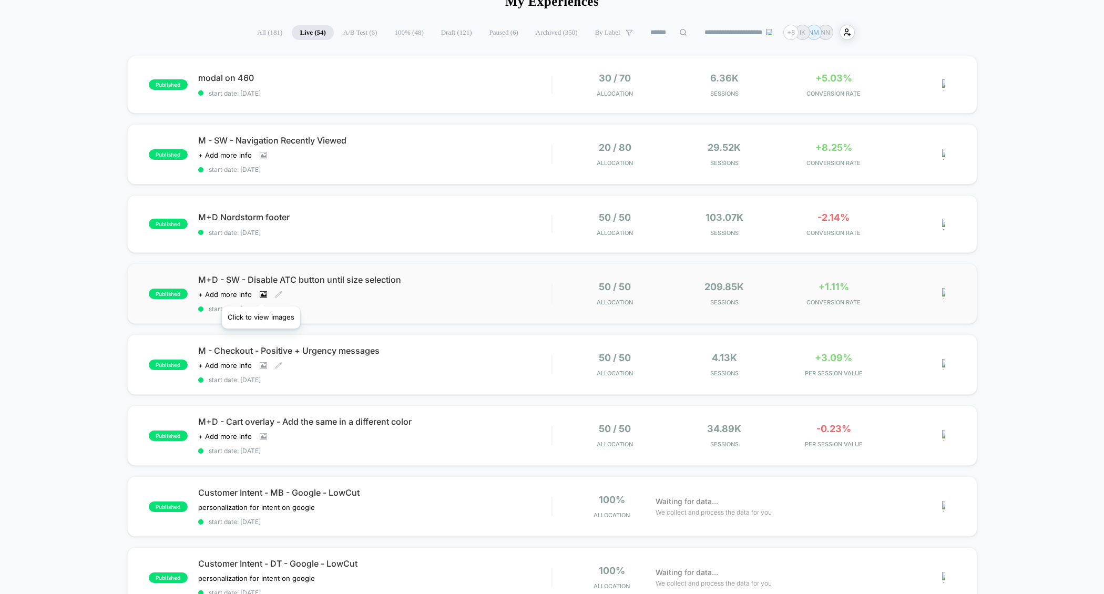
click at [261, 293] on icon at bounding box center [263, 295] width 6 height 4
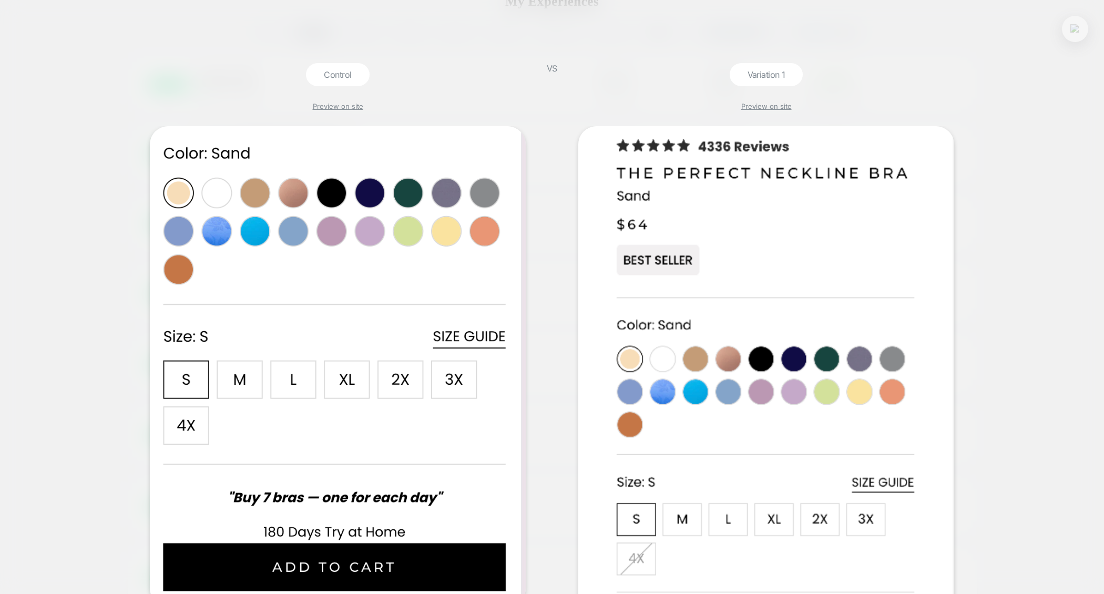
click at [1069, 36] on button at bounding box center [1075, 29] width 16 height 16
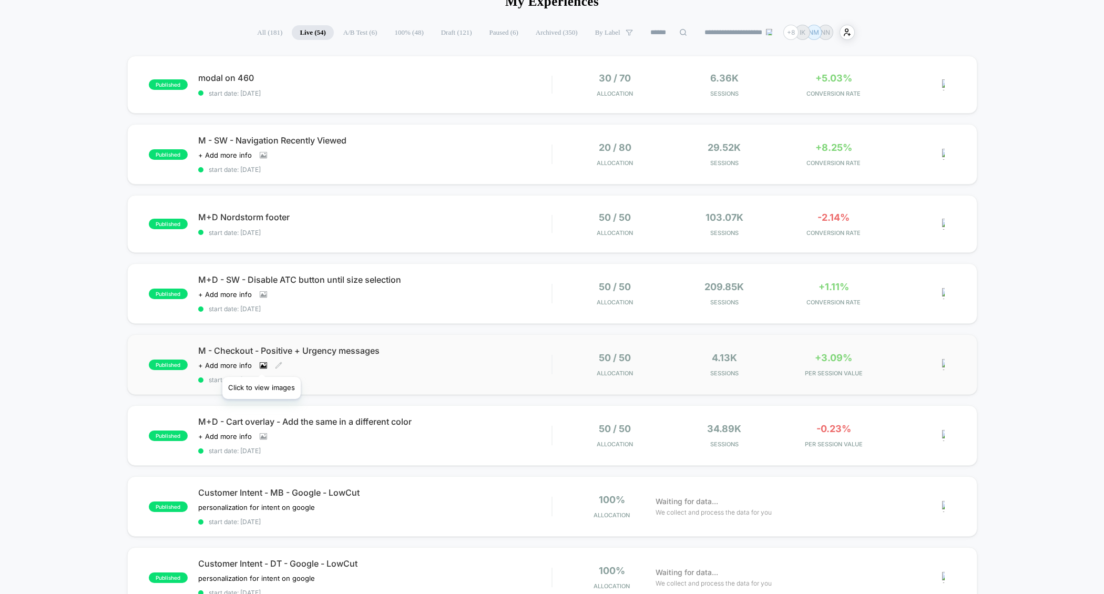
click at [261, 364] on icon at bounding box center [263, 366] width 6 height 4
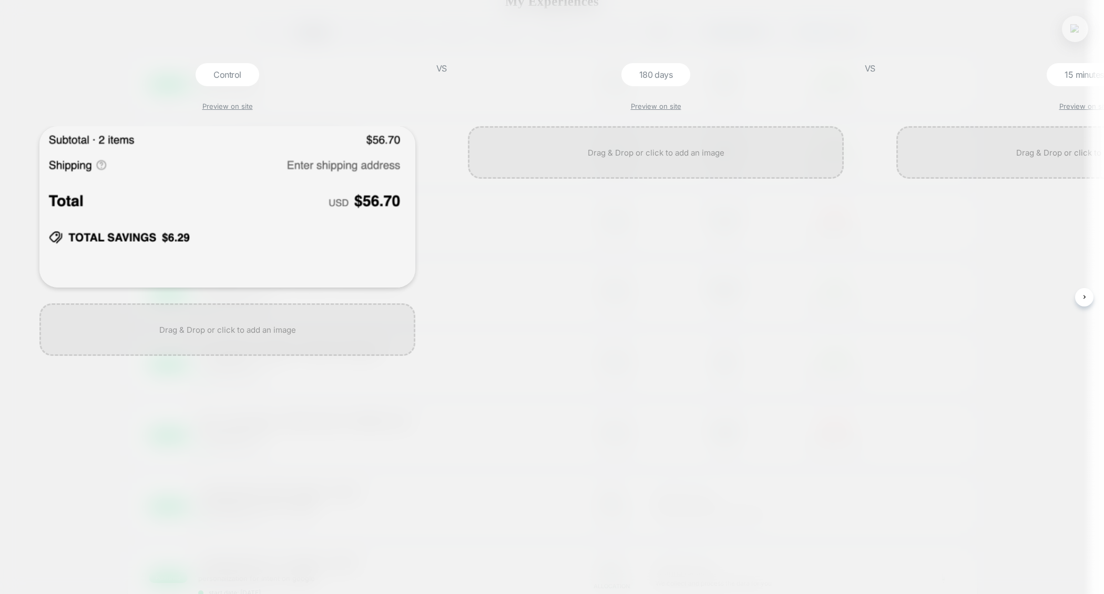
click at [1071, 34] on button at bounding box center [1075, 29] width 16 height 16
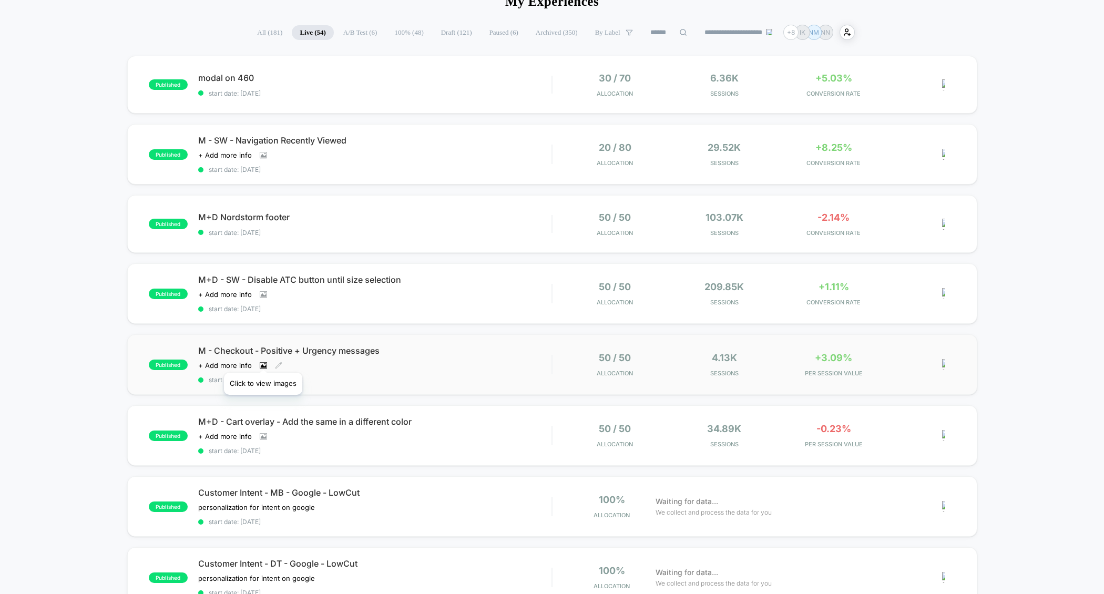
click at [263, 362] on icon at bounding box center [263, 365] width 7 height 6
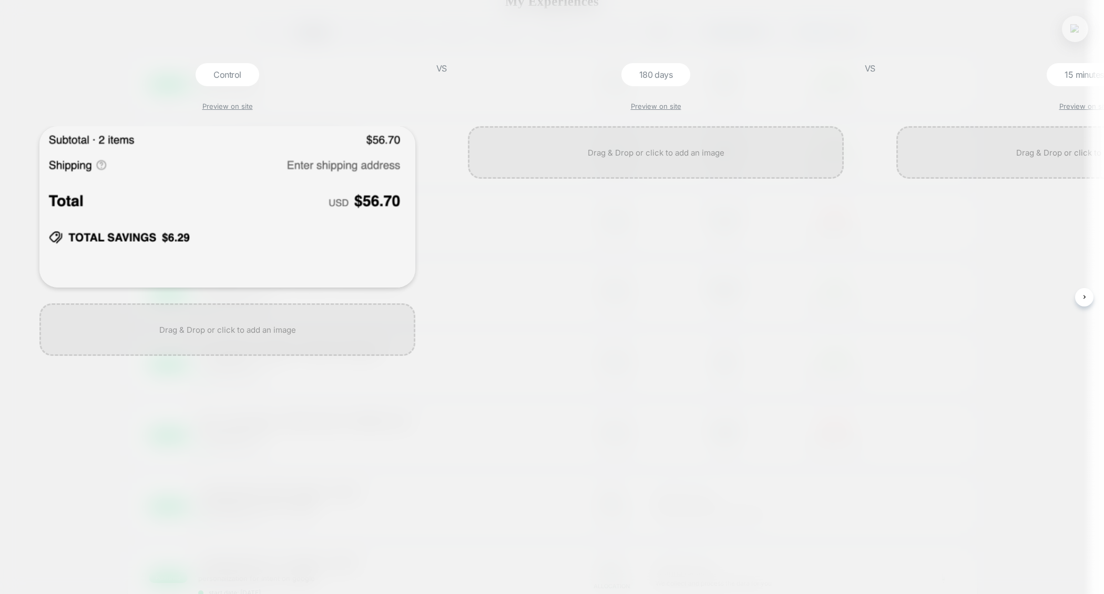
click at [1081, 28] on button at bounding box center [1075, 29] width 16 height 16
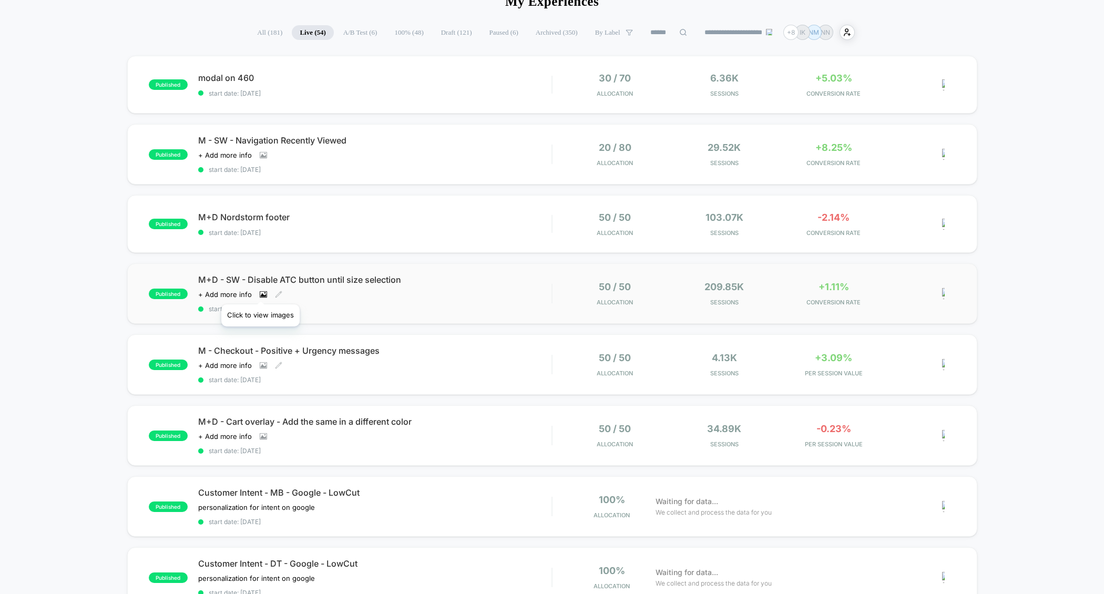
click at [260, 291] on icon at bounding box center [263, 294] width 7 height 7
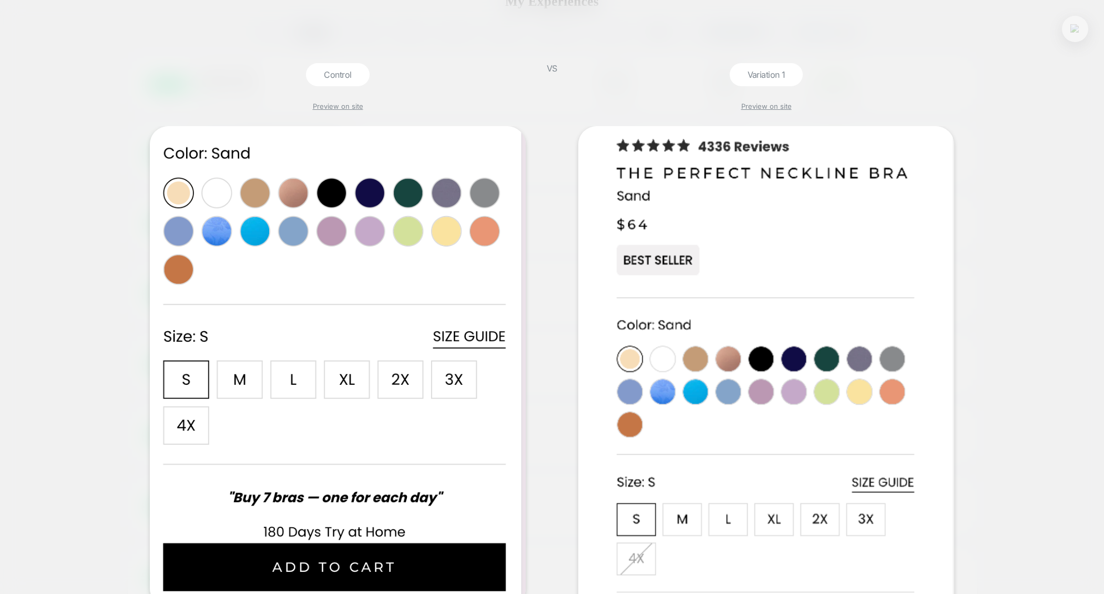
click at [1067, 30] on button at bounding box center [1075, 29] width 16 height 16
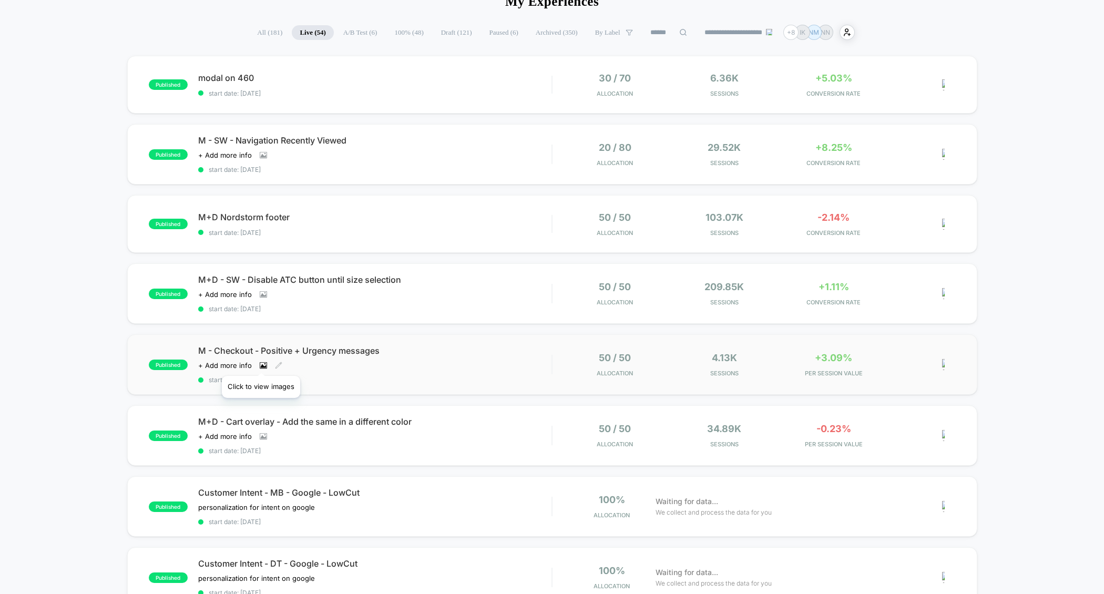
click at [261, 363] on icon at bounding box center [263, 365] width 7 height 7
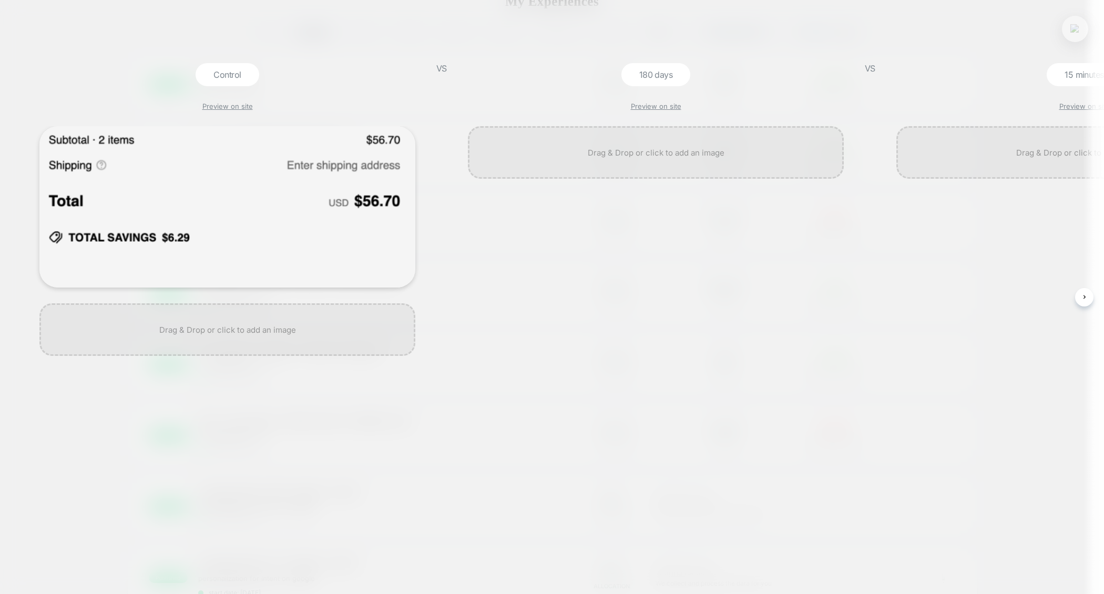
click at [1081, 32] on button at bounding box center [1075, 29] width 16 height 16
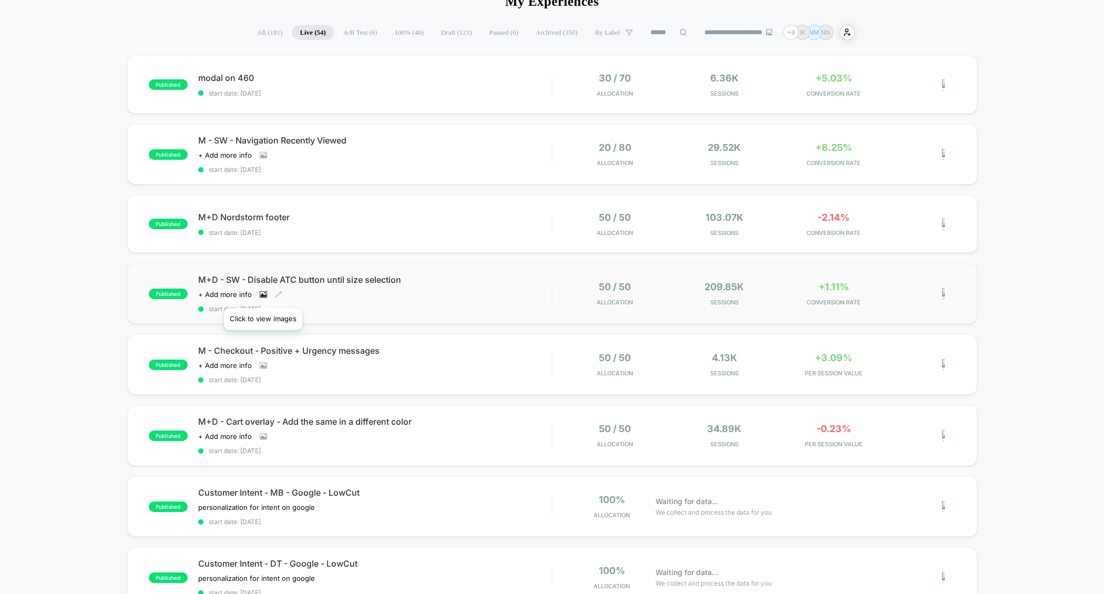
click at [263, 294] on icon at bounding box center [263, 295] width 6 height 4
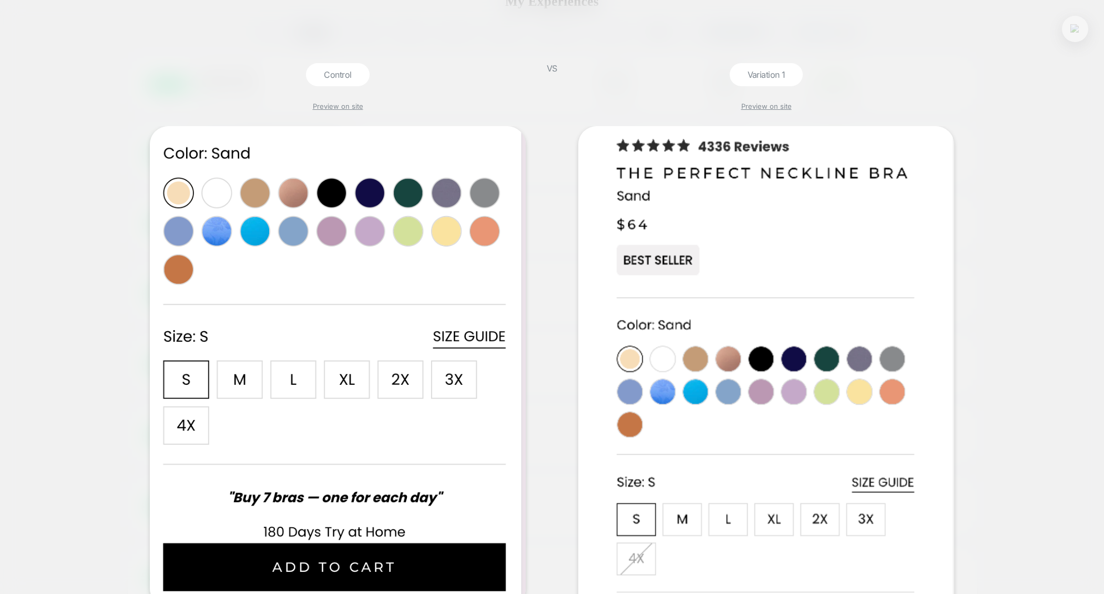
click at [1075, 30] on img at bounding box center [1075, 28] width 9 height 9
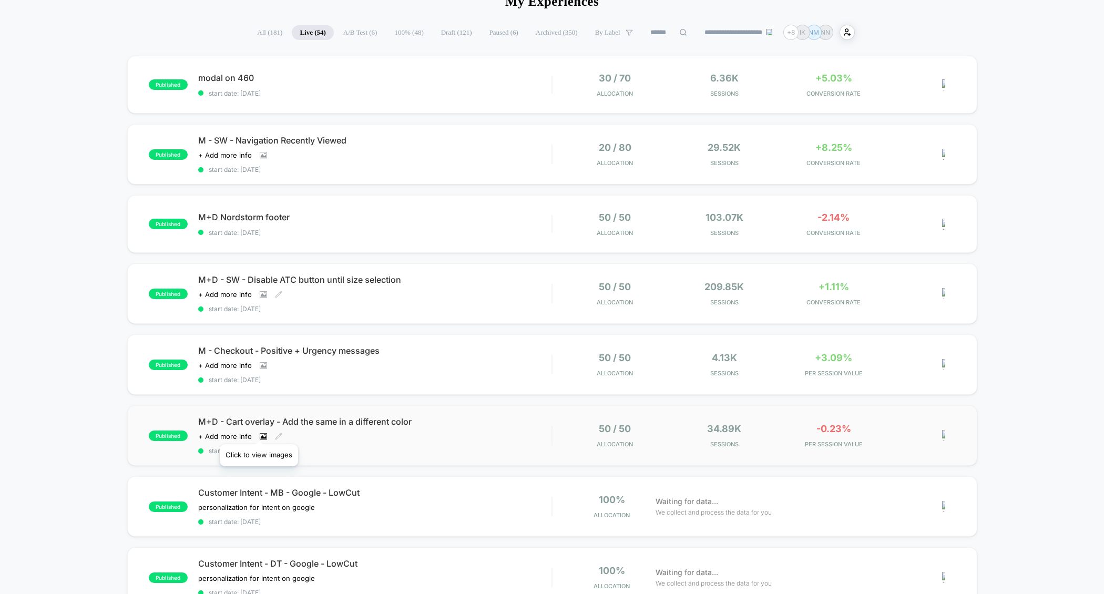
click at [260, 433] on icon at bounding box center [263, 436] width 7 height 7
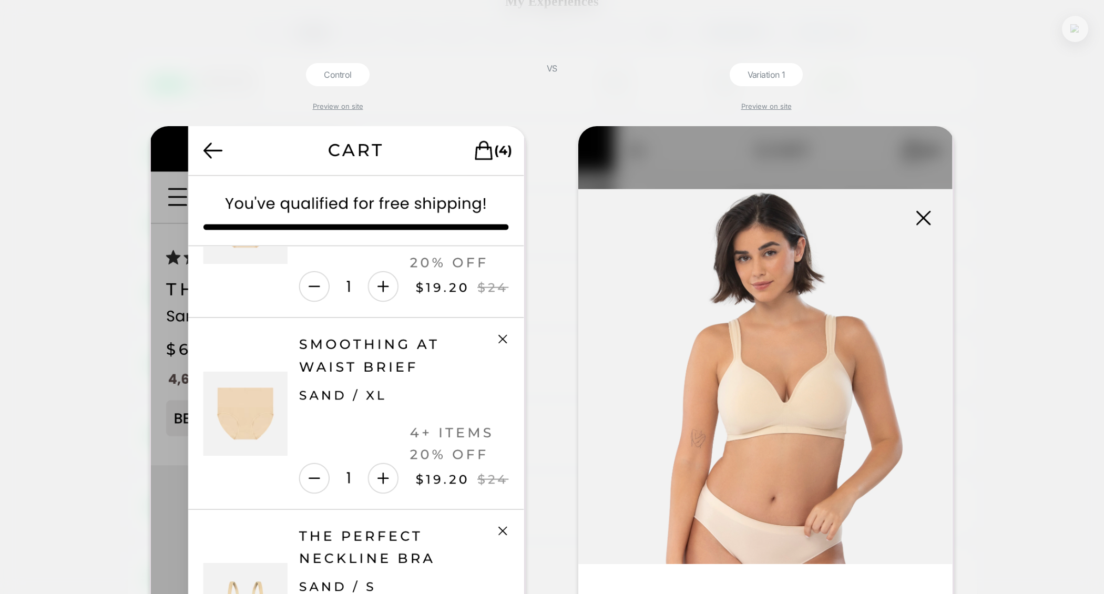
click at [1074, 31] on img at bounding box center [1075, 28] width 9 height 9
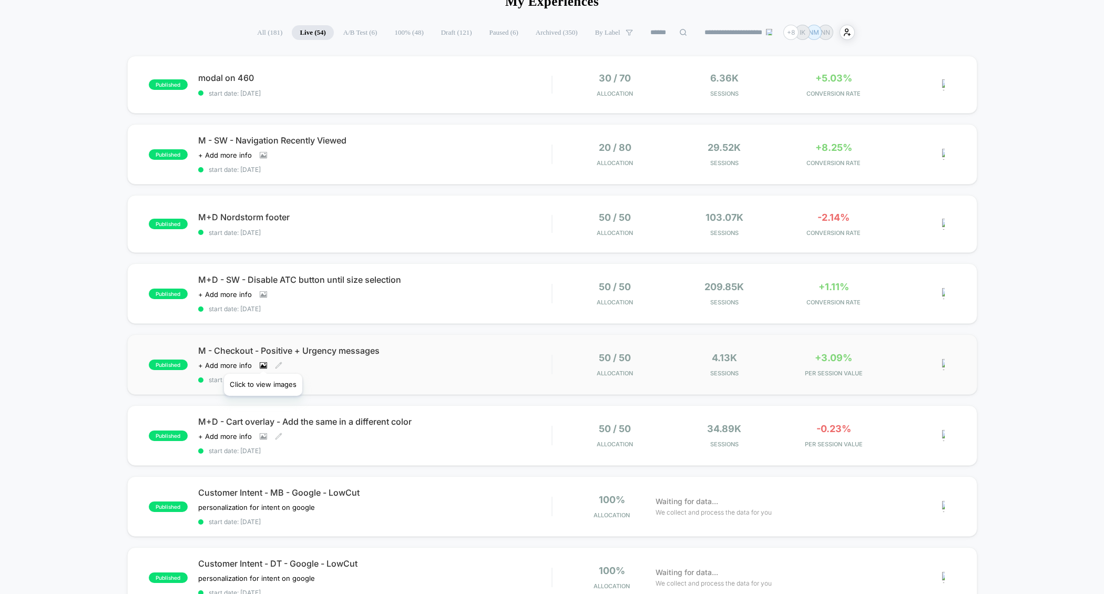
click at [263, 362] on icon at bounding box center [263, 365] width 7 height 7
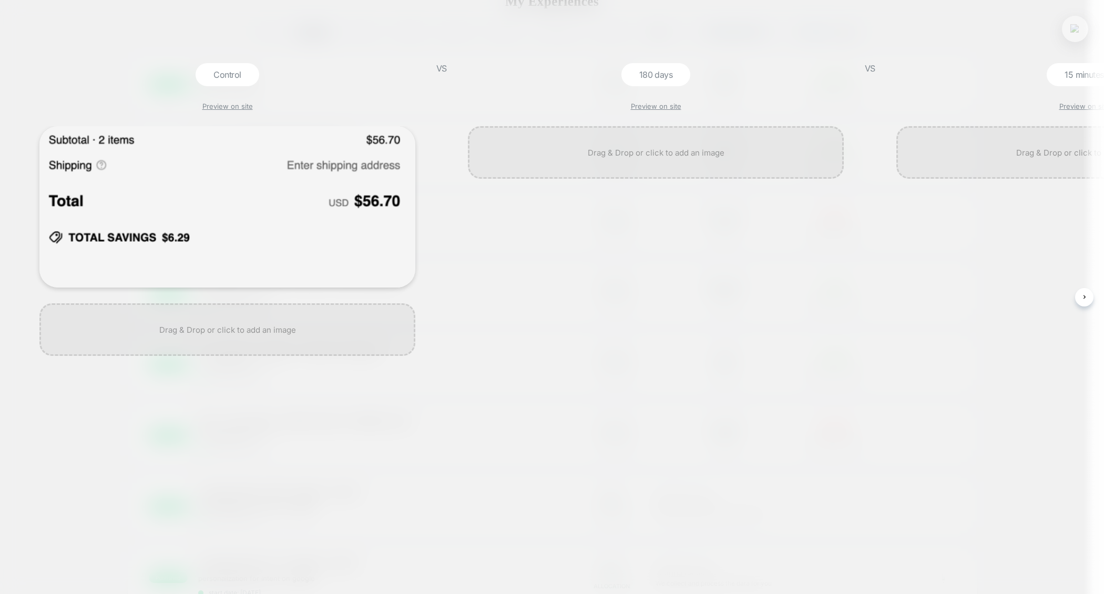
click at [1070, 32] on button at bounding box center [1075, 29] width 16 height 16
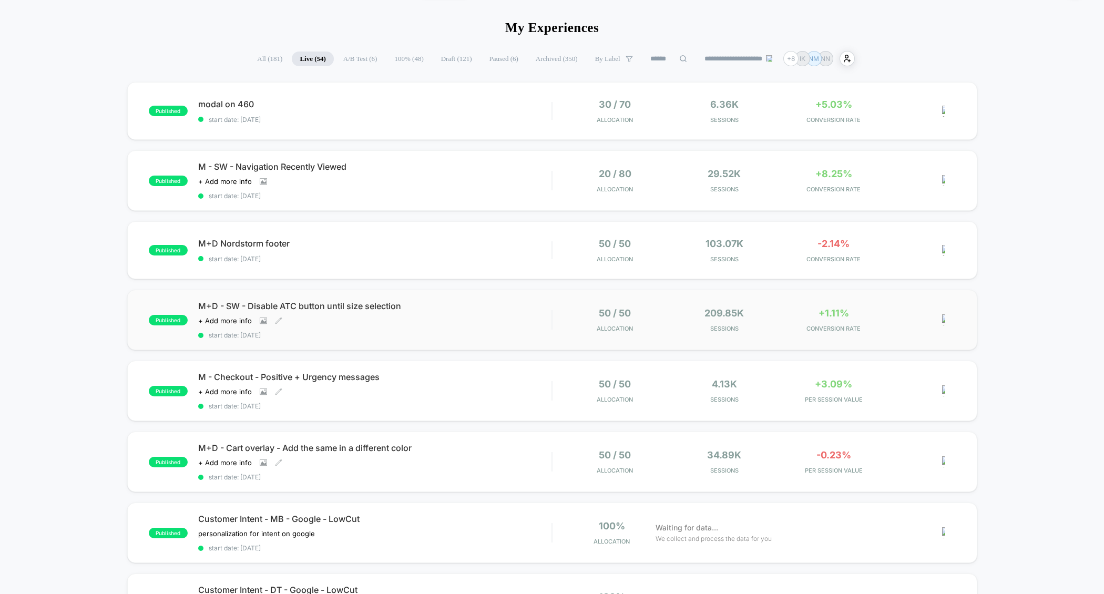
scroll to position [28, 0]
